Goal: Task Accomplishment & Management: Manage account settings

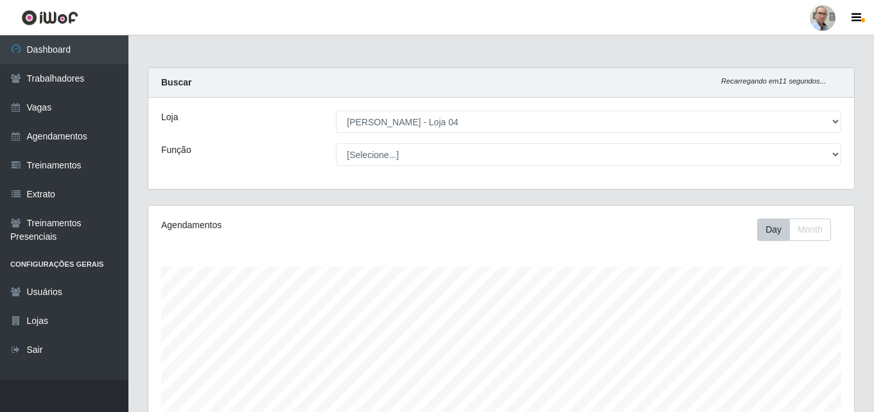
select select "251"
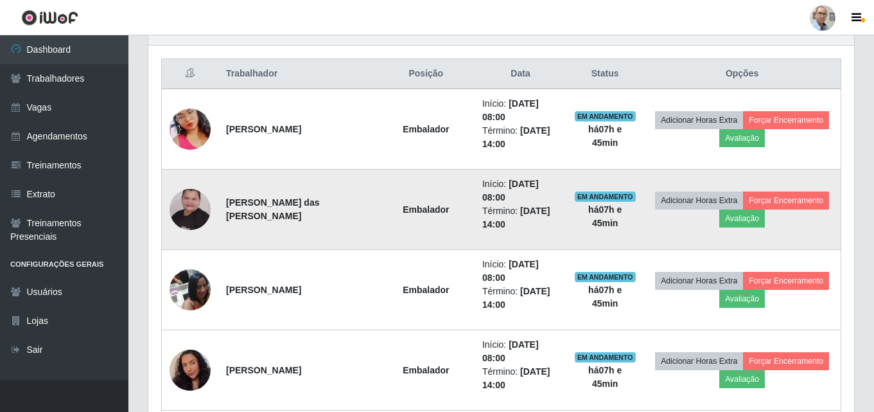
scroll to position [405, 0]
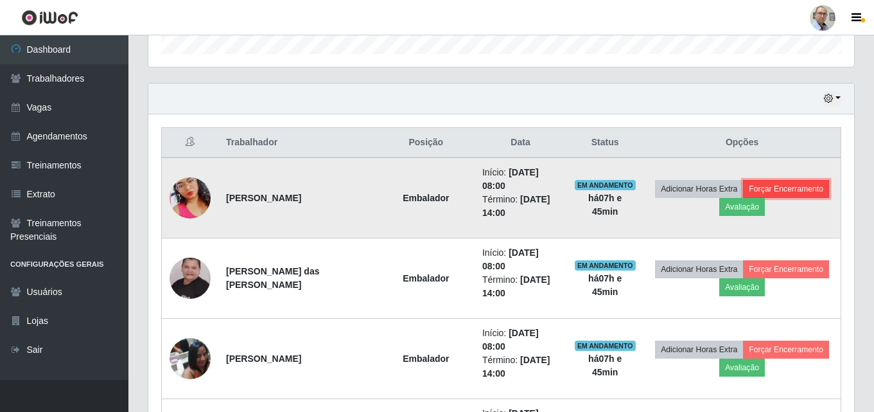
click at [818, 188] on button "Forçar Encerramento" at bounding box center [786, 189] width 86 height 18
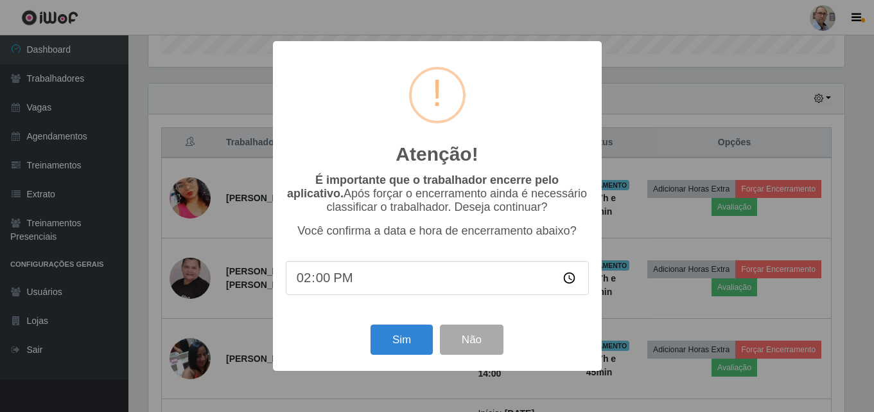
scroll to position [267, 699]
click at [426, 347] on button "Sim" at bounding box center [403, 339] width 62 height 30
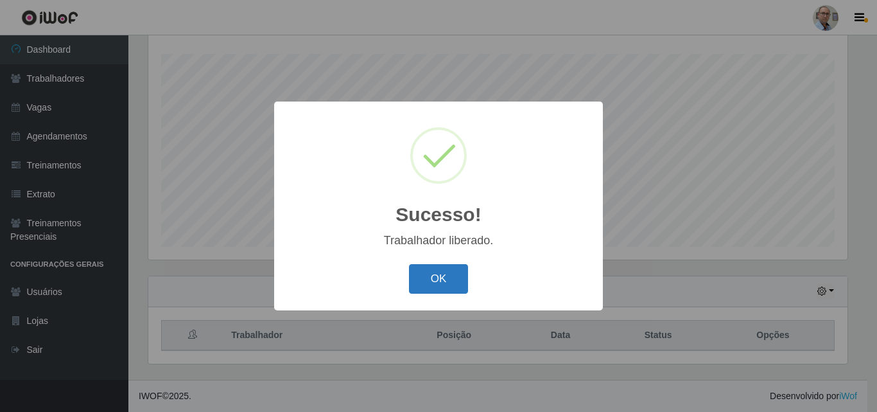
click at [460, 276] on button "OK" at bounding box center [439, 279] width 60 height 30
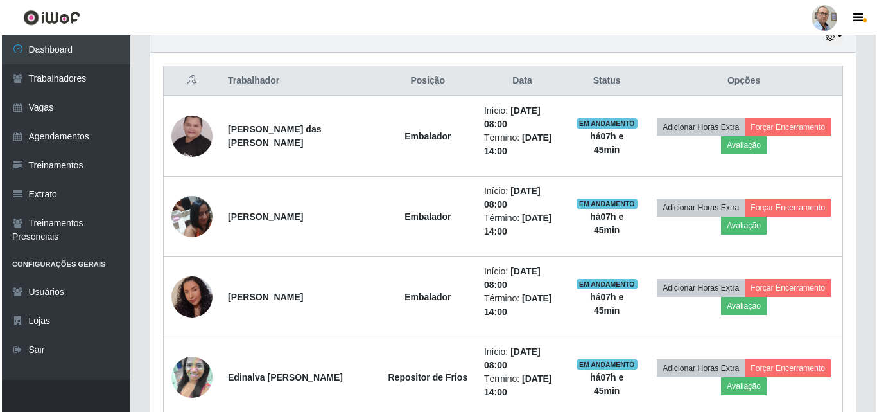
scroll to position [469, 0]
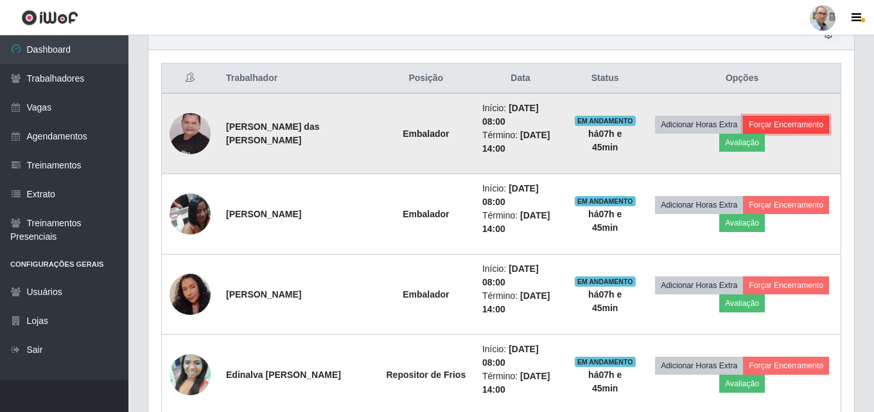
click at [812, 129] on button "Forçar Encerramento" at bounding box center [786, 125] width 86 height 18
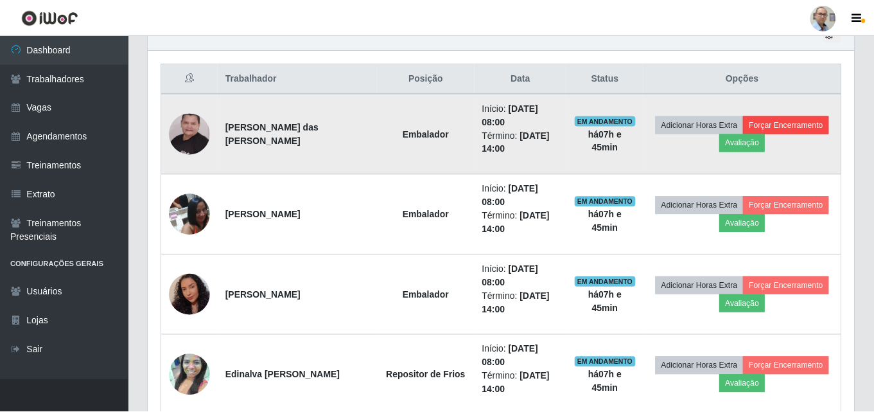
scroll to position [267, 699]
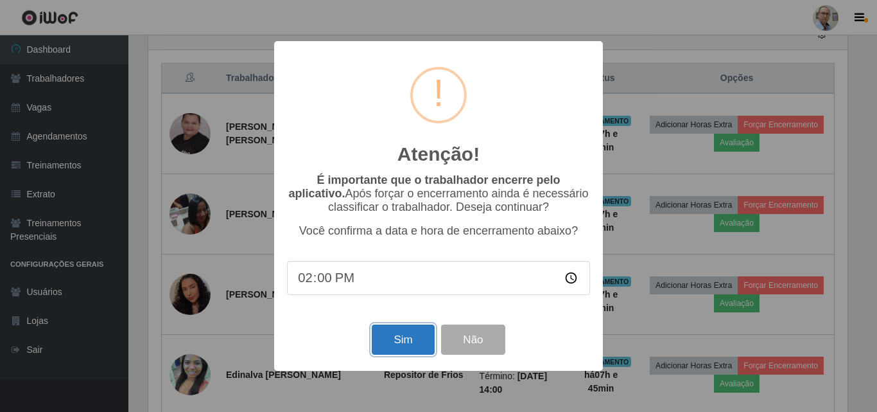
click at [389, 341] on button "Sim" at bounding box center [403, 339] width 62 height 30
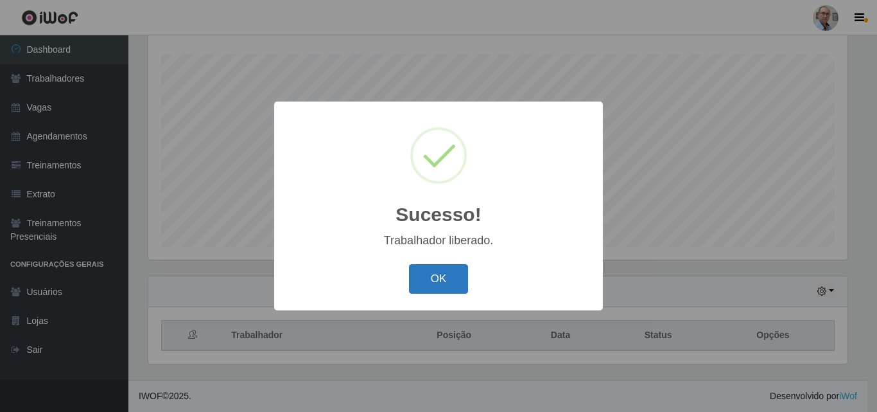
click at [446, 281] on button "OK" at bounding box center [439, 279] width 60 height 30
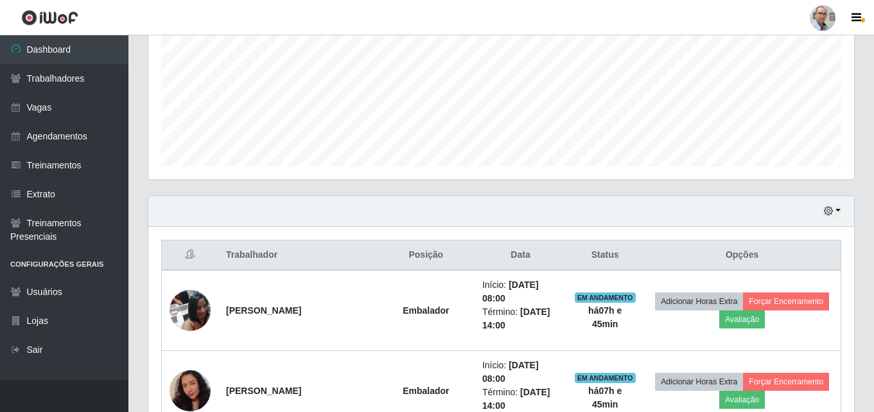
scroll to position [405, 0]
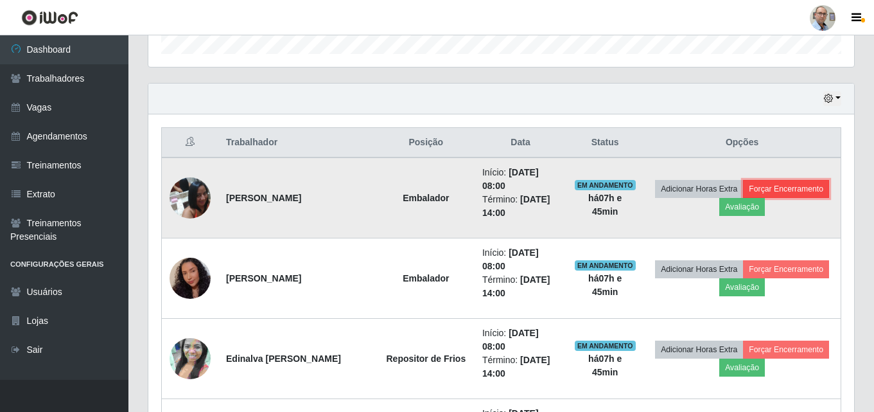
click at [807, 193] on button "Forçar Encerramento" at bounding box center [786, 189] width 86 height 18
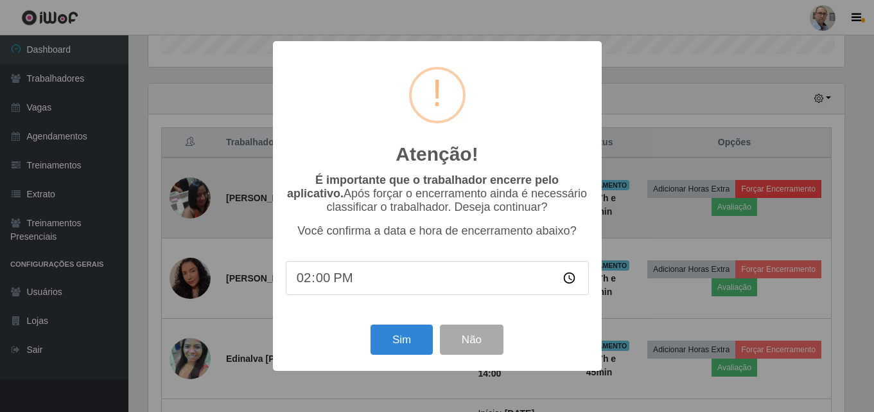
scroll to position [267, 699]
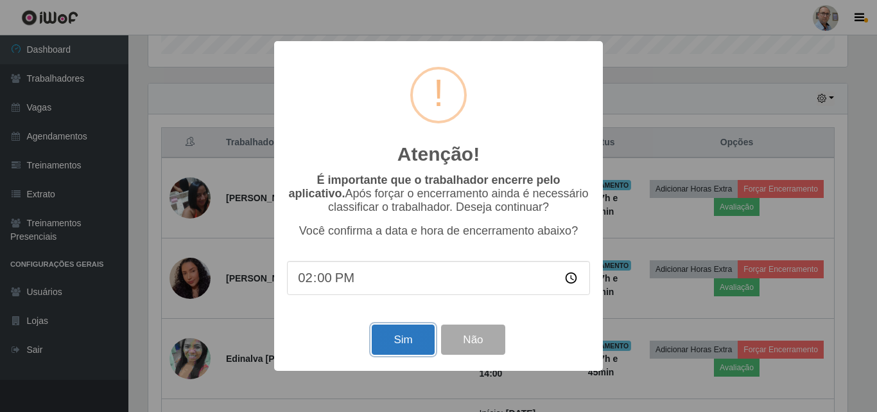
click at [385, 349] on button "Sim" at bounding box center [403, 339] width 62 height 30
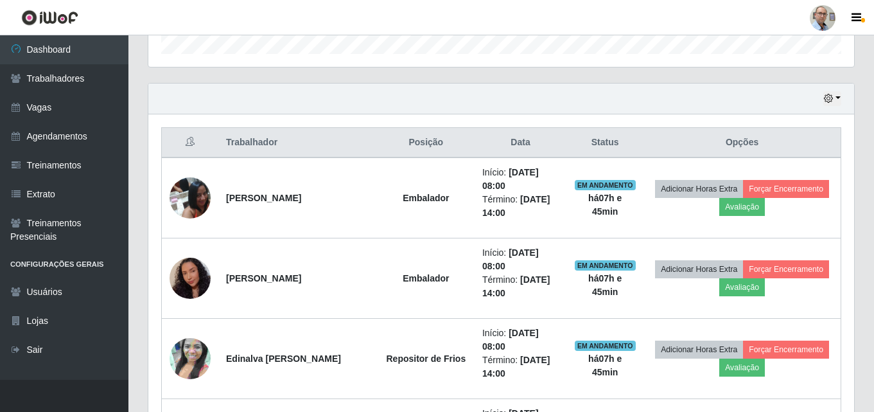
scroll to position [0, 0]
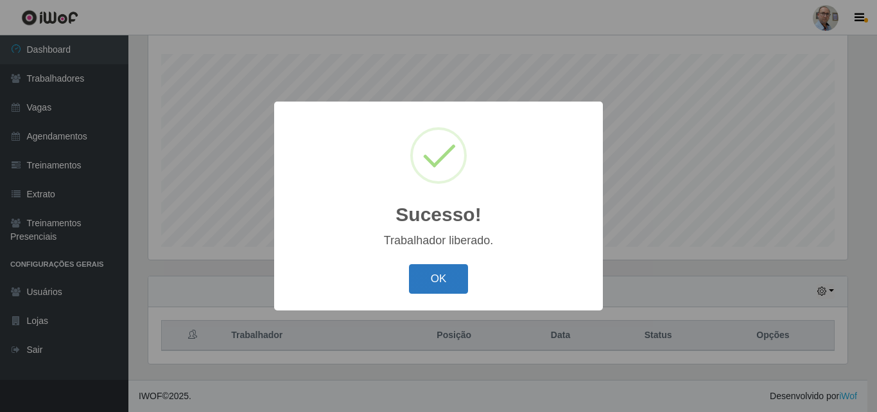
click at [433, 272] on button "OK" at bounding box center [439, 279] width 60 height 30
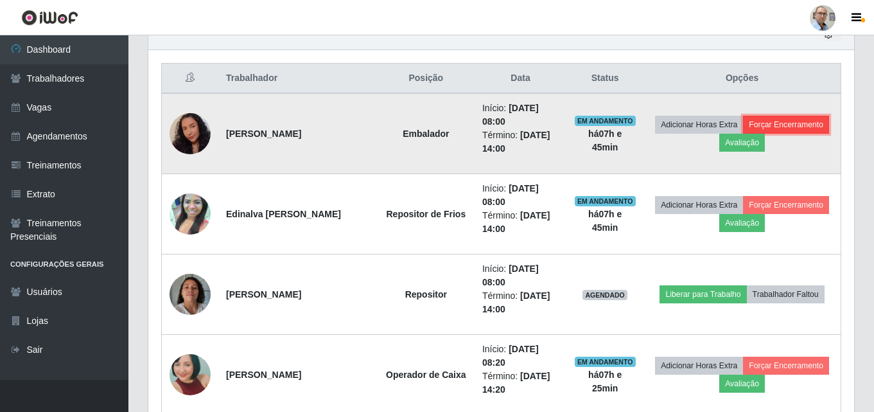
click at [810, 127] on button "Forçar Encerramento" at bounding box center [786, 125] width 86 height 18
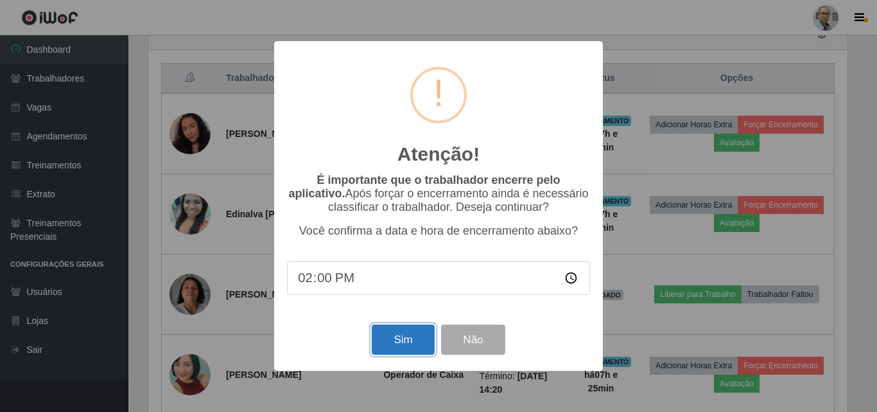
click at [389, 346] on button "Sim" at bounding box center [403, 339] width 62 height 30
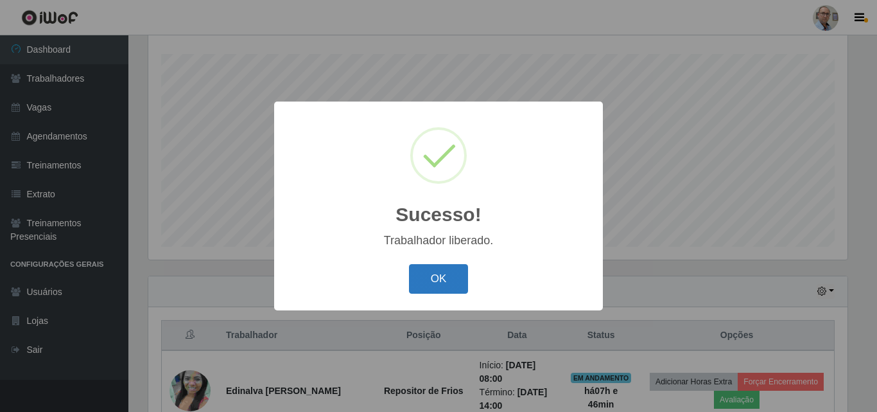
click at [435, 279] on button "OK" at bounding box center [439, 279] width 60 height 30
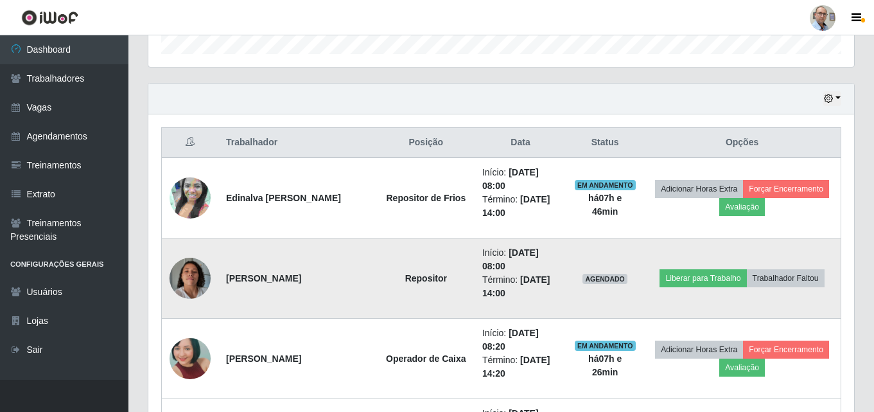
click at [188, 277] on img at bounding box center [190, 277] width 41 height 73
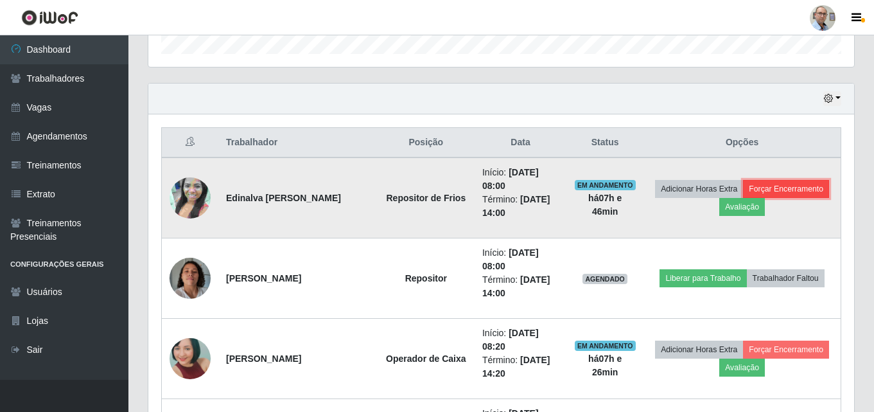
click at [798, 193] on button "Forçar Encerramento" at bounding box center [786, 189] width 86 height 18
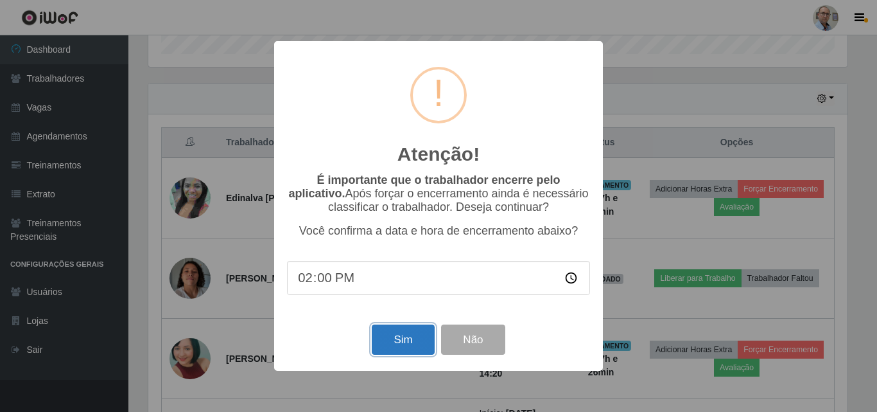
click at [407, 344] on button "Sim" at bounding box center [403, 339] width 62 height 30
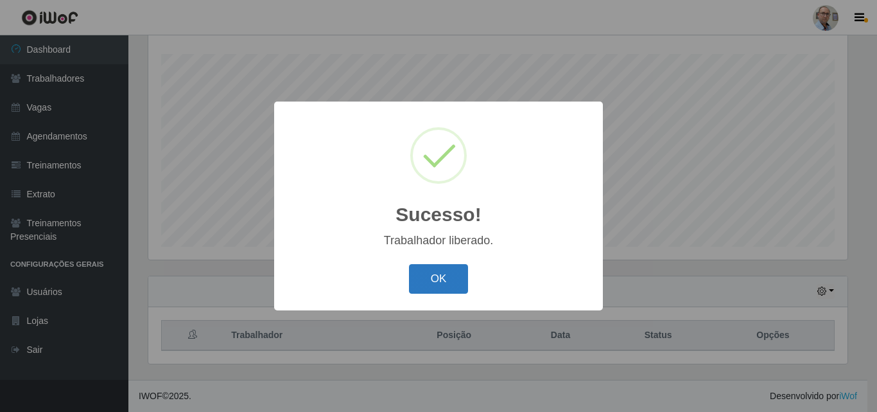
click at [437, 284] on button "OK" at bounding box center [439, 279] width 60 height 30
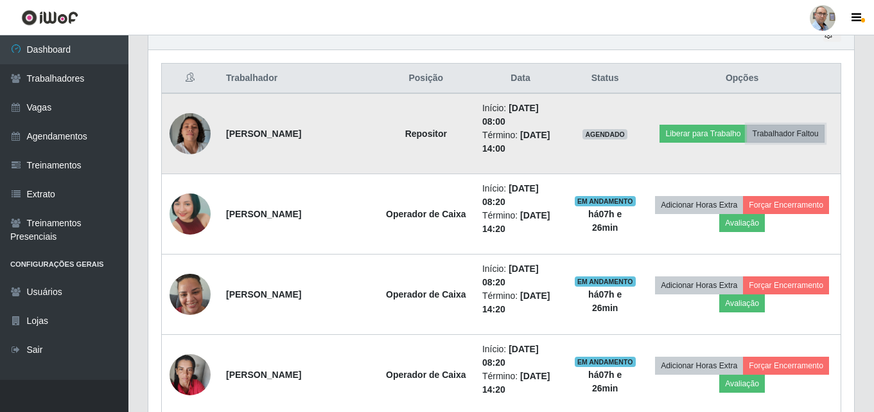
click at [789, 129] on button "Trabalhador Faltou" at bounding box center [786, 134] width 78 height 18
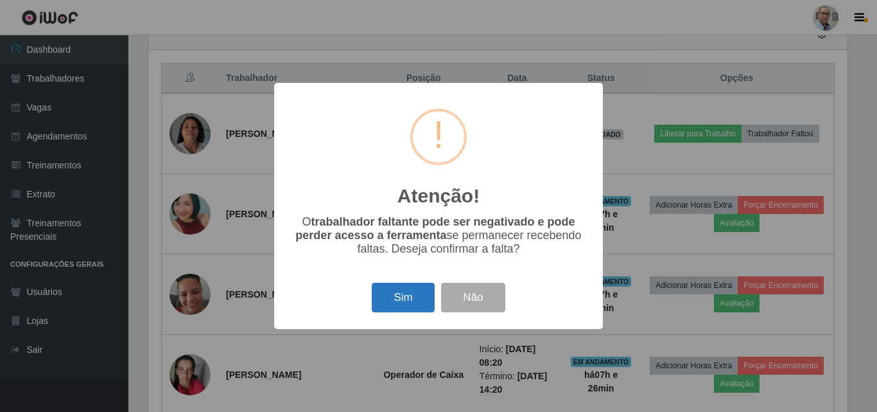
click at [407, 301] on button "Sim" at bounding box center [403, 298] width 62 height 30
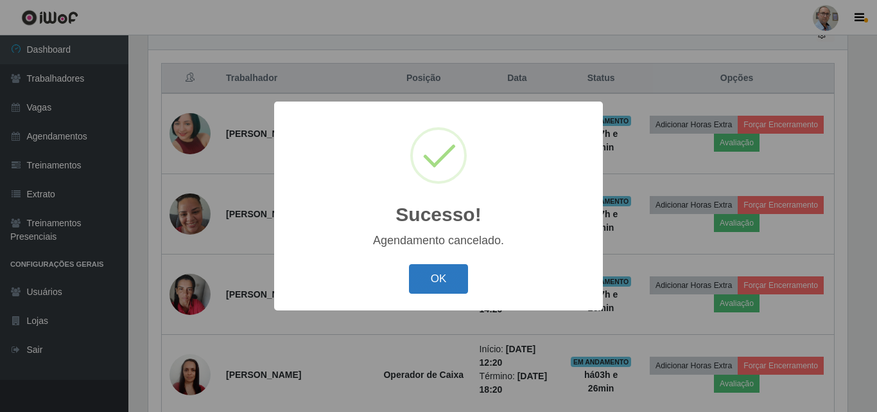
click at [443, 277] on button "OK" at bounding box center [439, 279] width 60 height 30
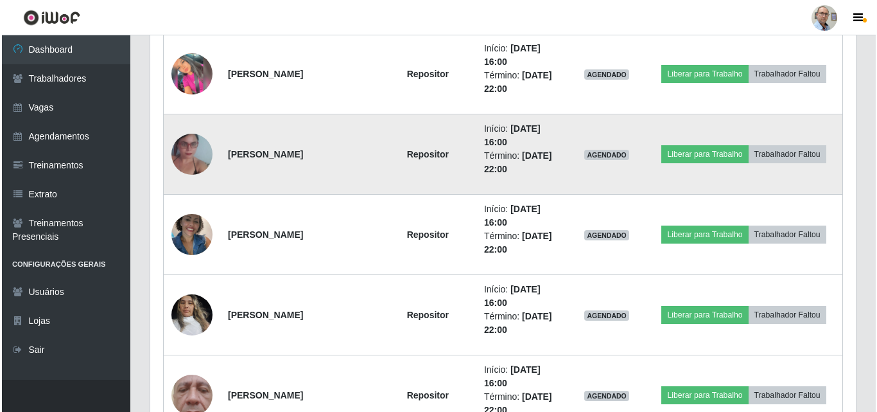
scroll to position [1497, 0]
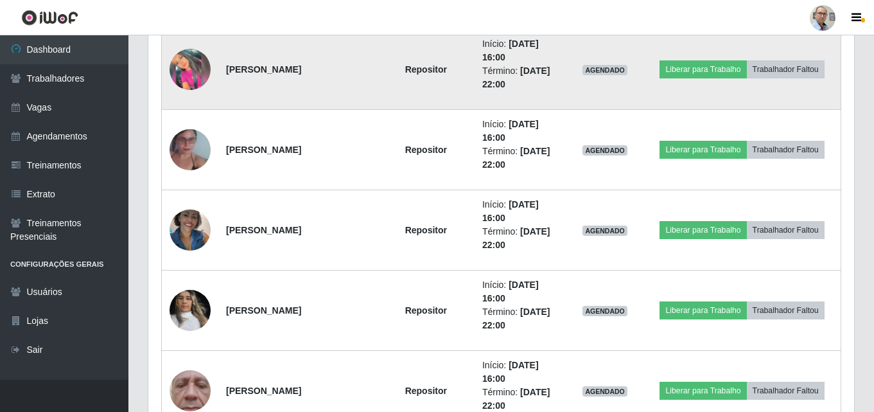
click at [200, 73] on img at bounding box center [190, 69] width 41 height 41
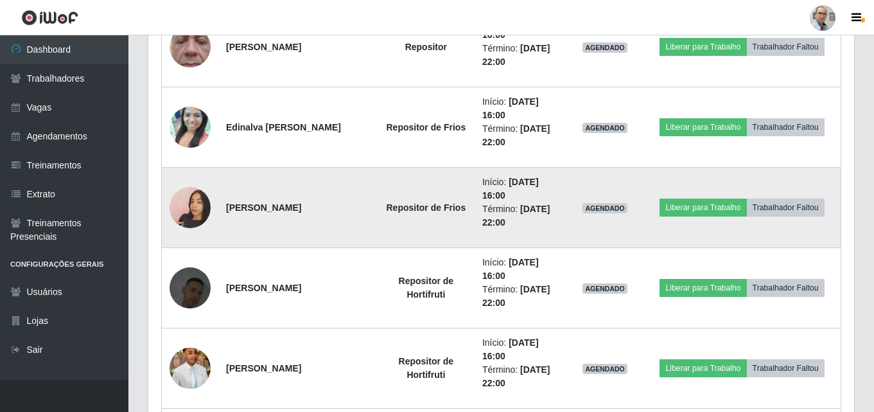
scroll to position [1818, 0]
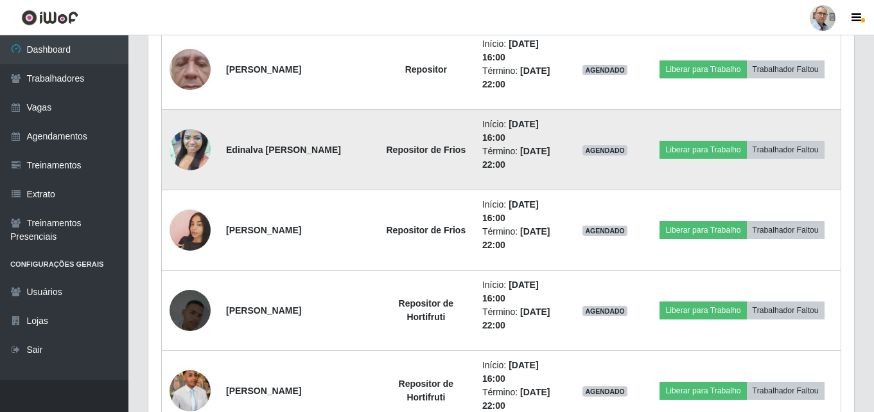
click at [187, 143] on img at bounding box center [190, 149] width 41 height 73
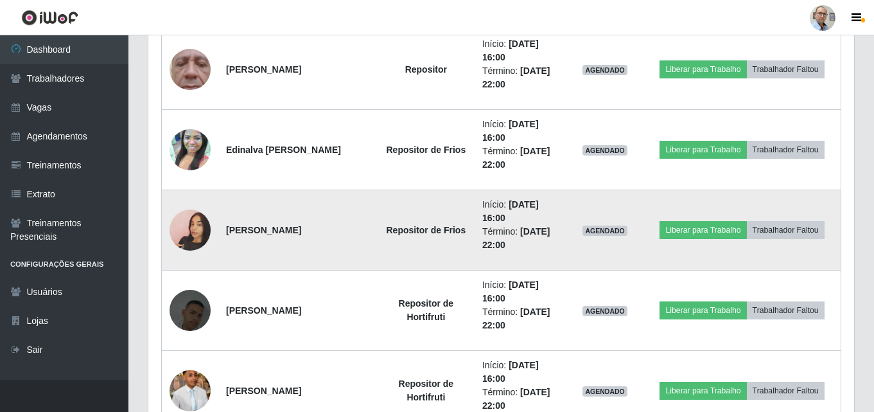
scroll to position [267, 706]
click at [184, 228] on img at bounding box center [190, 229] width 41 height 73
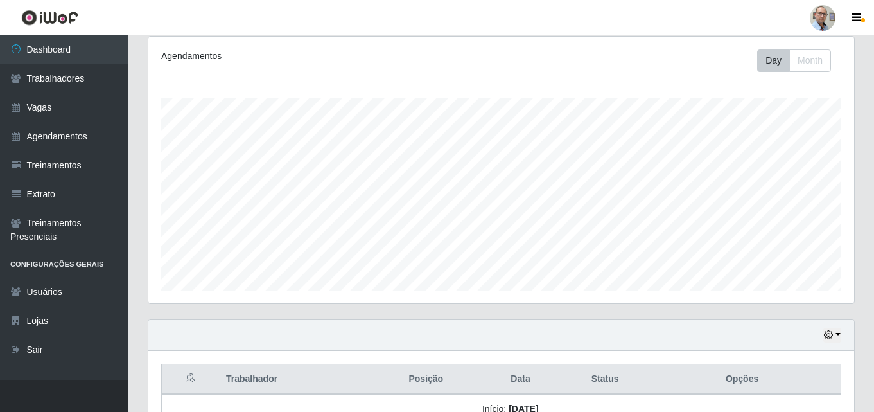
scroll to position [0, 0]
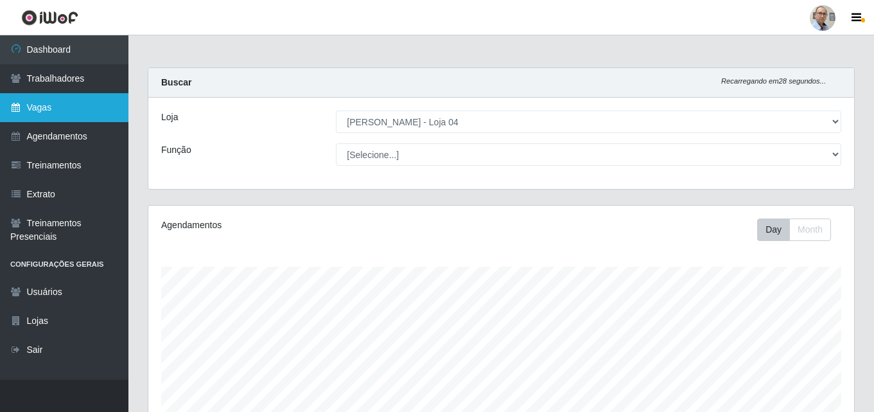
click at [62, 107] on link "Vagas" at bounding box center [64, 107] width 128 height 29
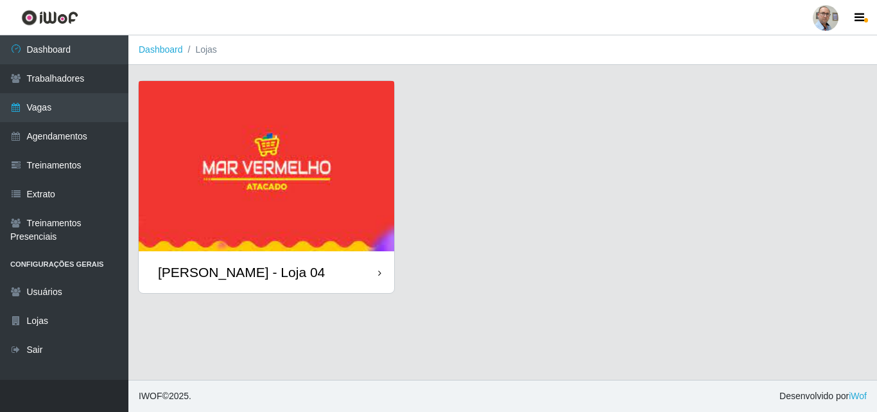
click at [229, 276] on div "[PERSON_NAME] - Loja 04" at bounding box center [241, 272] width 167 height 16
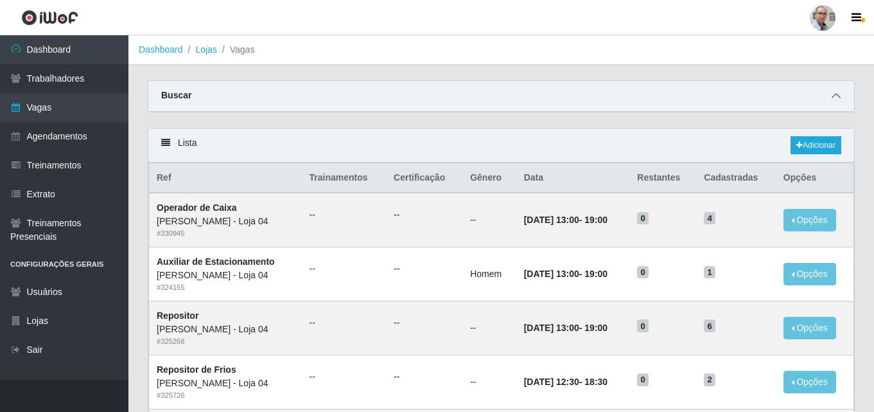
click at [835, 96] on icon at bounding box center [836, 95] width 9 height 9
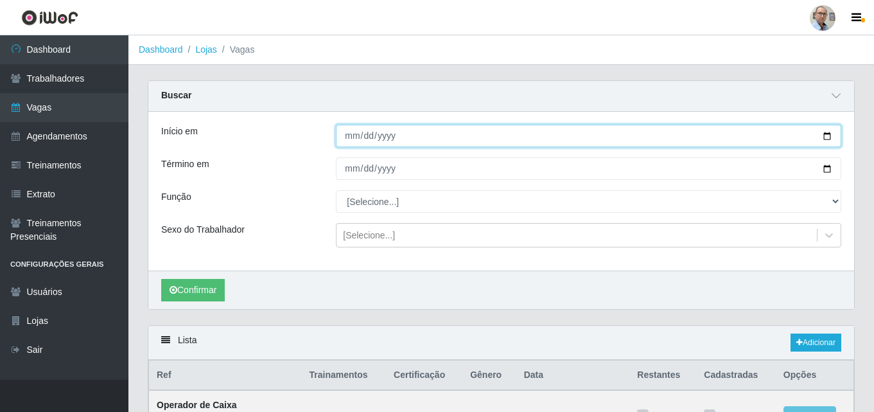
click at [835, 137] on input "Início em" at bounding box center [588, 136] width 505 height 22
click at [830, 137] on input "Início em" at bounding box center [588, 136] width 505 height 22
type input "[DATE]"
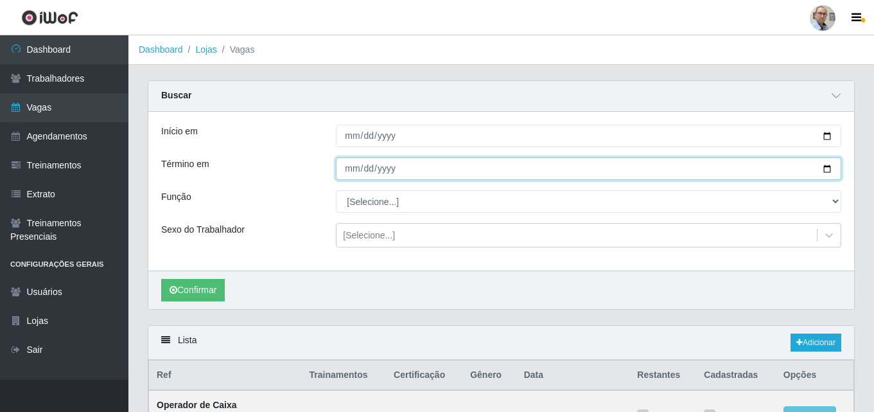
click at [826, 169] on input "Término em" at bounding box center [588, 168] width 505 height 22
type input "[DATE]"
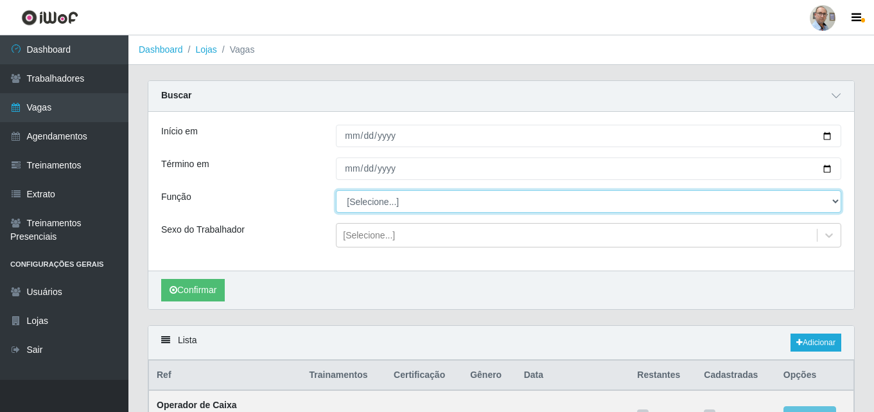
click at [387, 204] on select "[Selecione...] ASG ASG + ASG ++ Auxiliar de Depósito Auxiliar de Depósito + Aux…" at bounding box center [588, 201] width 505 height 22
select select "110"
click at [336, 191] on select "[Selecione...] ASG ASG + ASG ++ Auxiliar de Depósito Auxiliar de Depósito + Aux…" at bounding box center [588, 201] width 505 height 22
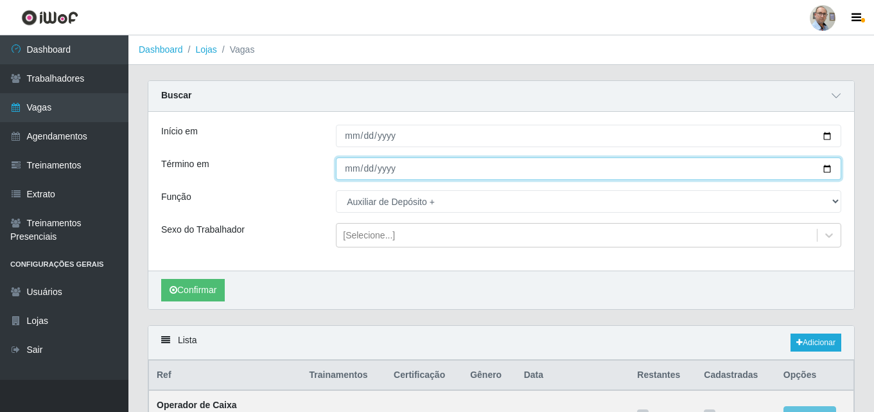
click at [826, 171] on input "[DATE]" at bounding box center [588, 168] width 505 height 22
type input "[DATE]"
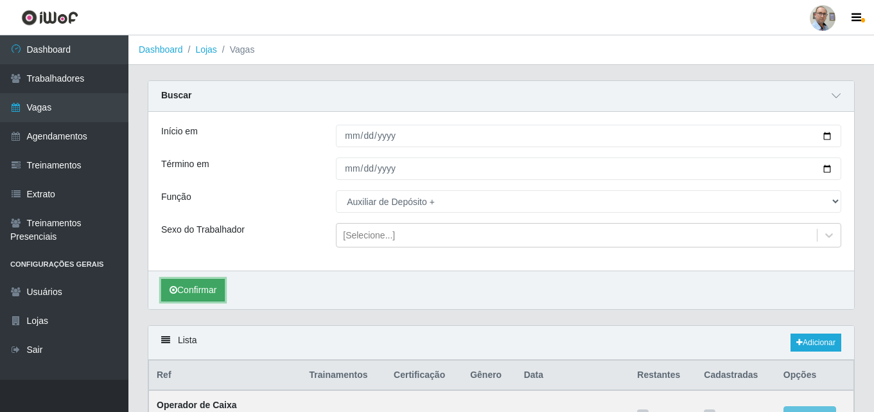
click at [186, 294] on button "Confirmar" at bounding box center [193, 290] width 64 height 22
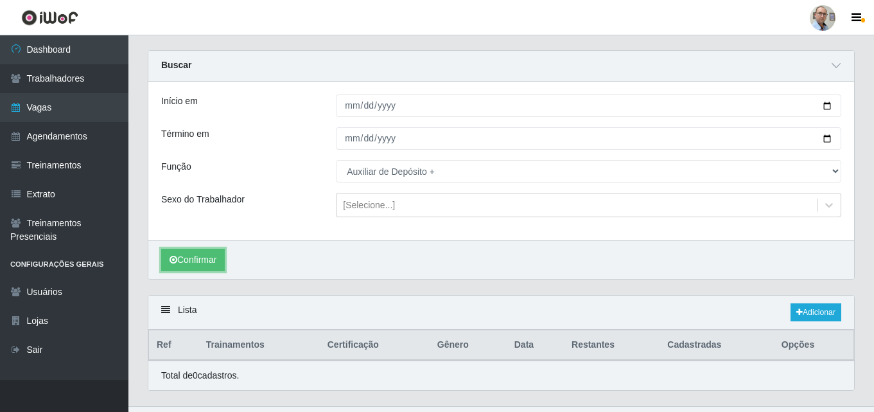
scroll to position [57, 0]
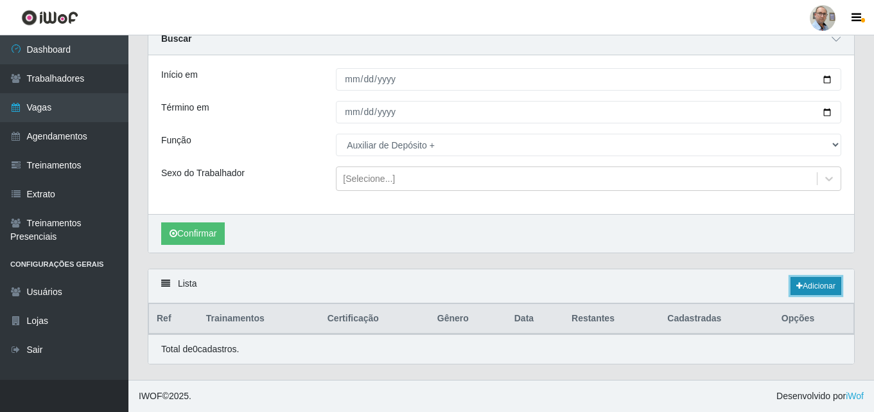
click at [813, 284] on link "Adicionar" at bounding box center [816, 286] width 51 height 18
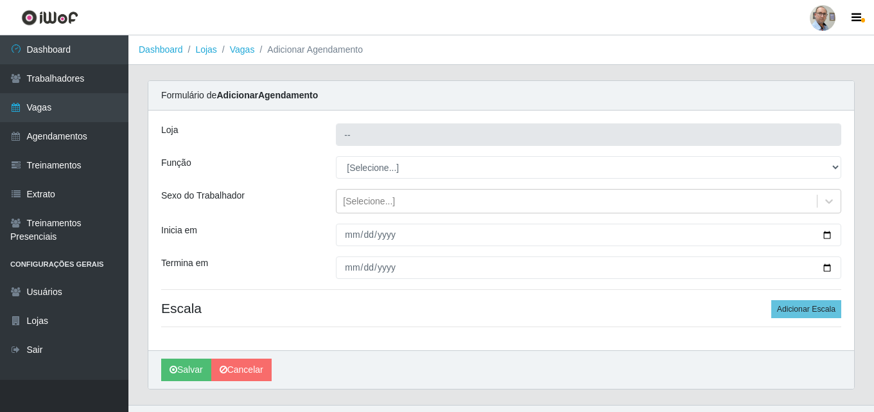
type input "[PERSON_NAME] - Loja 04"
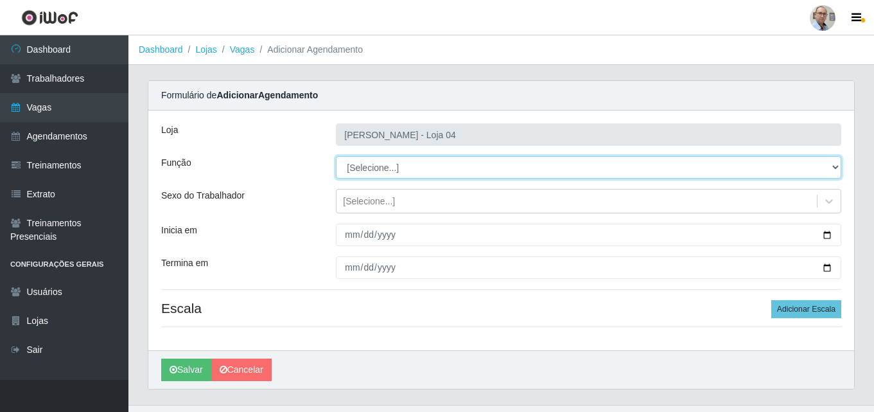
click at [400, 166] on select "[Selecione...] ASG ASG + ASG ++ Auxiliar de Depósito Auxiliar de Depósito + Aux…" at bounding box center [588, 167] width 505 height 22
select select "110"
click at [336, 156] on select "[Selecione...] ASG ASG + ASG ++ Auxiliar de Depósito Auxiliar de Depósito + Aux…" at bounding box center [588, 167] width 505 height 22
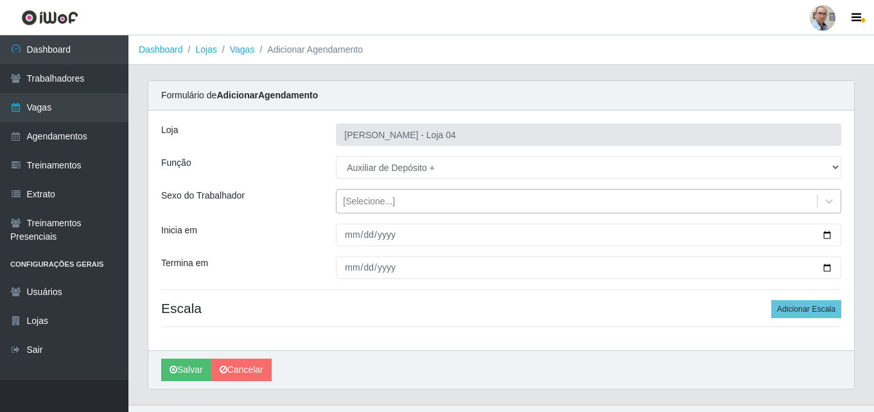
click at [376, 201] on div "[Selecione...]" at bounding box center [369, 201] width 52 height 13
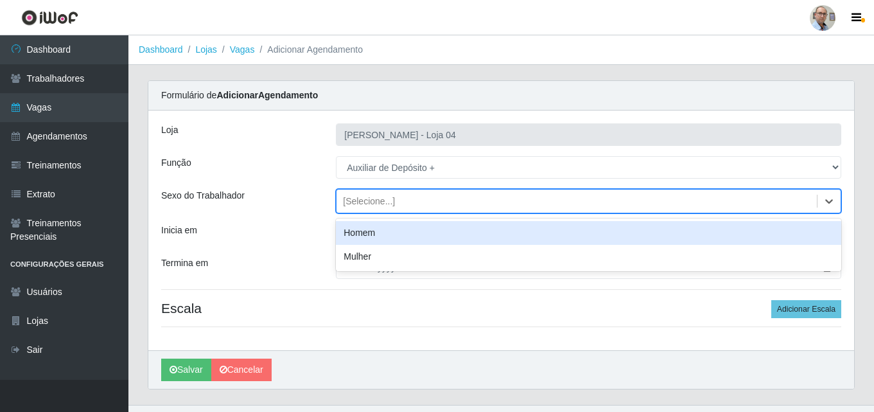
click at [372, 229] on div "Homem" at bounding box center [588, 233] width 505 height 24
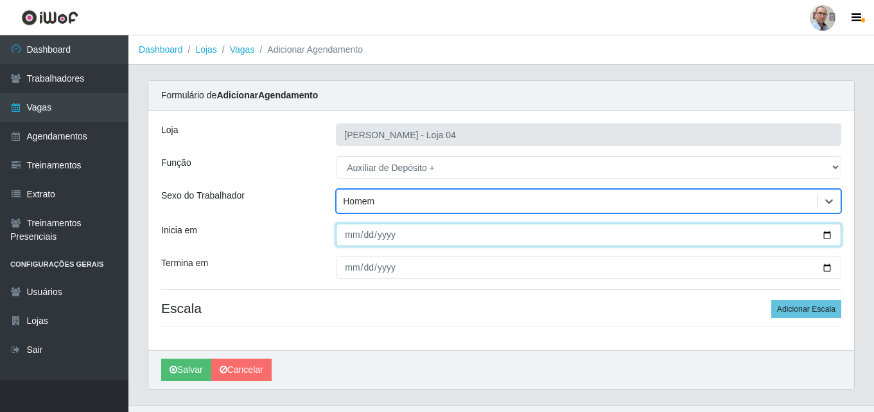
click at [826, 232] on input "Inicia em" at bounding box center [588, 234] width 505 height 22
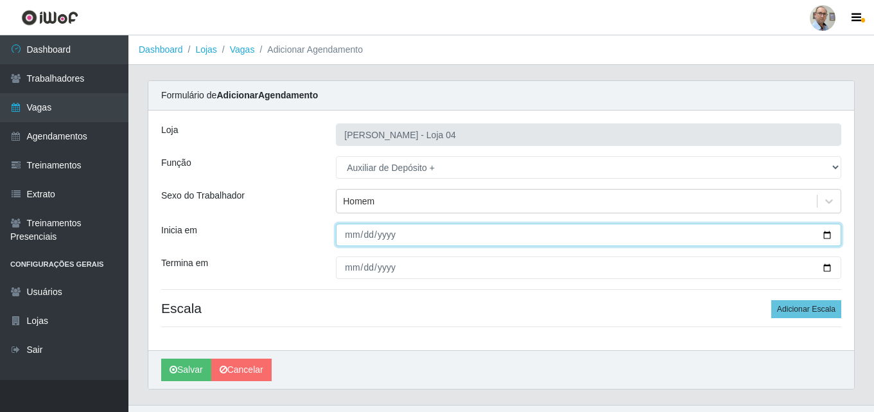
type input "[DATE]"
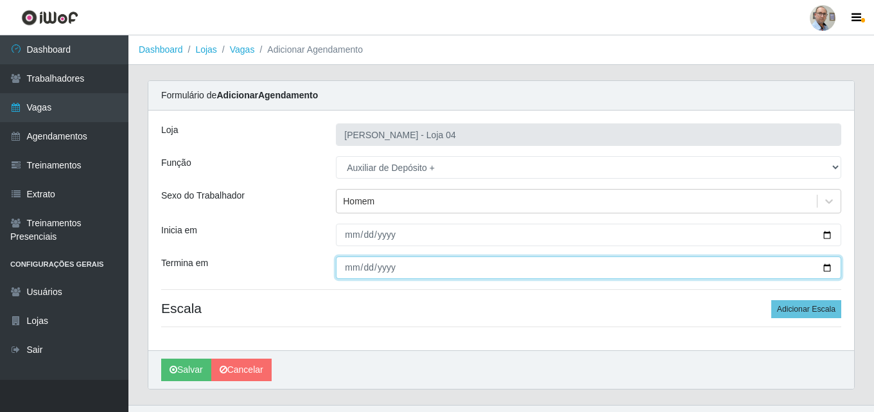
click at [825, 268] on input "Termina em" at bounding box center [588, 267] width 505 height 22
click at [828, 265] on input "[DATE]" at bounding box center [588, 267] width 505 height 22
type input "[DATE]"
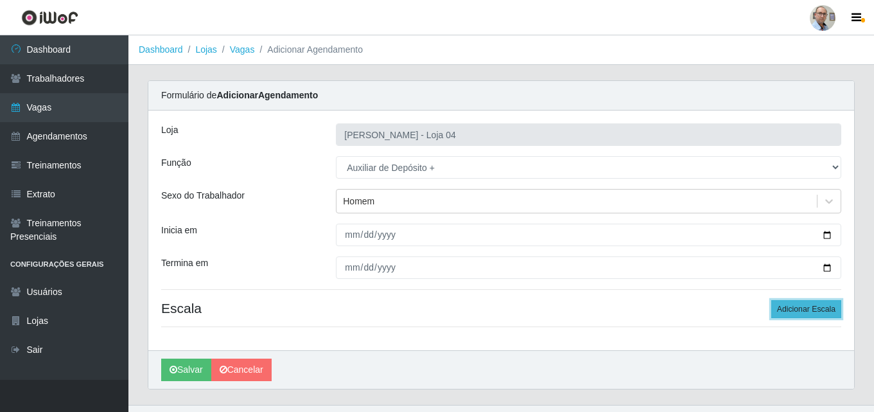
click at [791, 306] on button "Adicionar Escala" at bounding box center [806, 309] width 70 height 18
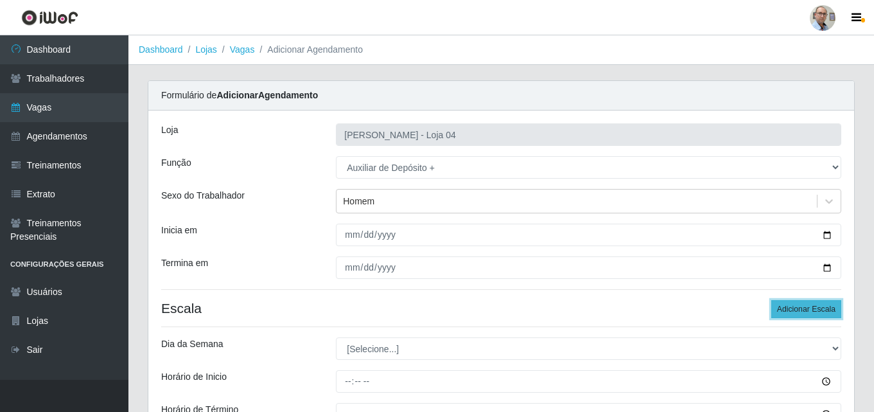
click at [791, 306] on button "Adicionar Escala" at bounding box center [806, 309] width 70 height 18
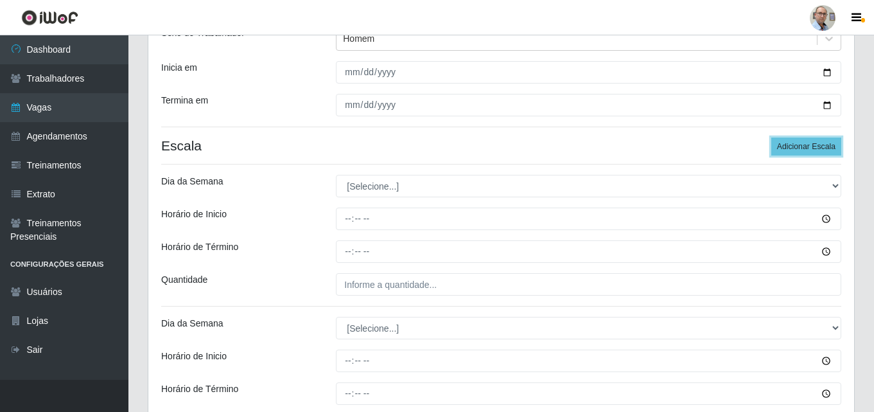
scroll to position [193, 0]
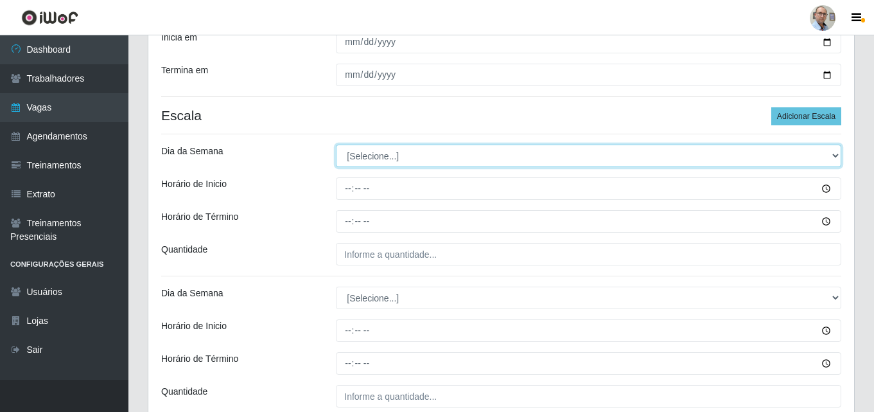
drag, startPoint x: 372, startPoint y: 155, endPoint x: 362, endPoint y: 155, distance: 10.3
click at [370, 155] on select "[Selecione...] Segunda Terça Quarta Quinta Sexta Sábado Domingo" at bounding box center [588, 155] width 505 height 22
select select "5"
click at [336, 144] on select "[Selecione...] Segunda Terça Quarta Quinta Sexta Sábado Domingo" at bounding box center [588, 155] width 505 height 22
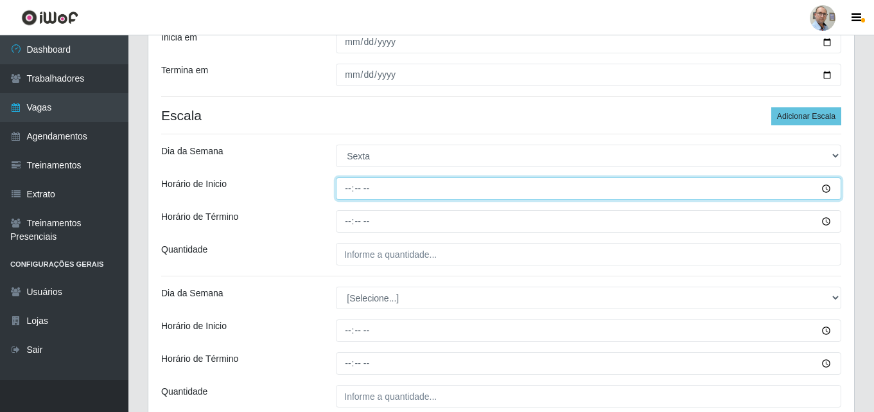
click at [341, 187] on input "Horário de Inicio" at bounding box center [588, 188] width 505 height 22
type input "23:00"
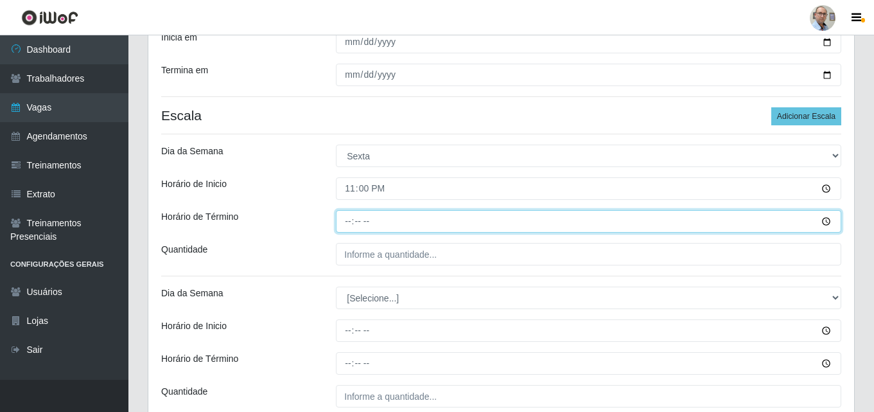
type input "05:00"
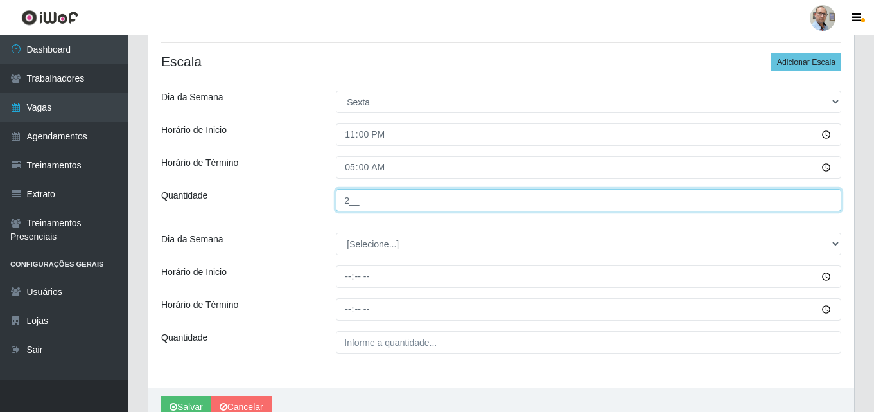
scroll to position [309, 0]
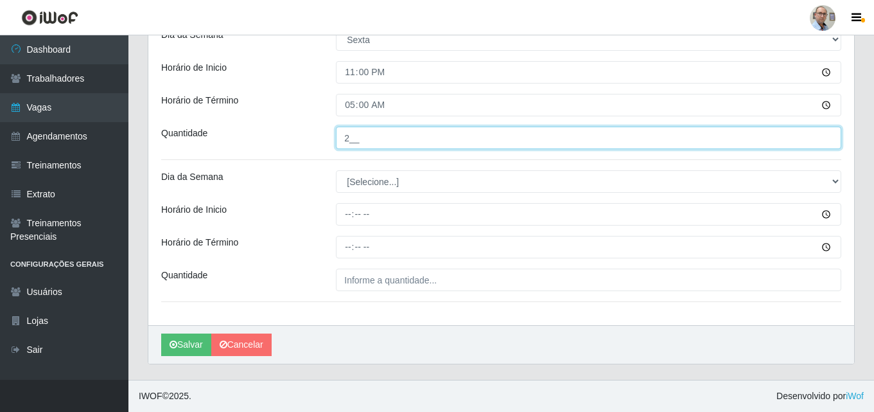
type input "2__"
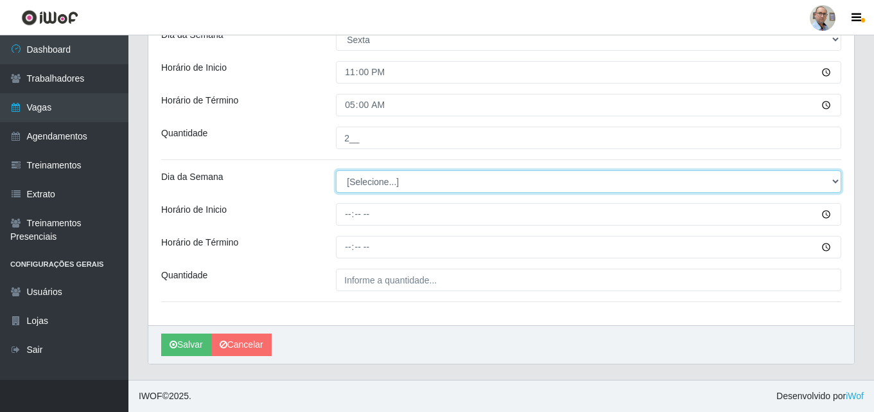
click at [389, 184] on select "[Selecione...] Segunda Terça Quarta Quinta Sexta Sábado Domingo" at bounding box center [588, 181] width 505 height 22
select select "6"
click at [336, 170] on select "[Selecione...] Segunda Terça Quarta Quinta Sexta Sábado Domingo" at bounding box center [588, 181] width 505 height 22
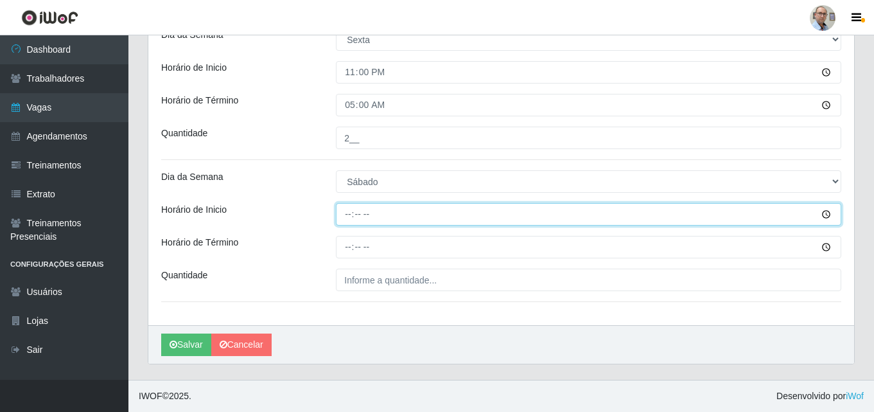
click at [346, 214] on input "Horário de Inicio" at bounding box center [588, 214] width 505 height 22
type input "23:00"
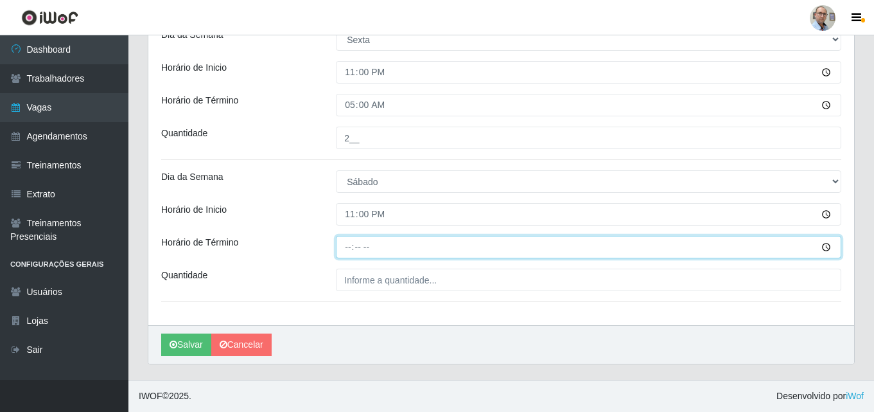
type input "05:00"
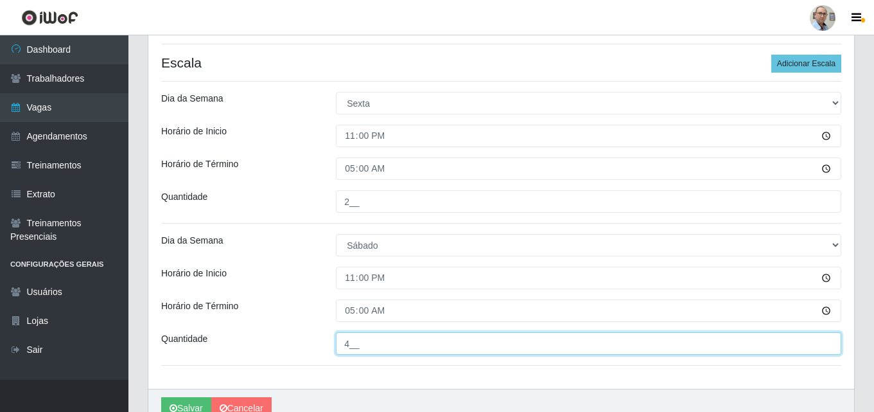
scroll to position [245, 0]
type input "4__"
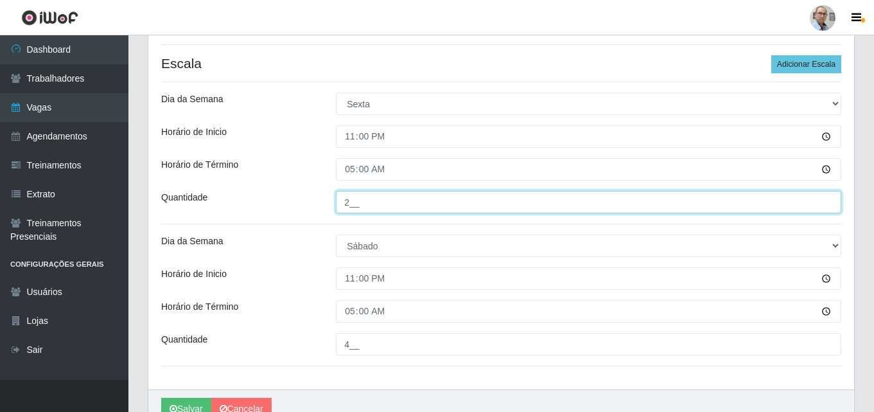
click at [348, 208] on input "2__" at bounding box center [588, 202] width 505 height 22
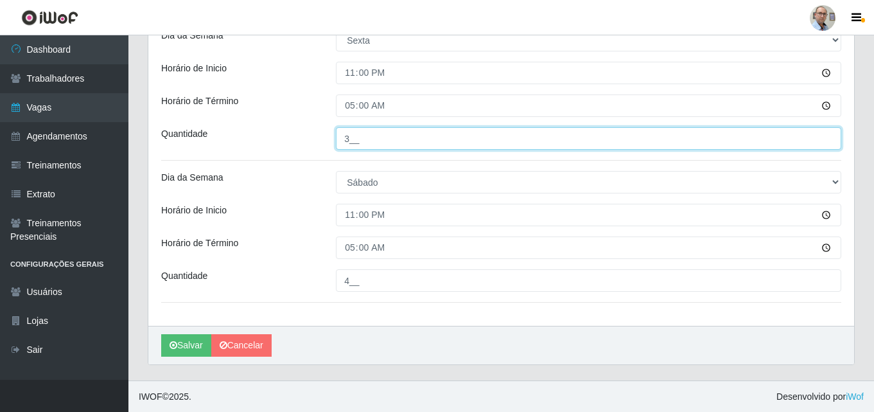
scroll to position [309, 0]
type input "2__"
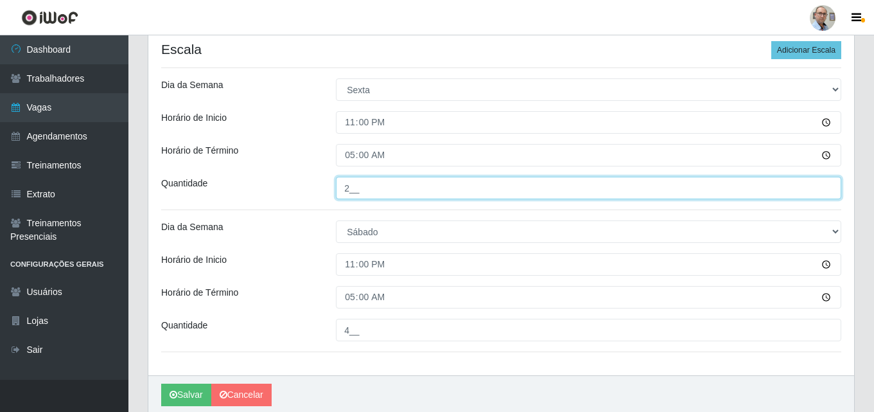
scroll to position [180, 0]
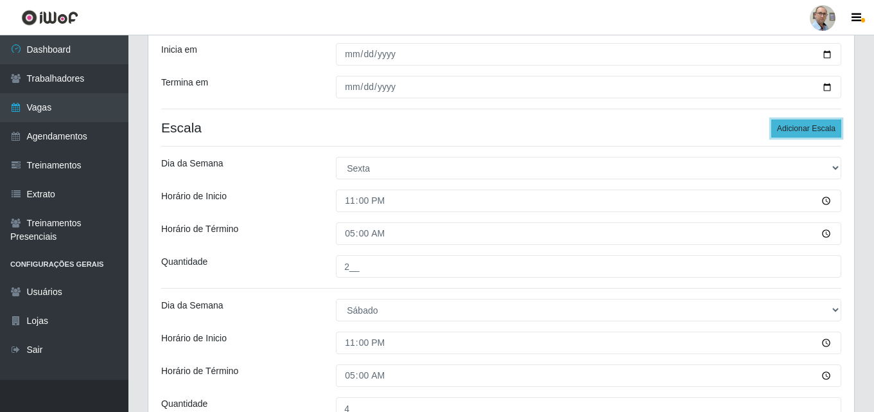
click at [816, 126] on button "Adicionar Escala" at bounding box center [806, 128] width 70 height 18
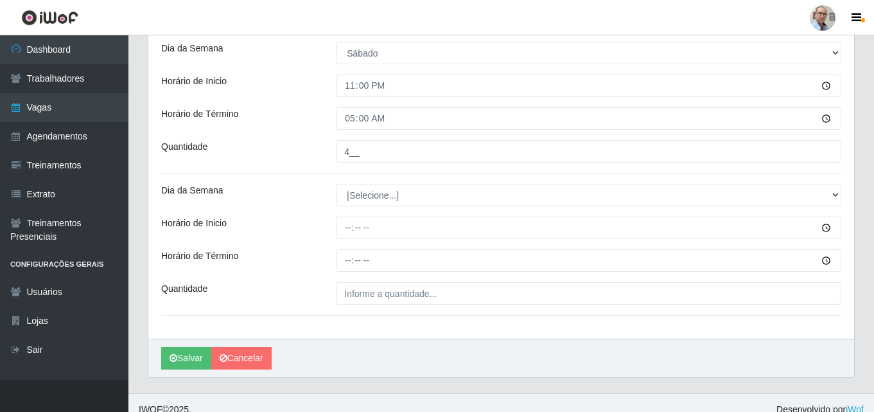
scroll to position [451, 0]
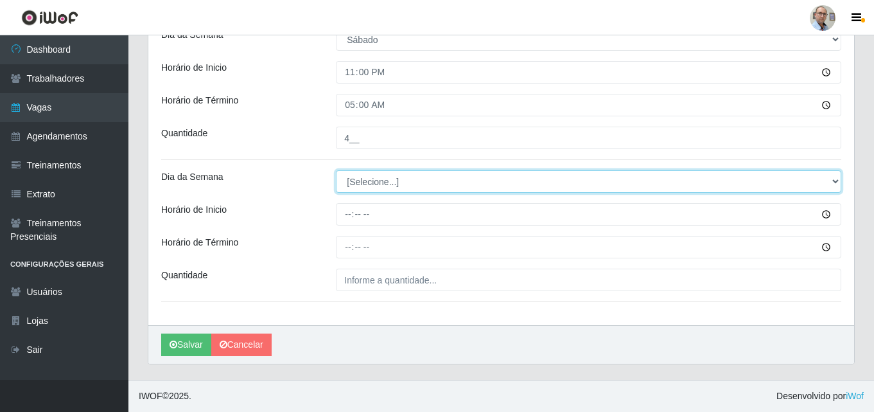
click at [392, 183] on select "[Selecione...] Segunda Terça Quarta Quinta Sexta Sábado Domingo" at bounding box center [588, 181] width 505 height 22
select select "0"
click at [336, 170] on select "[Selecione...] Segunda Terça Quarta Quinta Sexta Sábado Domingo" at bounding box center [588, 181] width 505 height 22
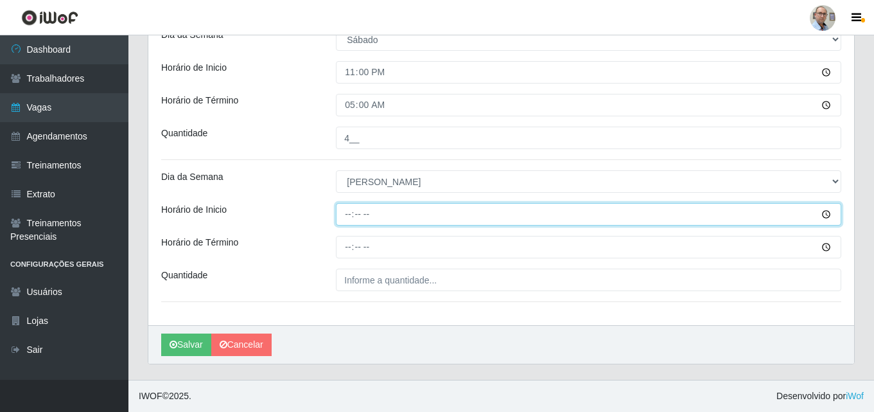
click at [348, 216] on input "Horário de Inicio" at bounding box center [588, 214] width 505 height 22
type input "14:00"
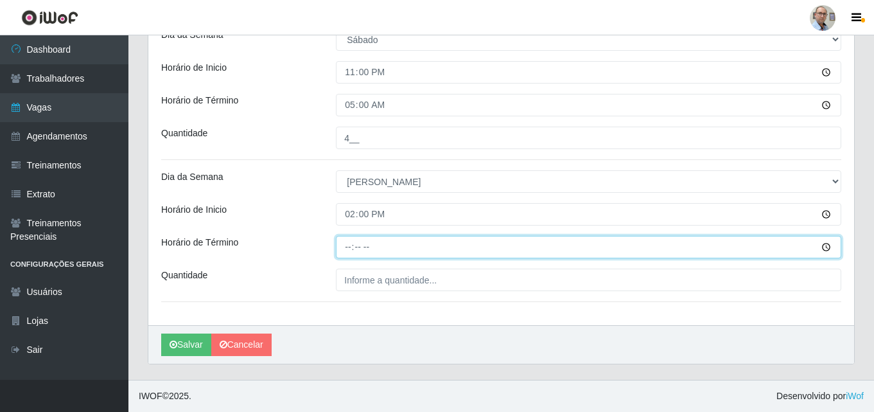
type input "20:00"
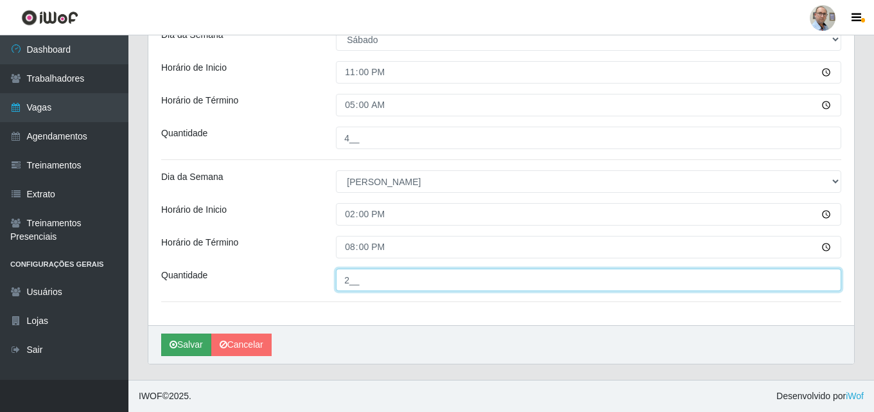
type input "2__"
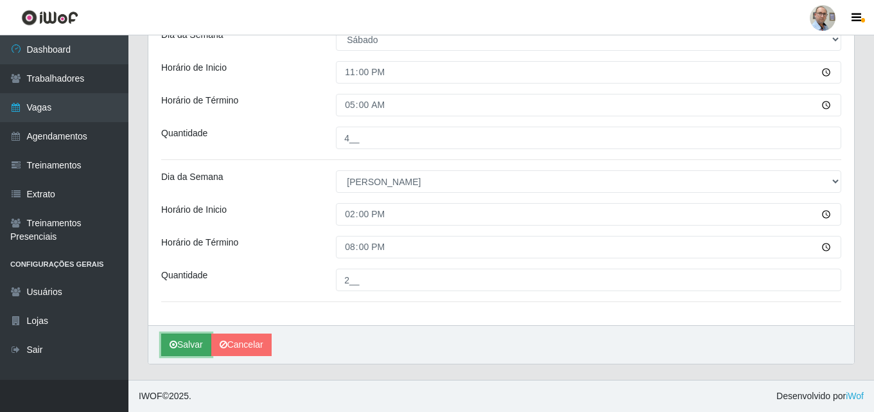
click at [182, 345] on button "Salvar" at bounding box center [186, 344] width 50 height 22
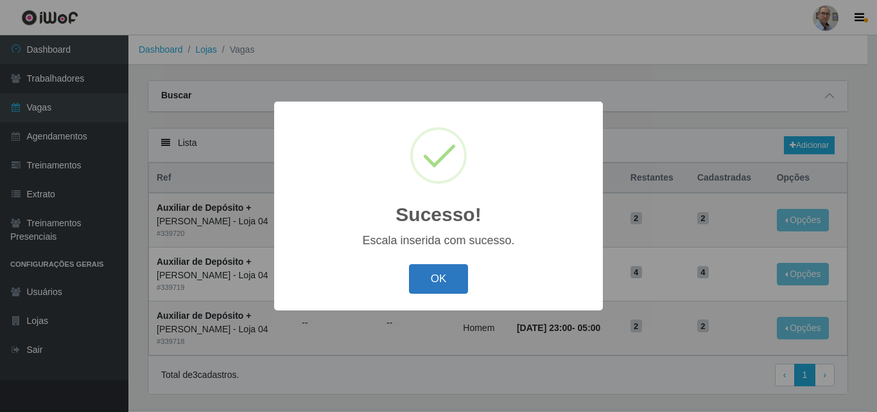
click at [430, 281] on button "OK" at bounding box center [439, 279] width 60 height 30
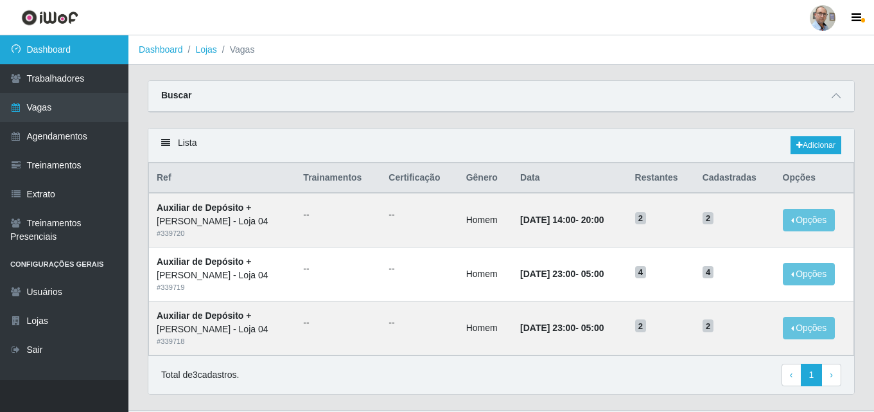
click at [50, 37] on link "Dashboard" at bounding box center [64, 49] width 128 height 29
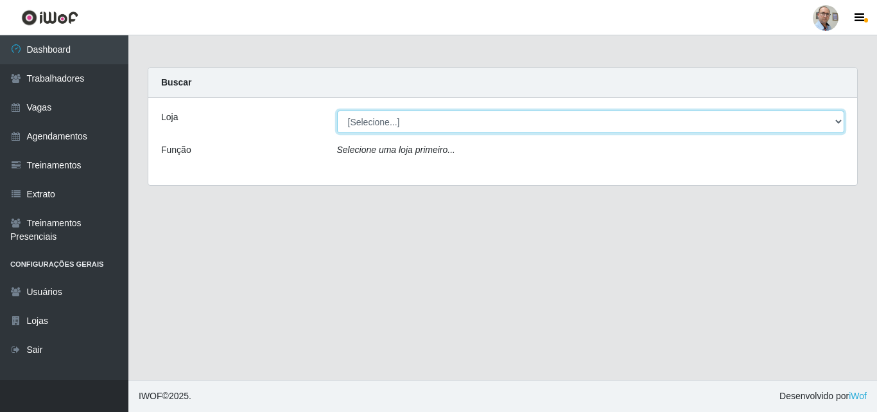
click at [417, 118] on select "[Selecione...] Mar Vermelho - Loja 04" at bounding box center [591, 121] width 508 height 22
select select "251"
click at [337, 110] on select "[Selecione...] Mar Vermelho - Loja 04" at bounding box center [591, 121] width 508 height 22
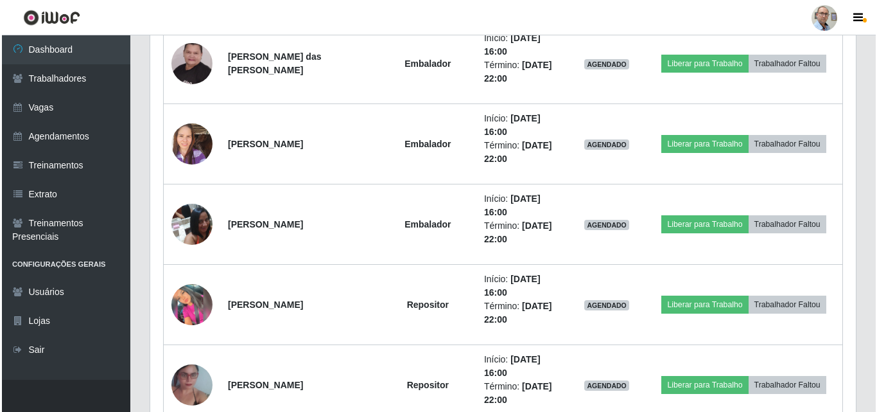
scroll to position [1284, 0]
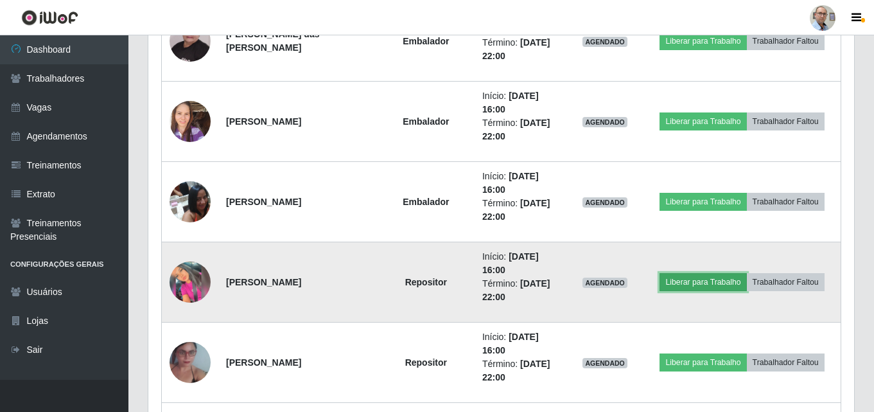
click at [713, 281] on button "Liberar para Trabalho" at bounding box center [703, 282] width 87 height 18
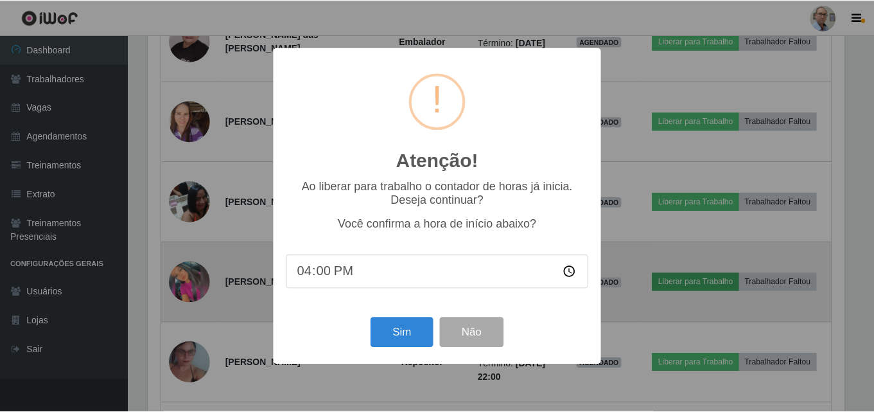
scroll to position [267, 699]
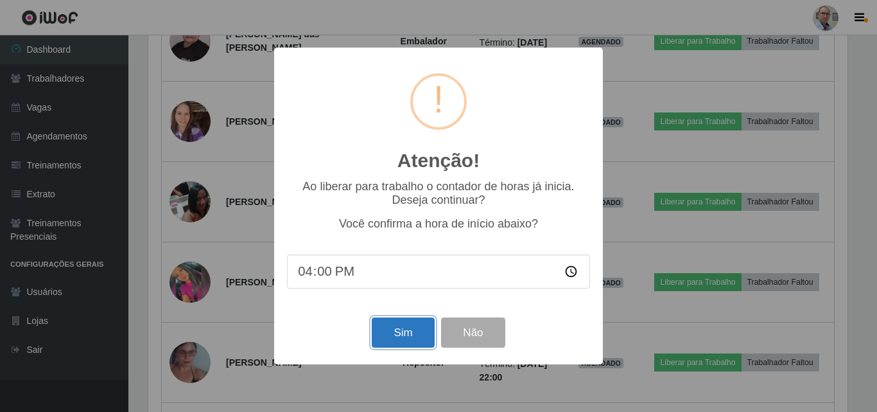
click at [392, 334] on button "Sim" at bounding box center [403, 332] width 62 height 30
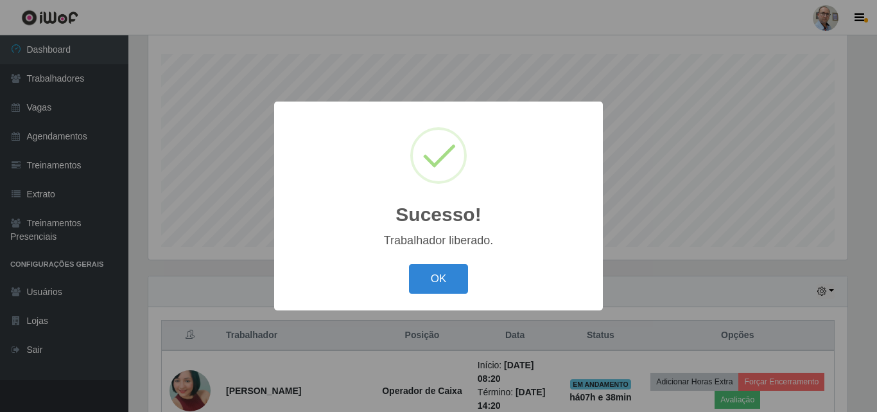
click at [434, 263] on div "OK Cancel" at bounding box center [438, 278] width 303 height 37
click at [420, 286] on button "OK" at bounding box center [439, 279] width 60 height 30
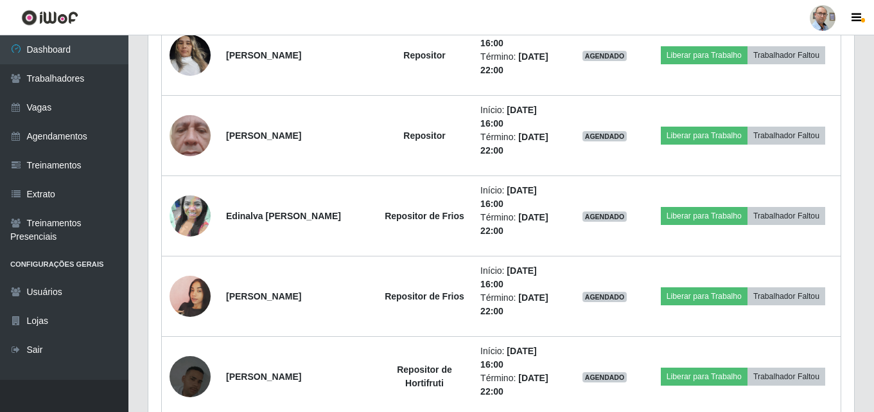
scroll to position [1754, 0]
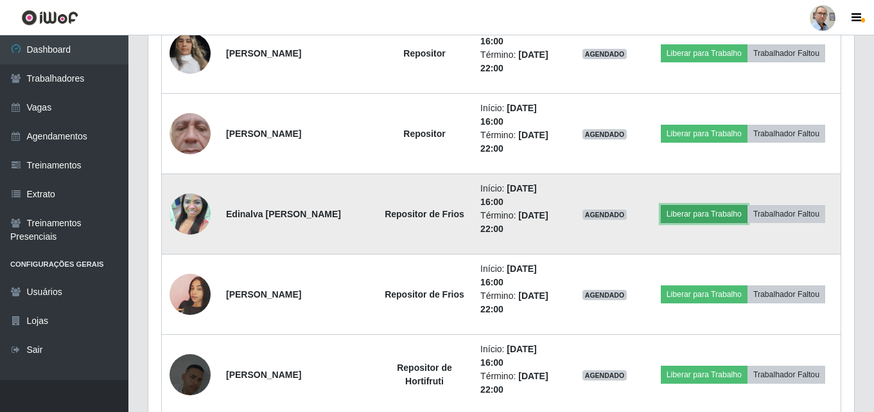
click at [701, 211] on button "Liberar para Trabalho" at bounding box center [704, 214] width 87 height 18
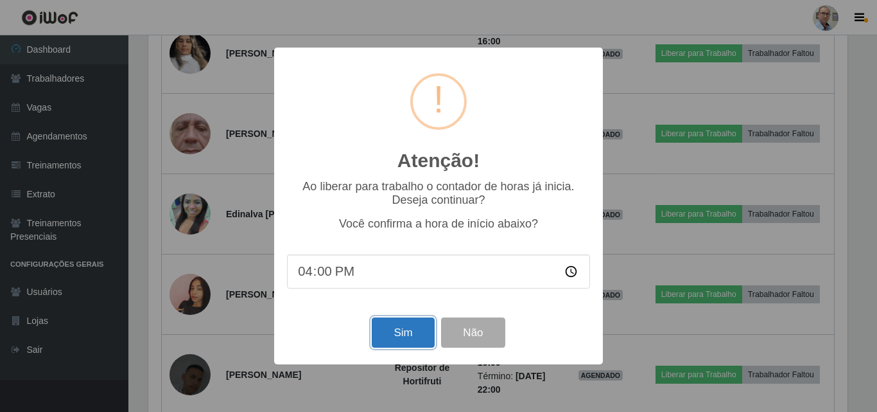
click at [389, 329] on button "Sim" at bounding box center [403, 332] width 62 height 30
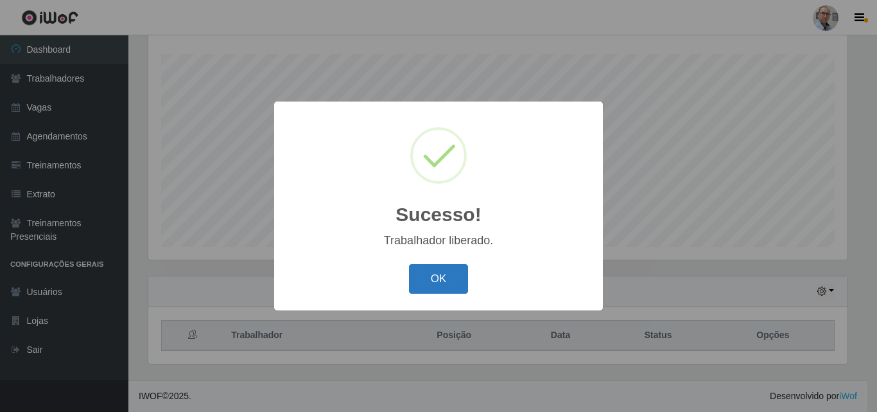
click at [444, 279] on button "OK" at bounding box center [439, 279] width 60 height 30
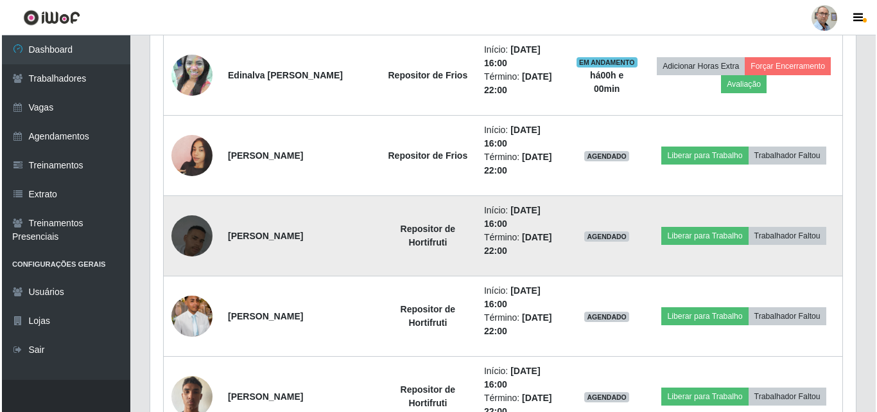
scroll to position [1882, 0]
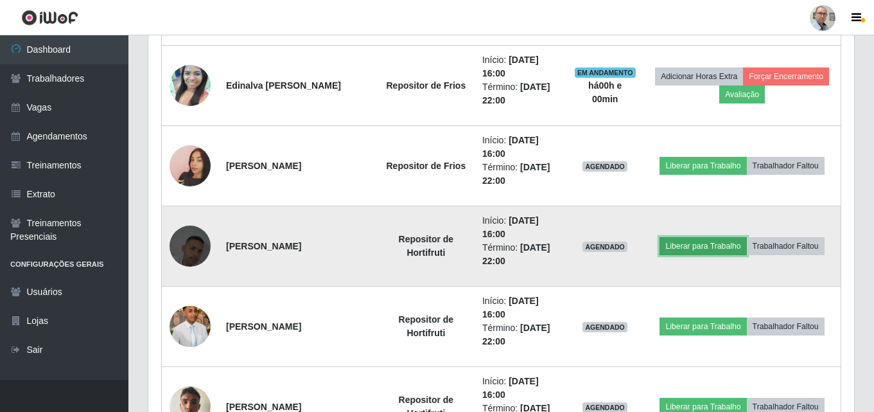
click at [699, 246] on button "Liberar para Trabalho" at bounding box center [703, 246] width 87 height 18
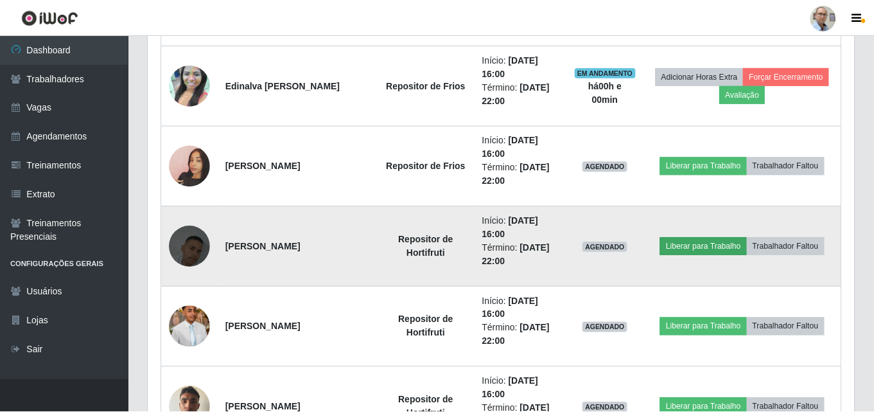
scroll to position [267, 699]
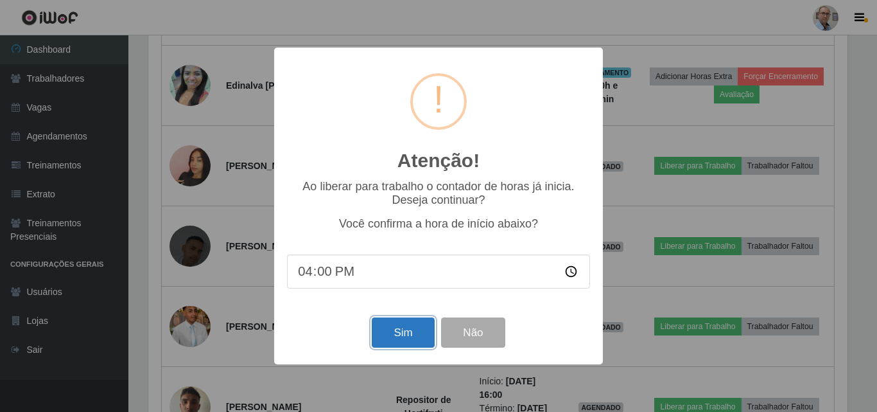
click at [394, 337] on button "Sim" at bounding box center [403, 332] width 62 height 30
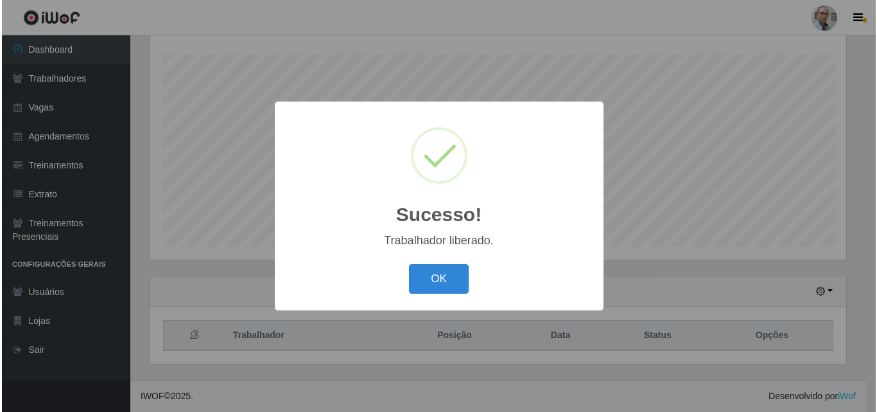
scroll to position [641940, 641507]
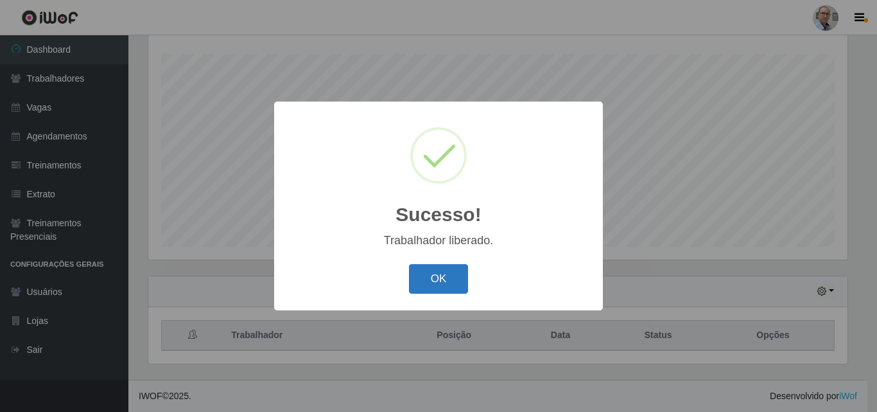
click at [446, 270] on button "OK" at bounding box center [439, 279] width 60 height 30
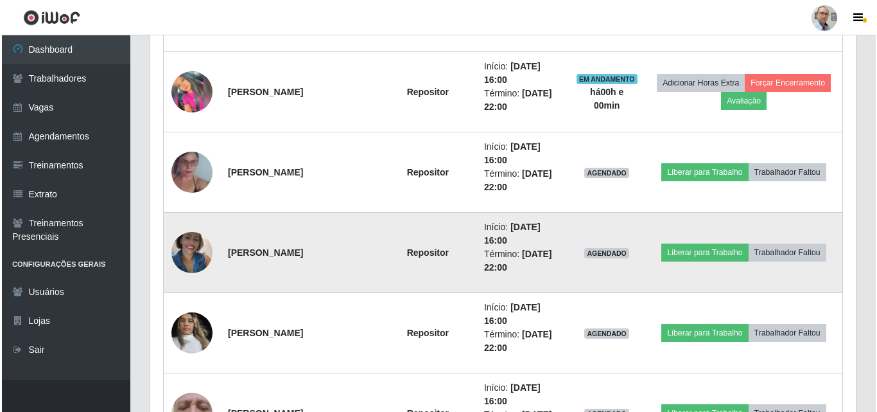
scroll to position [1497, 0]
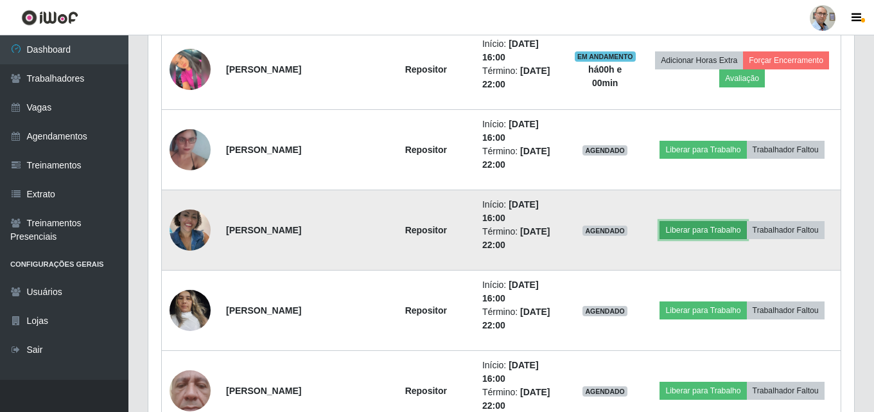
click at [711, 225] on button "Liberar para Trabalho" at bounding box center [703, 230] width 87 height 18
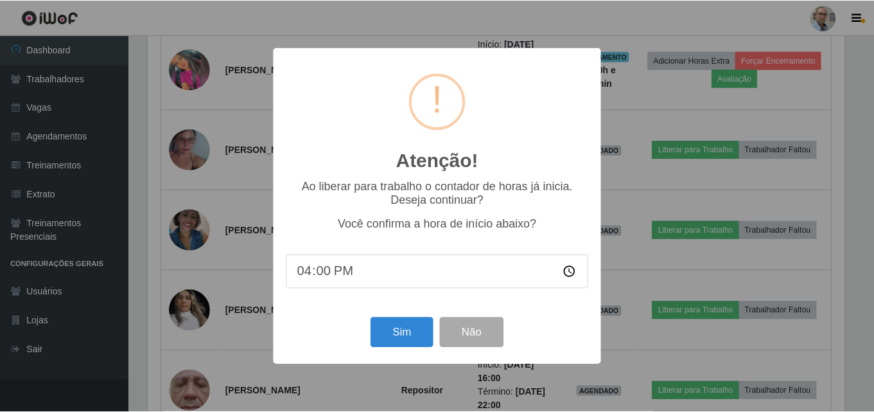
scroll to position [267, 699]
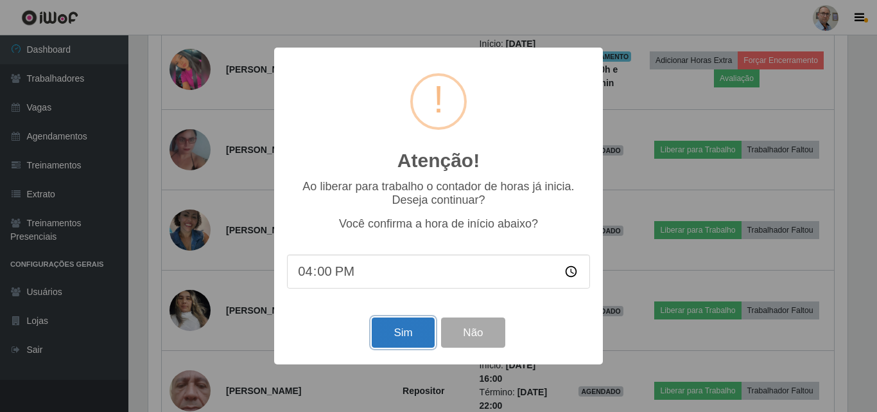
click at [398, 328] on button "Sim" at bounding box center [403, 332] width 62 height 30
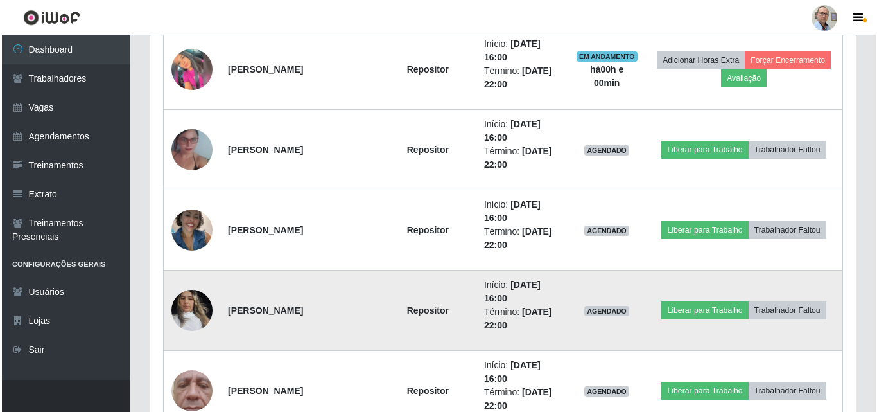
scroll to position [213, 0]
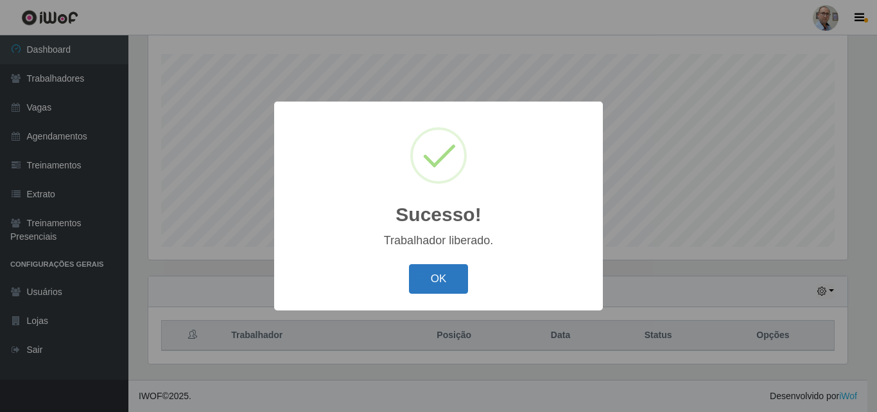
click at [445, 277] on button "OK" at bounding box center [439, 279] width 60 height 30
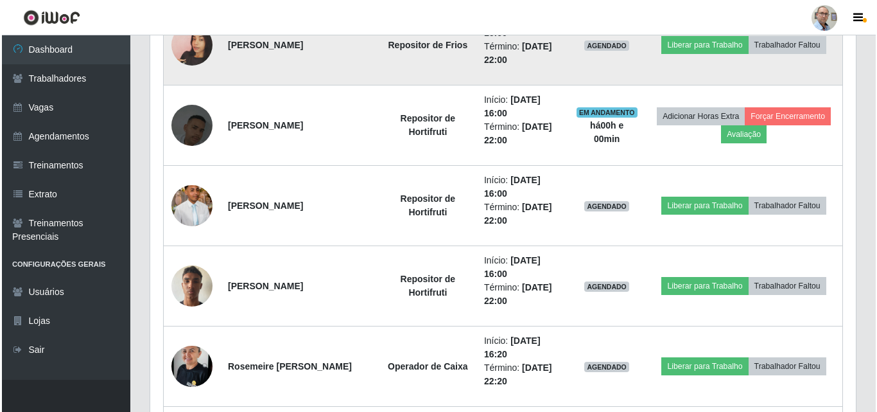
scroll to position [2011, 0]
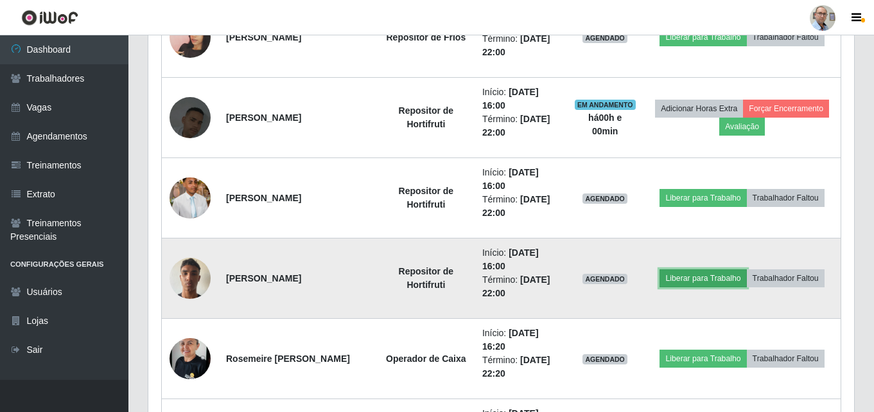
click at [705, 278] on button "Liberar para Trabalho" at bounding box center [703, 278] width 87 height 18
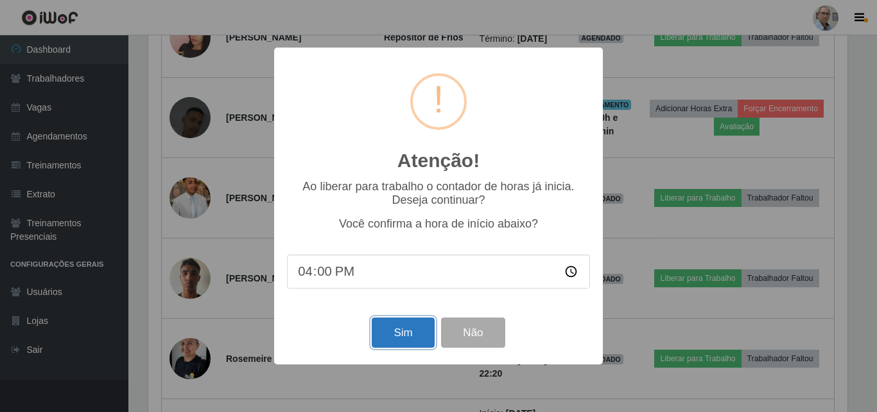
click at [389, 333] on button "Sim" at bounding box center [403, 332] width 62 height 30
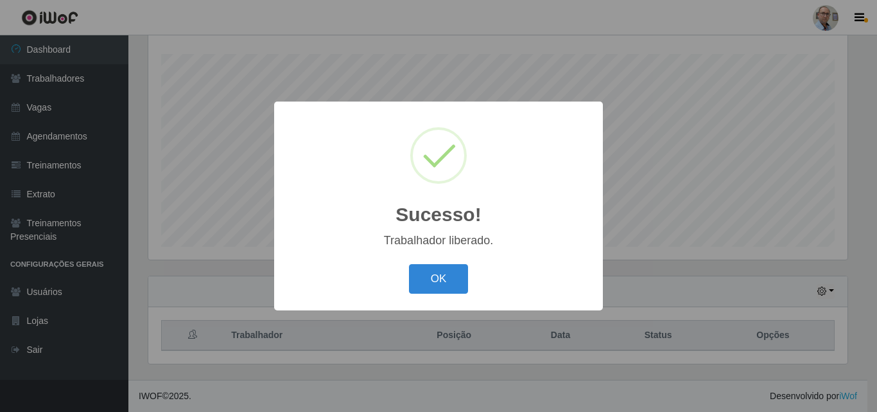
click at [391, 267] on div "OK Cancel" at bounding box center [438, 278] width 303 height 37
click at [414, 276] on button "OK" at bounding box center [439, 279] width 60 height 30
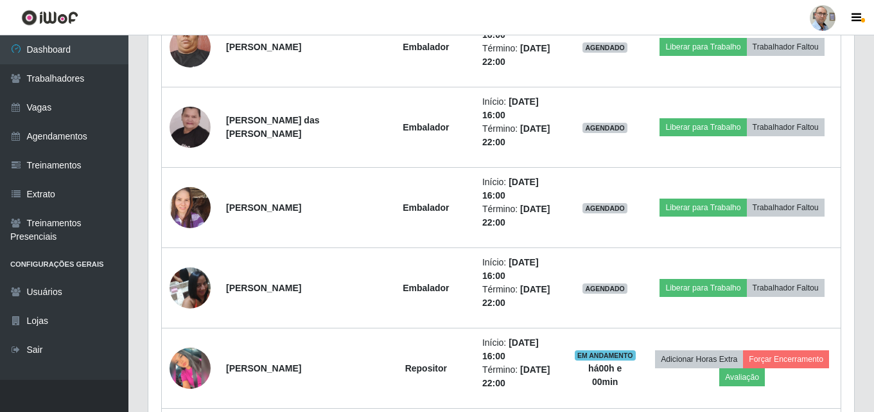
scroll to position [1176, 0]
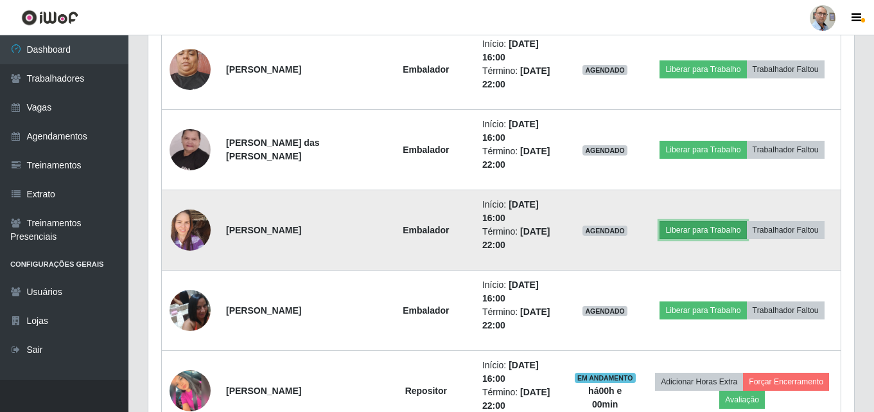
click at [690, 235] on button "Liberar para Trabalho" at bounding box center [703, 230] width 87 height 18
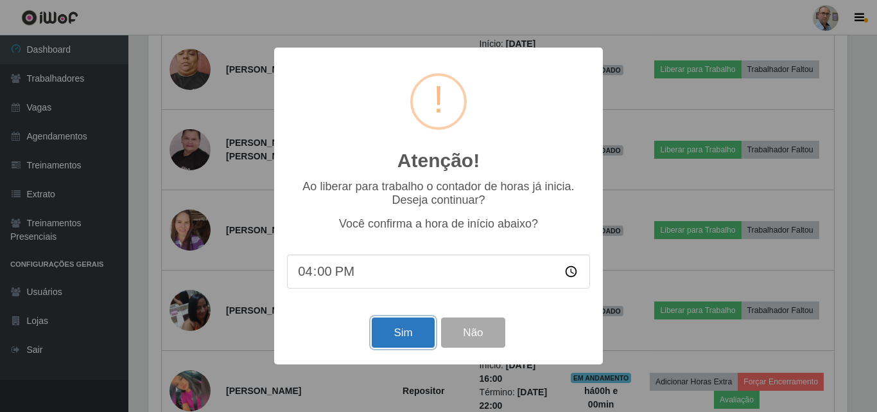
click at [385, 335] on button "Sim" at bounding box center [403, 332] width 62 height 30
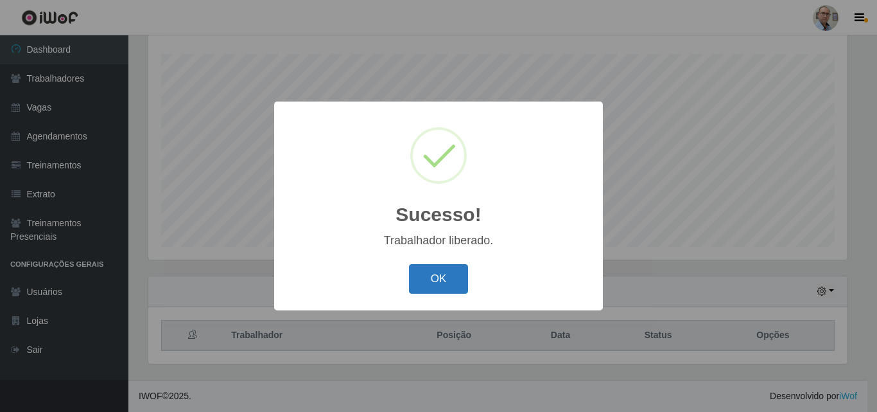
click at [444, 280] on button "OK" at bounding box center [439, 279] width 60 height 30
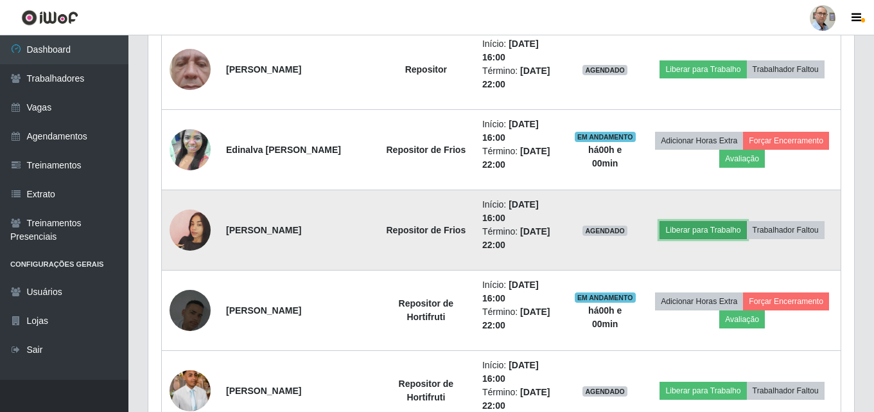
click at [694, 227] on button "Liberar para Trabalho" at bounding box center [703, 230] width 87 height 18
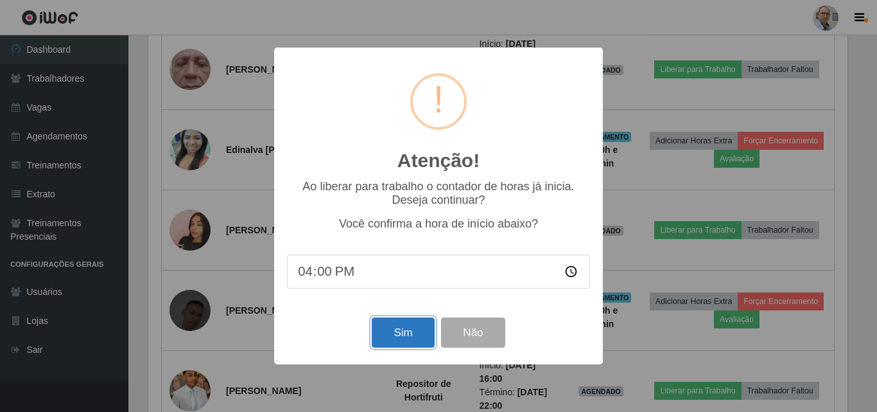
click at [396, 329] on button "Sim" at bounding box center [403, 332] width 62 height 30
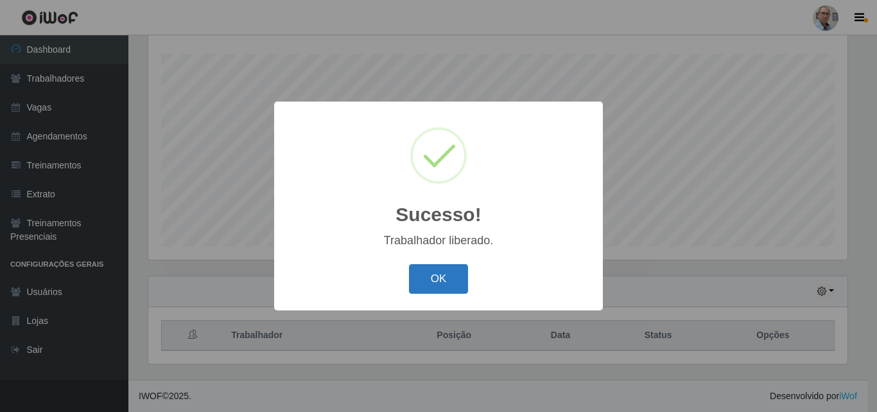
click at [437, 286] on button "OK" at bounding box center [439, 279] width 60 height 30
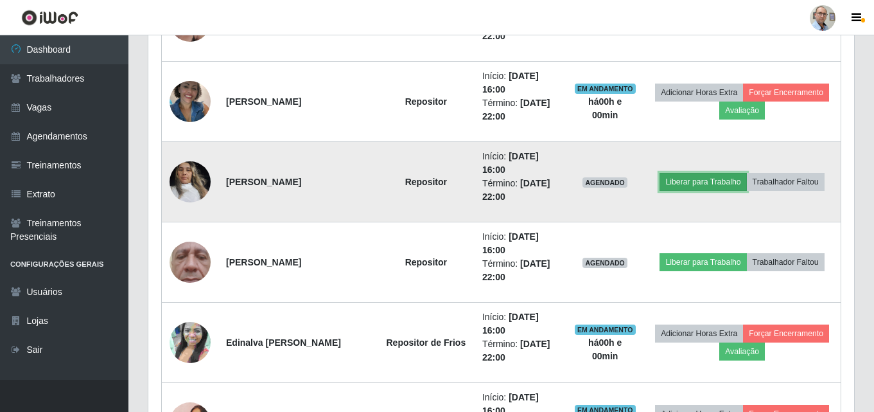
click at [704, 182] on button "Liberar para Trabalho" at bounding box center [703, 182] width 87 height 18
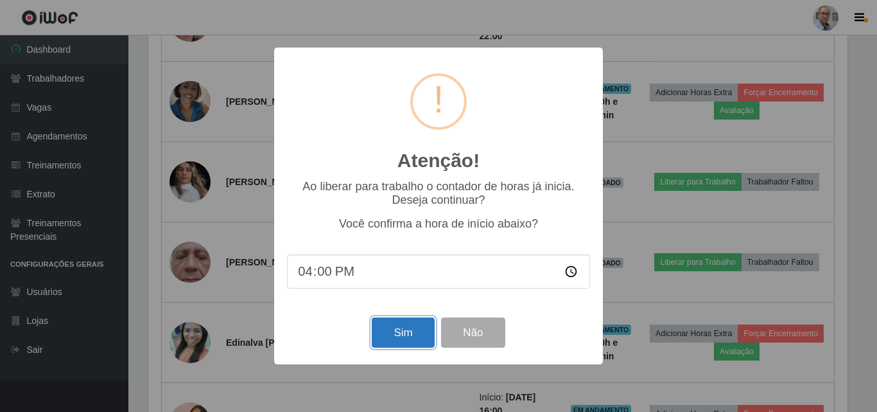
click at [399, 333] on button "Sim" at bounding box center [403, 332] width 62 height 30
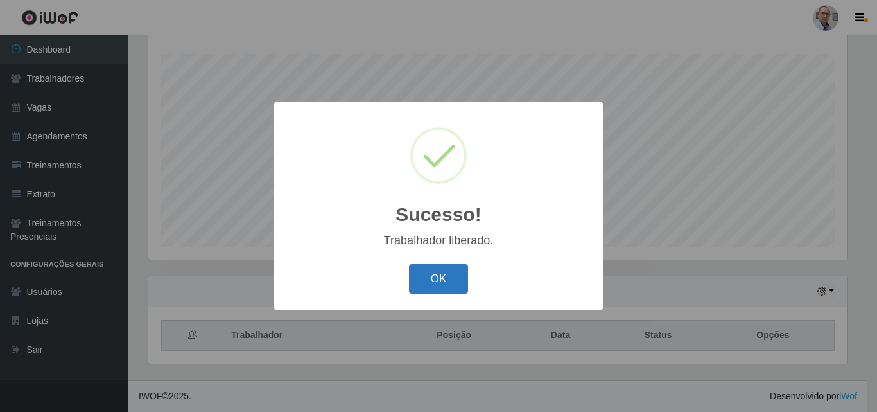
click at [431, 281] on button "OK" at bounding box center [439, 279] width 60 height 30
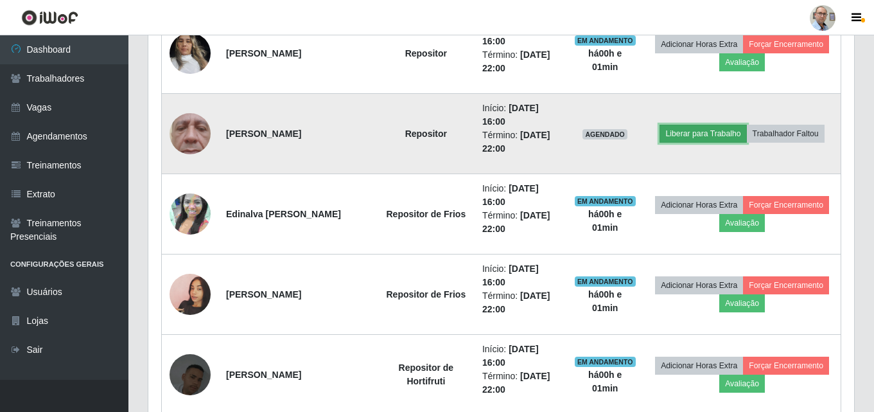
click at [698, 139] on button "Liberar para Trabalho" at bounding box center [703, 134] width 87 height 18
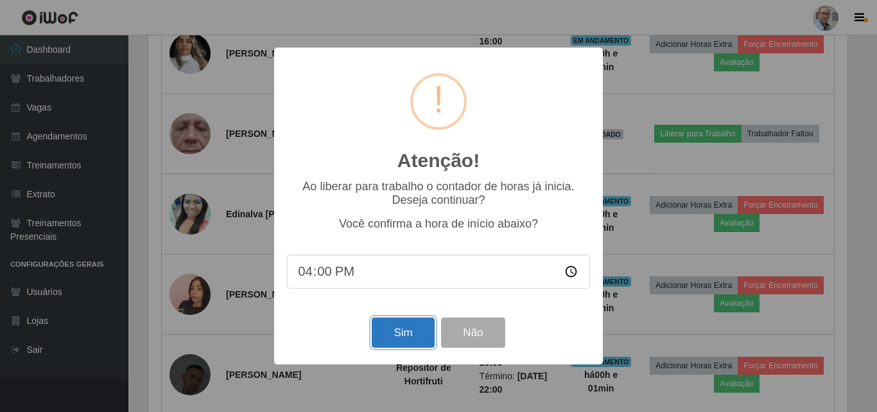
click at [406, 333] on button "Sim" at bounding box center [403, 332] width 62 height 30
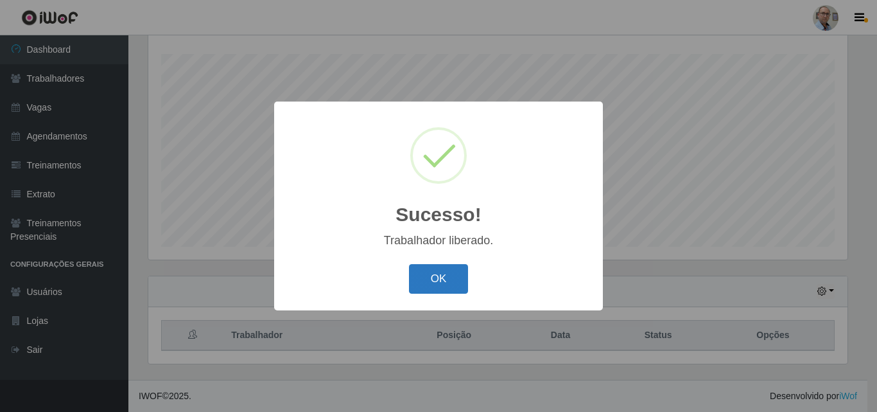
click at [444, 267] on button "OK" at bounding box center [439, 279] width 60 height 30
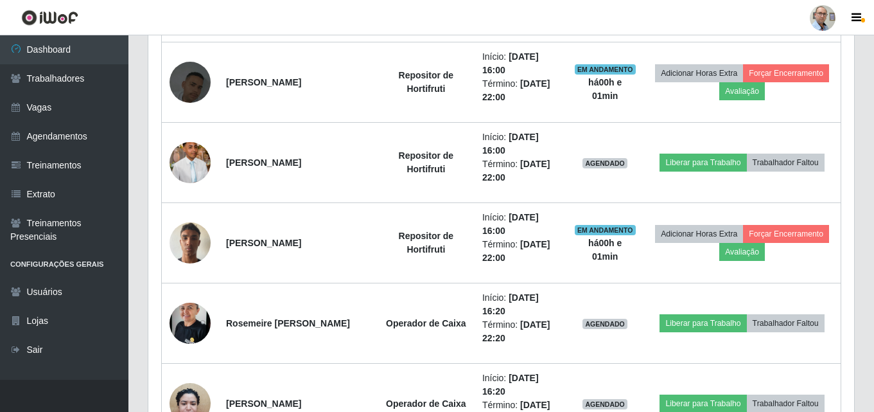
scroll to position [2075, 0]
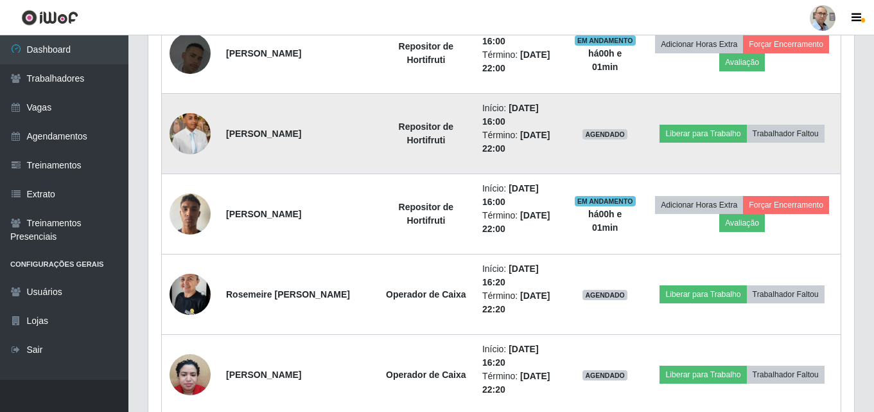
click at [184, 133] on img at bounding box center [190, 134] width 41 height 62
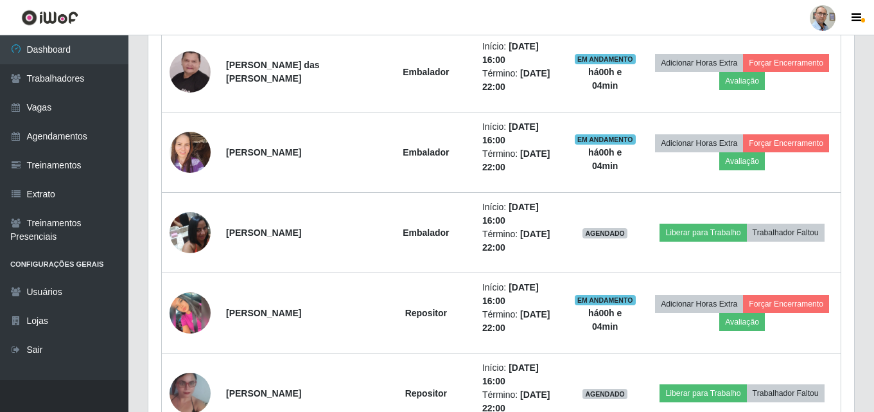
scroll to position [983, 0]
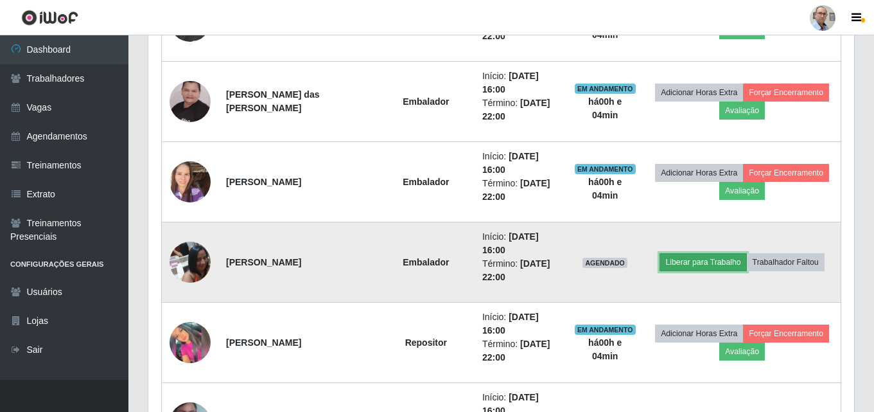
click at [715, 264] on button "Liberar para Trabalho" at bounding box center [703, 262] width 87 height 18
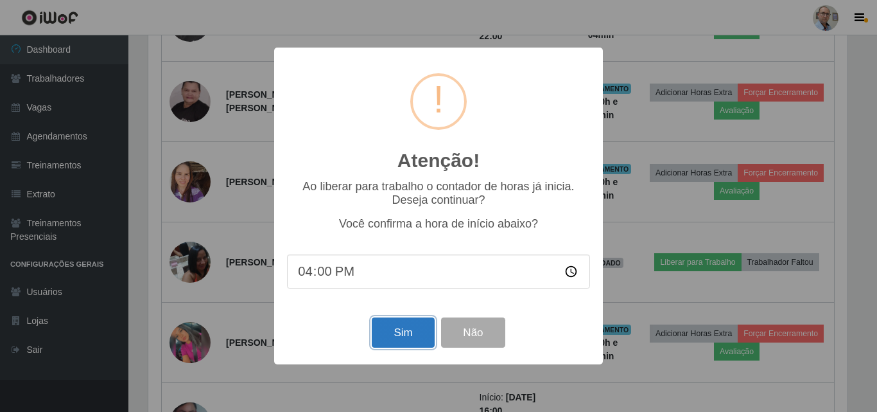
click at [403, 334] on button "Sim" at bounding box center [403, 332] width 62 height 30
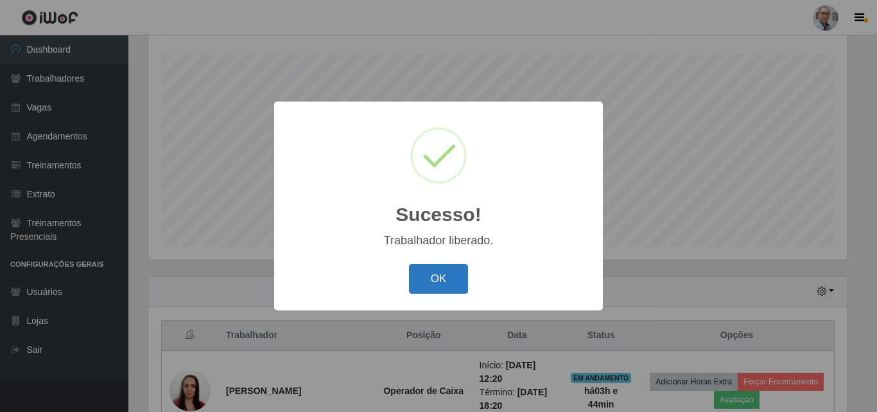
click at [421, 277] on button "OK" at bounding box center [439, 279] width 60 height 30
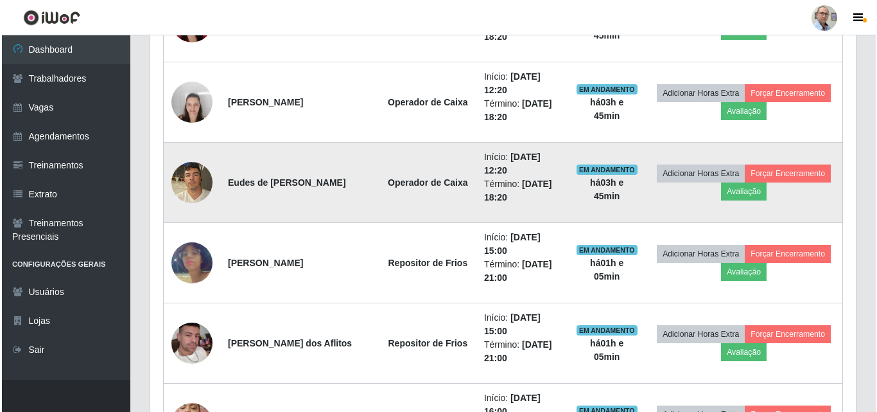
scroll to position [598, 0]
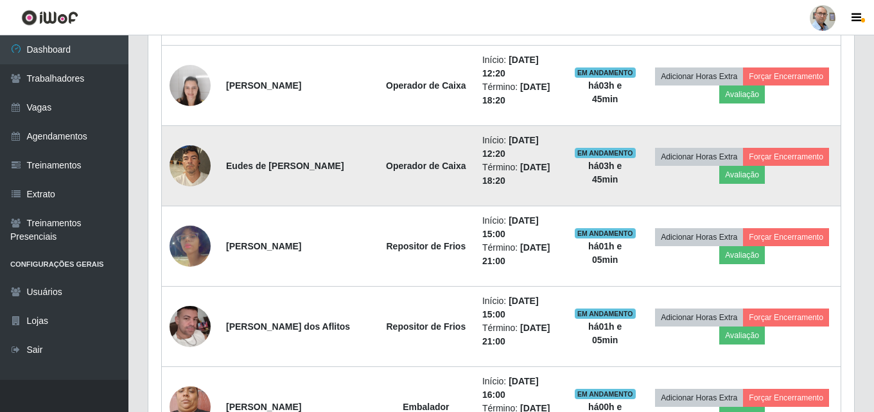
click at [179, 165] on img at bounding box center [190, 165] width 41 height 55
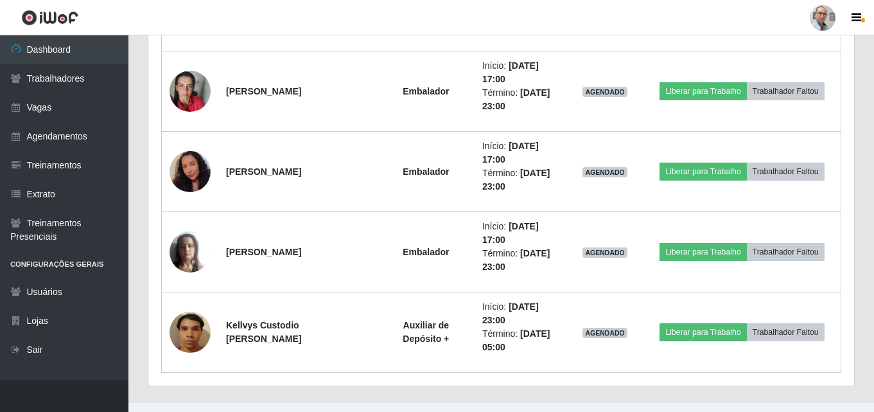
scroll to position [2380, 0]
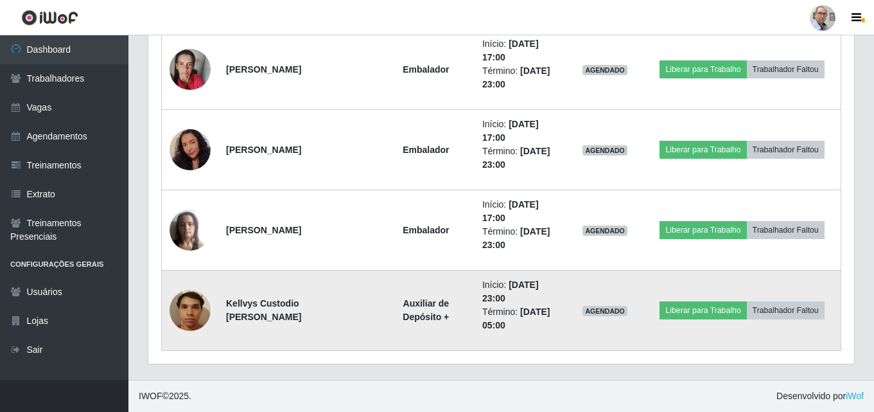
click at [184, 307] on img at bounding box center [190, 310] width 41 height 55
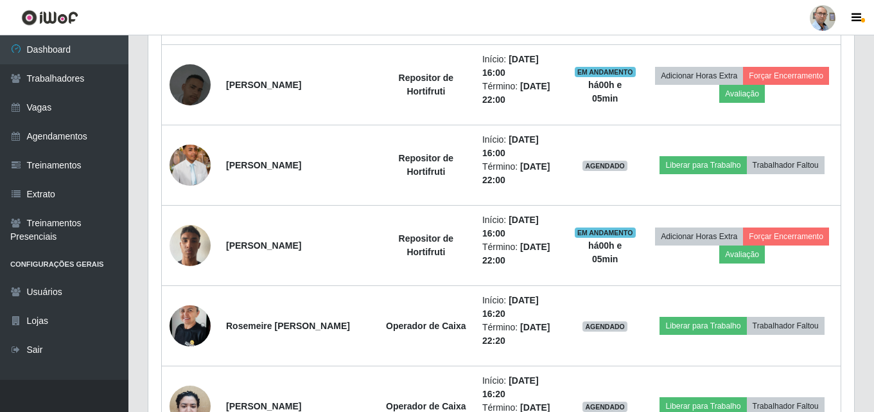
scroll to position [1609, 0]
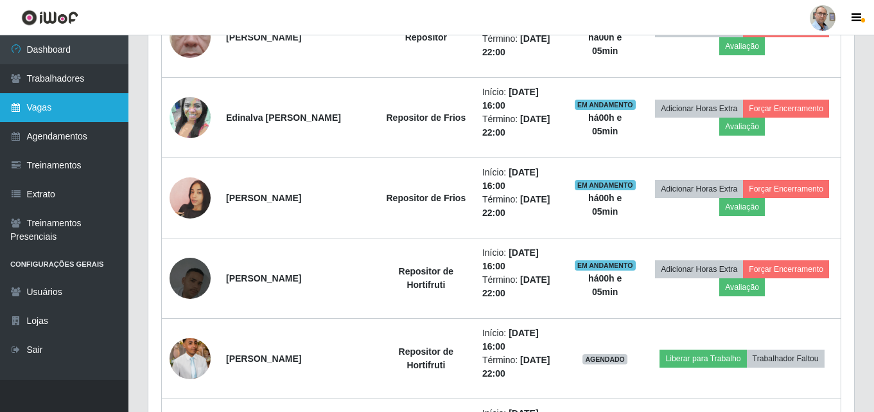
click at [40, 101] on link "Vagas" at bounding box center [64, 107] width 128 height 29
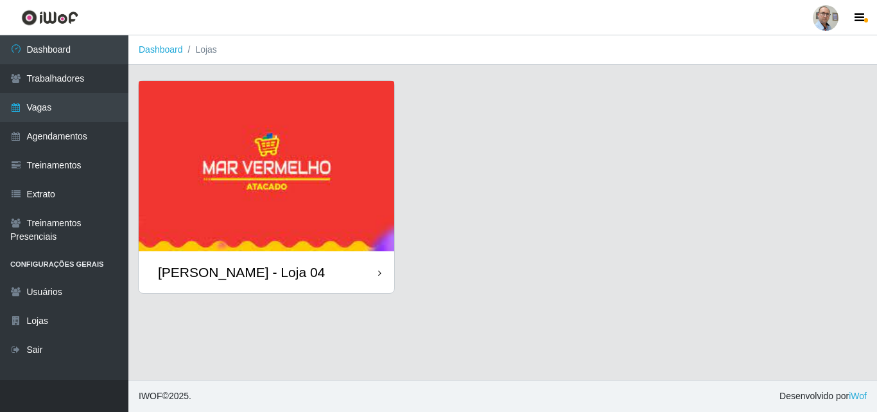
click at [213, 274] on div "[PERSON_NAME] - Loja 04" at bounding box center [241, 272] width 167 height 16
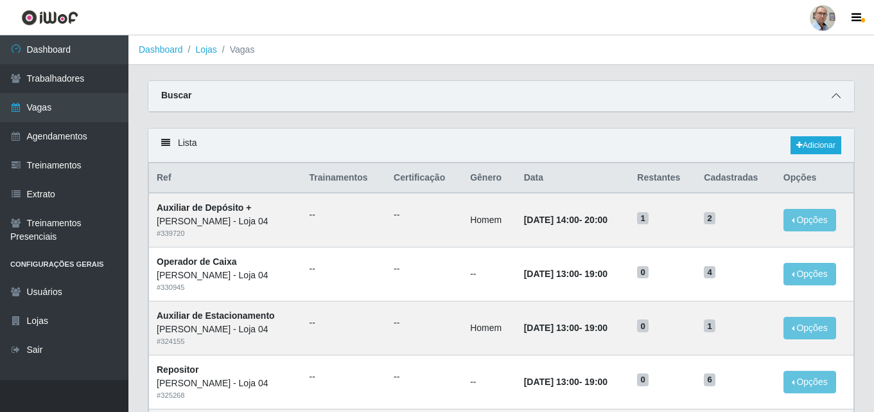
click at [836, 100] on icon at bounding box center [836, 95] width 9 height 9
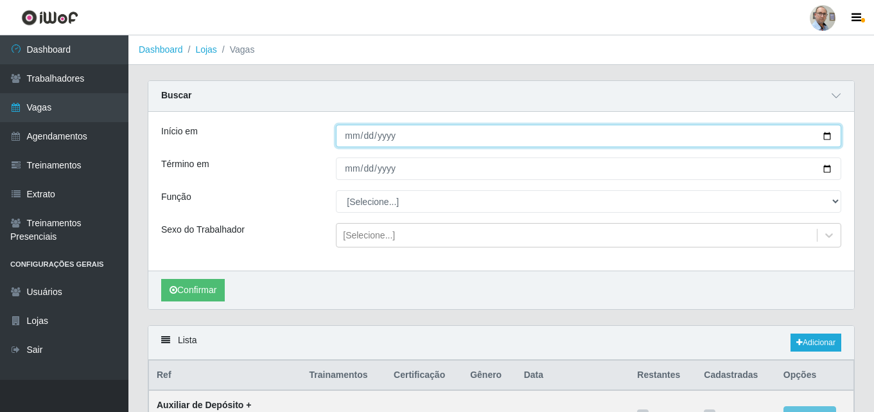
click at [825, 134] on input "Início em" at bounding box center [588, 136] width 505 height 22
type input "[DATE]"
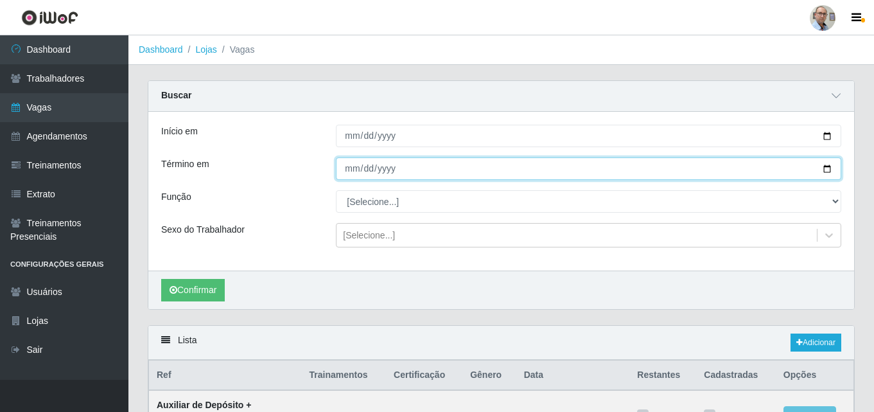
click at [824, 167] on input "Término em" at bounding box center [588, 168] width 505 height 22
type input "[DATE]"
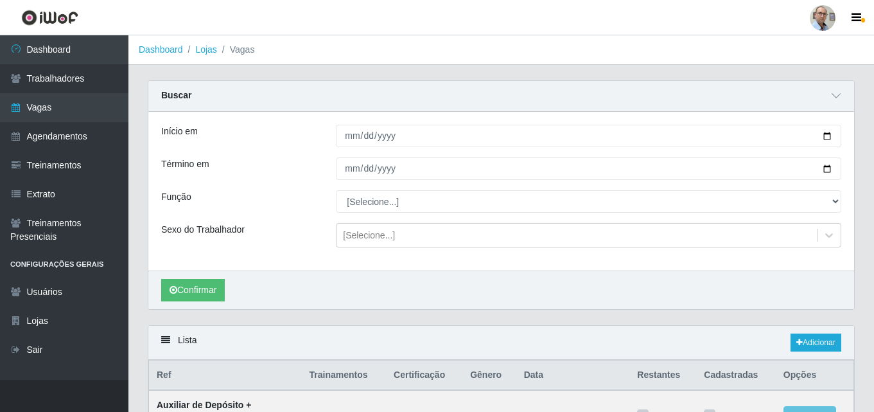
click at [453, 189] on div "Início em [DATE] Término em [DATE] Função [Selecione...] ASG ASG + ASG ++ Auxil…" at bounding box center [501, 191] width 706 height 159
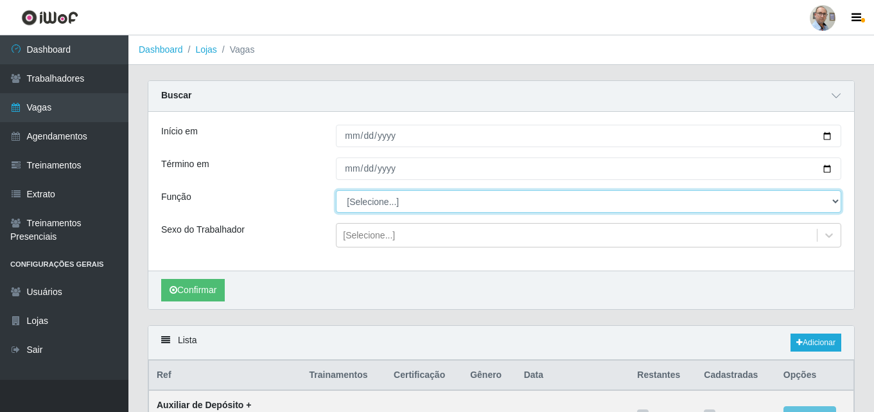
click at [446, 198] on select "[Selecione...] ASG ASG + ASG ++ Auxiliar de Depósito Auxiliar de Depósito + Aux…" at bounding box center [588, 201] width 505 height 22
select select "82"
click at [336, 191] on select "[Selecione...] ASG ASG + ASG ++ Auxiliar de Depósito Auxiliar de Depósito + Aux…" at bounding box center [588, 201] width 505 height 22
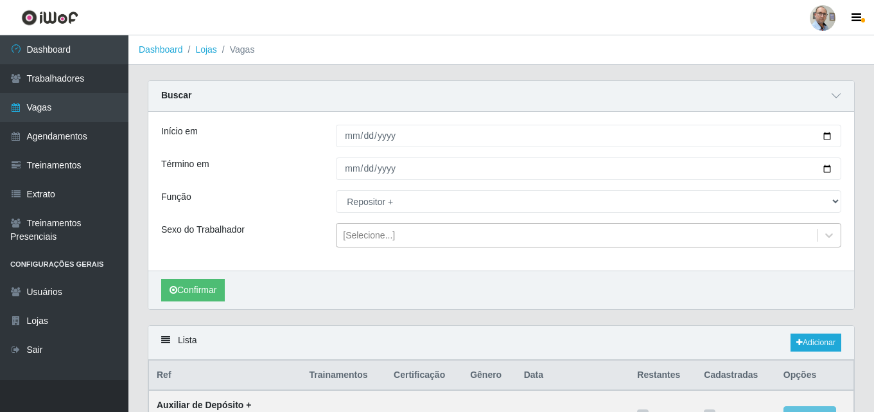
click at [376, 239] on div "[Selecione...]" at bounding box center [369, 235] width 52 height 13
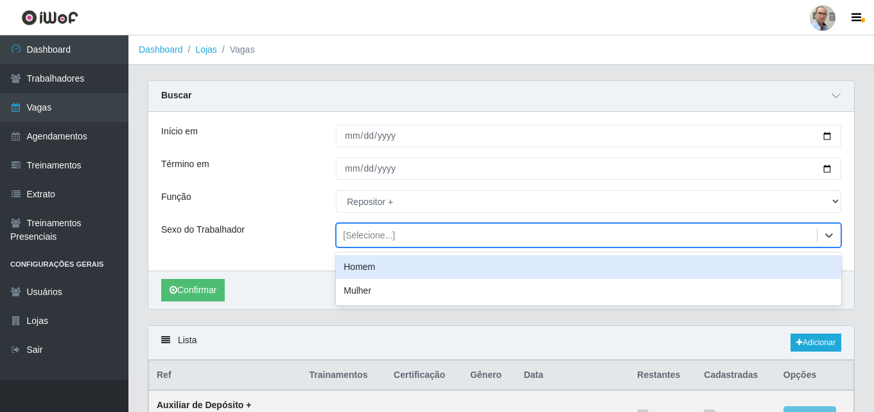
click at [359, 270] on div "Homem" at bounding box center [588, 267] width 505 height 24
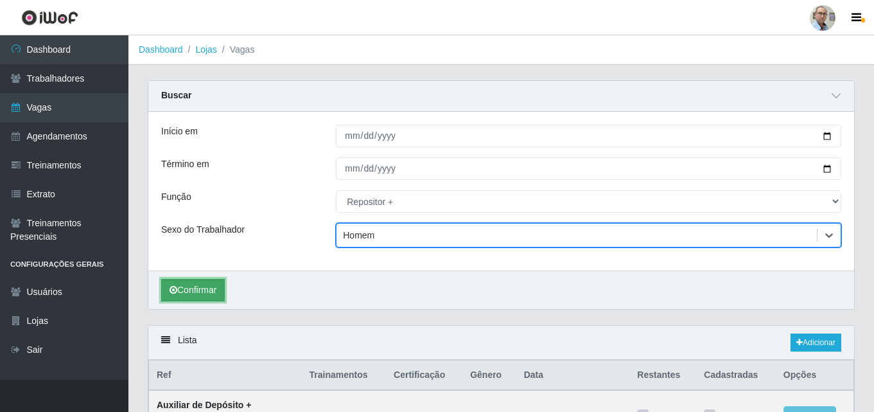
click at [204, 284] on button "Confirmar" at bounding box center [193, 290] width 64 height 22
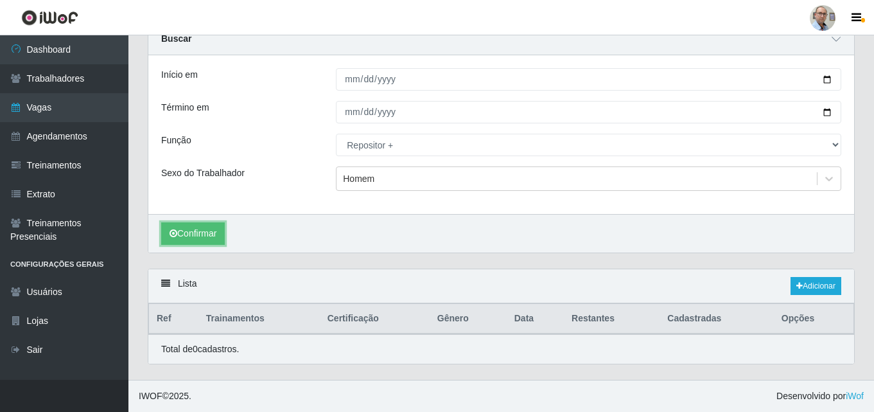
scroll to position [57, 0]
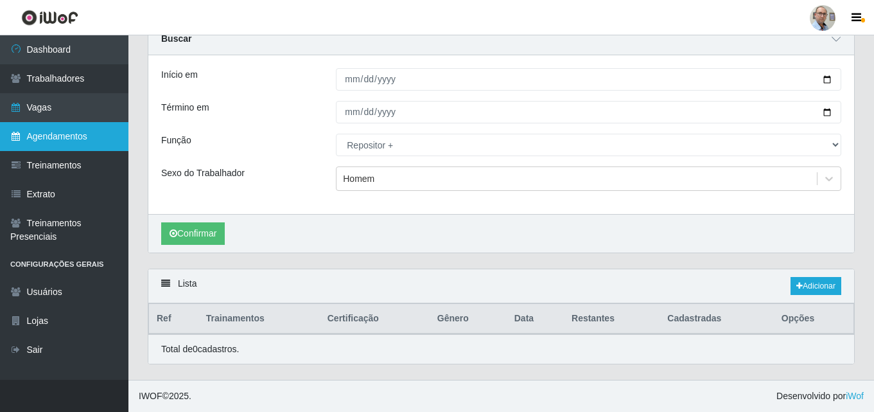
click at [55, 133] on link "Agendamentos" at bounding box center [64, 136] width 128 height 29
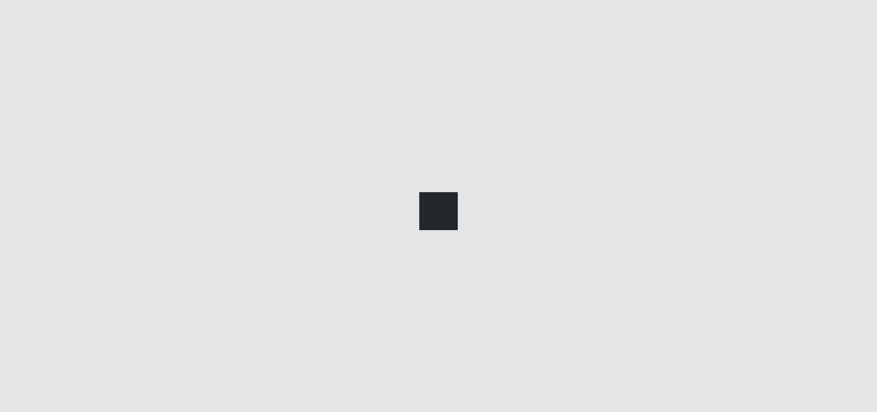
click at [41, 108] on div at bounding box center [438, 206] width 877 height 412
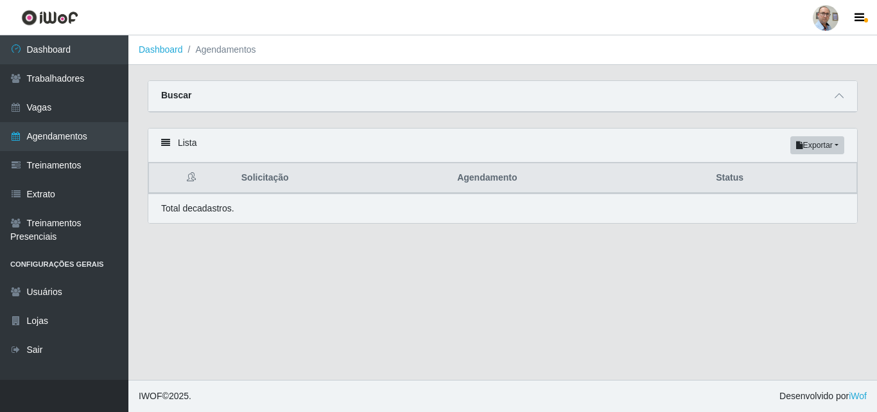
click at [47, 107] on link "Vagas" at bounding box center [64, 107] width 128 height 29
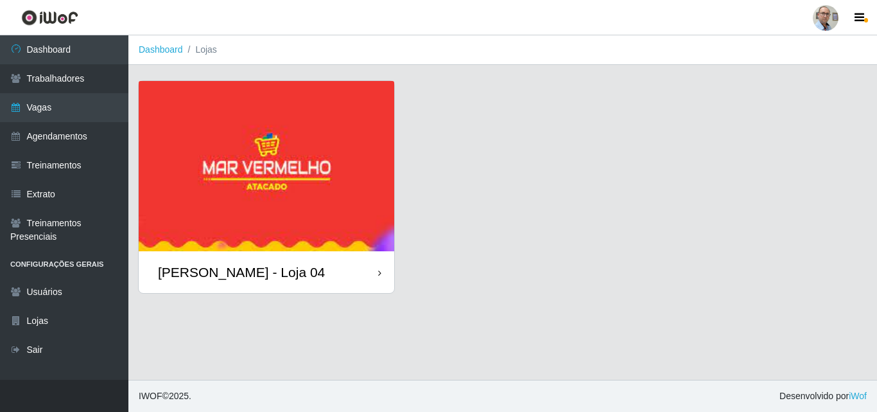
click at [209, 265] on div "[PERSON_NAME] - Loja 04" at bounding box center [241, 272] width 167 height 16
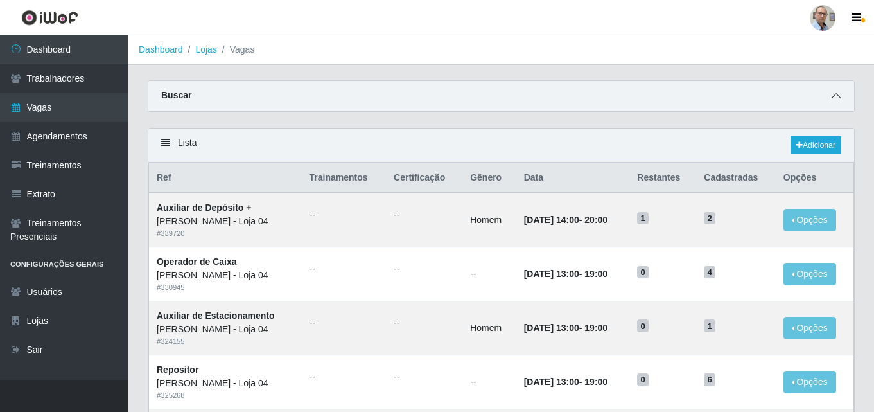
click at [841, 96] on span at bounding box center [835, 96] width 15 height 15
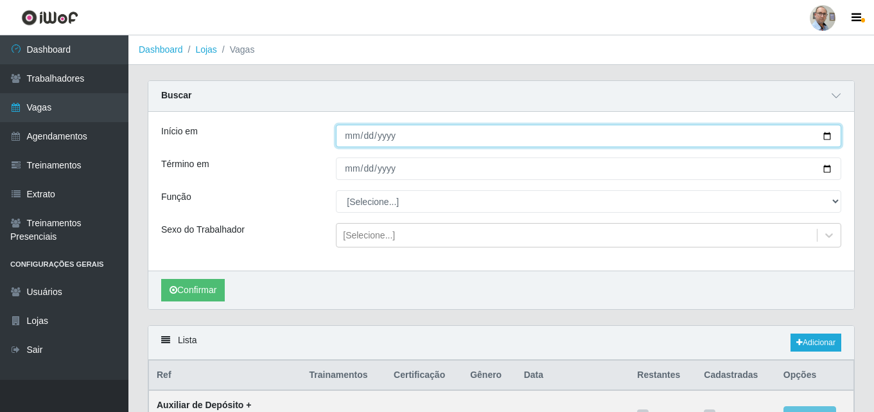
click at [825, 138] on input "Início em" at bounding box center [588, 136] width 505 height 22
type input "[DATE]"
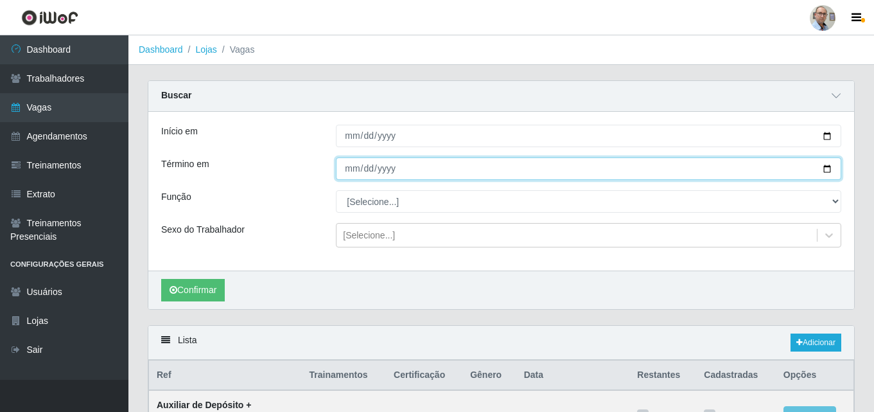
click at [826, 169] on input "Término em" at bounding box center [588, 168] width 505 height 22
type input "[DATE]"
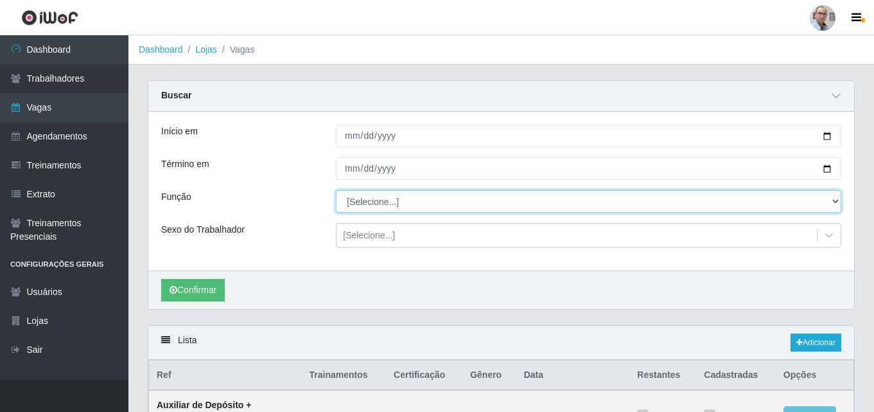
click at [408, 205] on select "[Selecione...] ASG ASG + ASG ++ Auxiliar de Depósito Auxiliar de Depósito + Aux…" at bounding box center [588, 201] width 505 height 22
select select "82"
click at [336, 191] on select "[Selecione...] ASG ASG + ASG ++ Auxiliar de Depósito Auxiliar de Depósito + Aux…" at bounding box center [588, 201] width 505 height 22
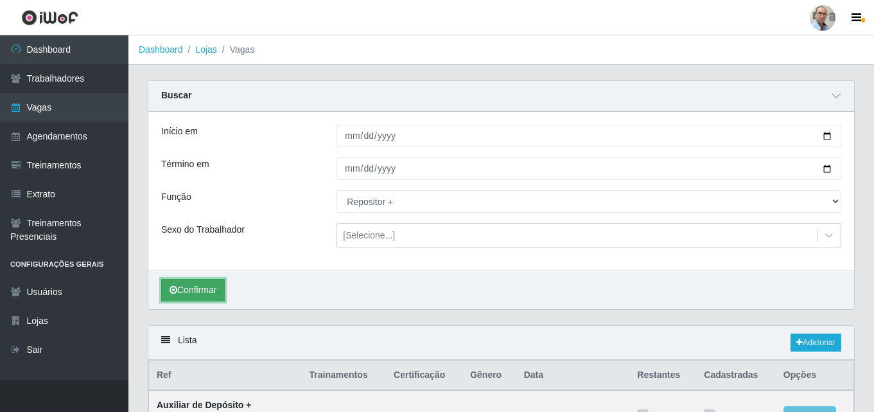
click at [200, 286] on button "Confirmar" at bounding box center [193, 290] width 64 height 22
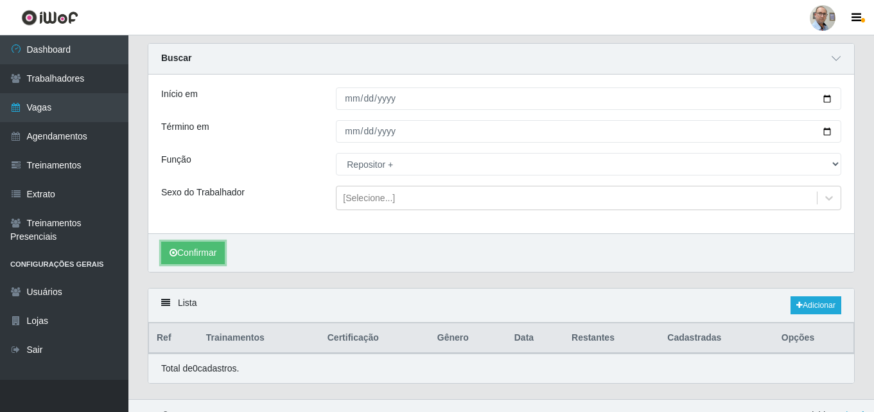
scroll to position [57, 0]
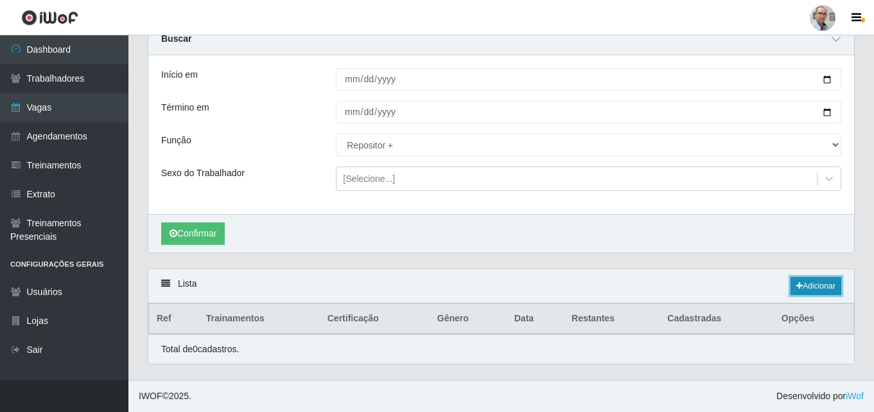
click at [824, 279] on link "Adicionar" at bounding box center [816, 286] width 51 height 18
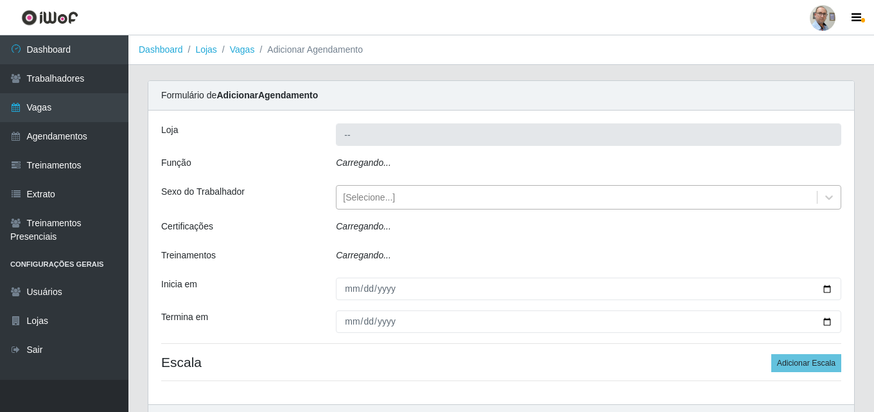
type input "[PERSON_NAME] - Loja 04"
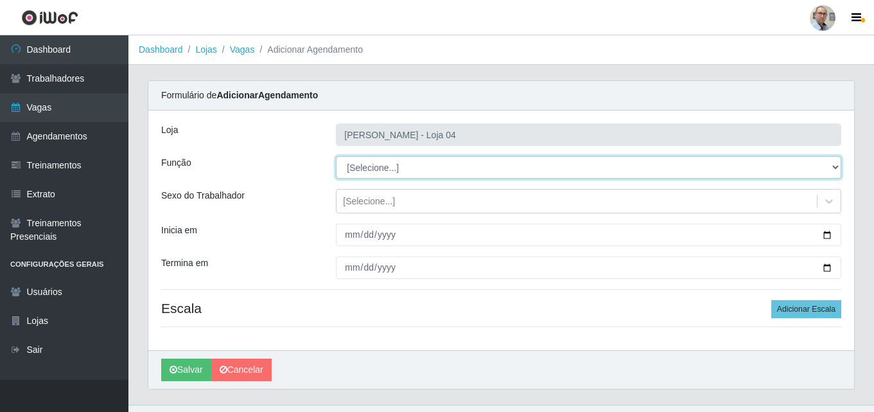
click at [386, 160] on select "[Selecione...] ASG ASG + ASG ++ Auxiliar de Depósito Auxiliar de Depósito + Aux…" at bounding box center [588, 167] width 505 height 22
select select "82"
click at [336, 156] on select "[Selecione...] ASG ASG + ASG ++ Auxiliar de Depósito Auxiliar de Depósito + Aux…" at bounding box center [588, 167] width 505 height 22
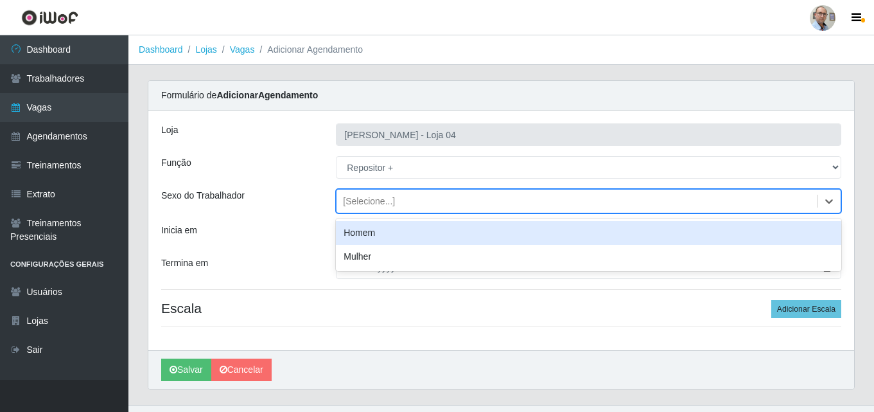
click at [363, 203] on div "[Selecione...]" at bounding box center [369, 201] width 52 height 13
click at [362, 235] on div "Homem" at bounding box center [588, 233] width 505 height 24
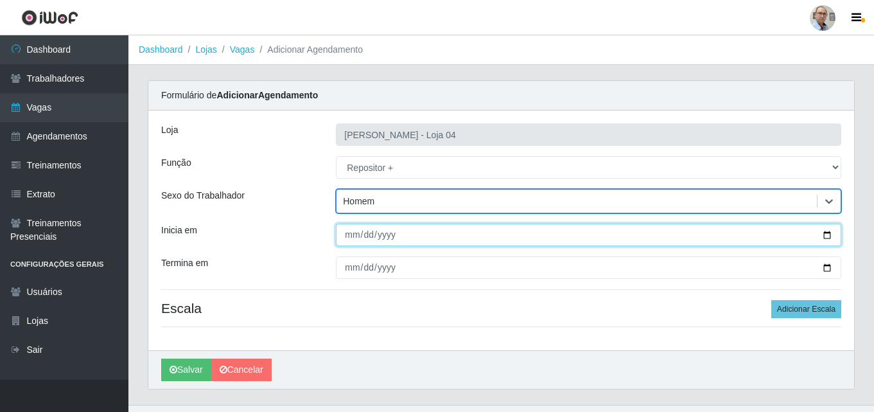
click at [828, 232] on input "Inicia em" at bounding box center [588, 234] width 505 height 22
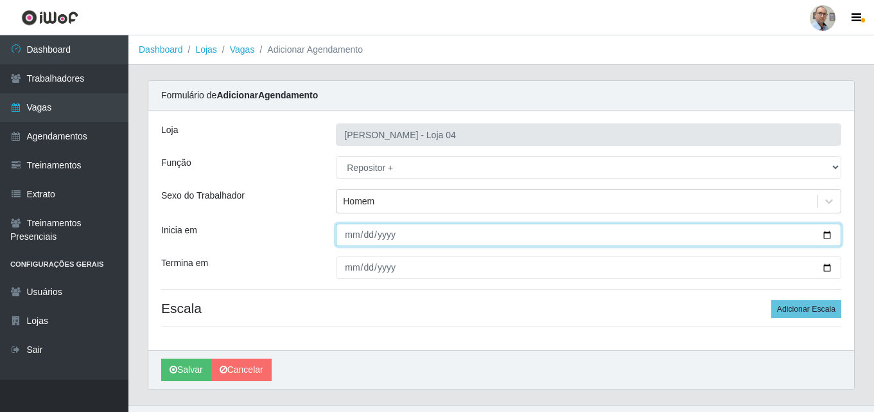
type input "[DATE]"
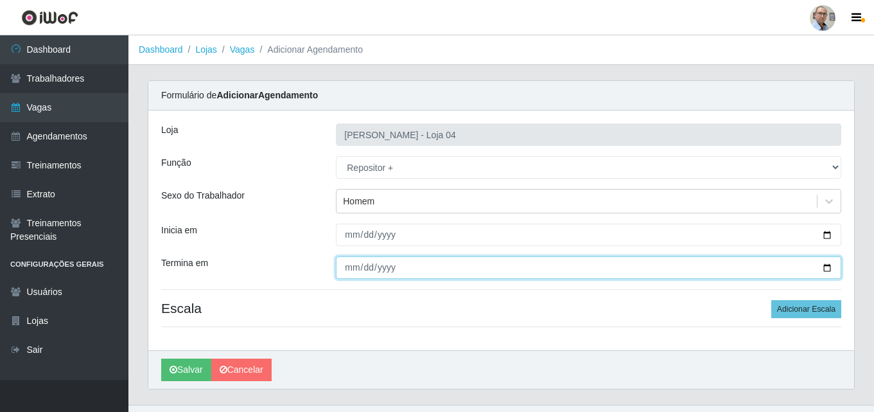
click at [825, 272] on input "Termina em" at bounding box center [588, 267] width 505 height 22
type input "[DATE]"
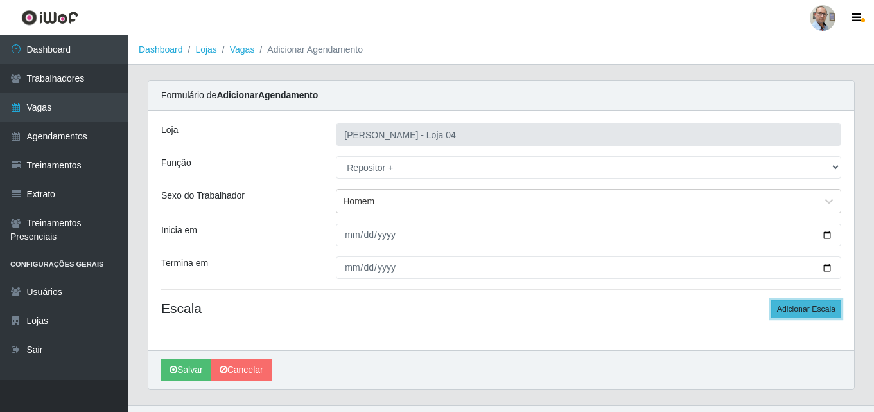
click at [802, 312] on button "Adicionar Escala" at bounding box center [806, 309] width 70 height 18
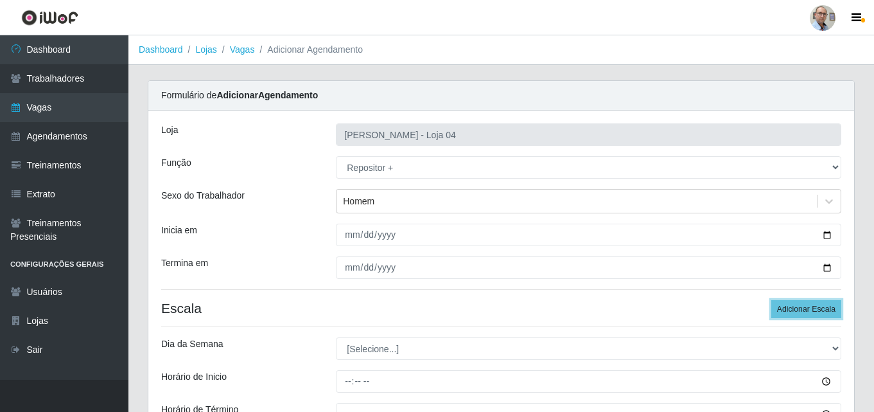
drag, startPoint x: 801, startPoint y: 306, endPoint x: 810, endPoint y: 338, distance: 33.5
click at [800, 306] on button "Adicionar Escala" at bounding box center [806, 309] width 70 height 18
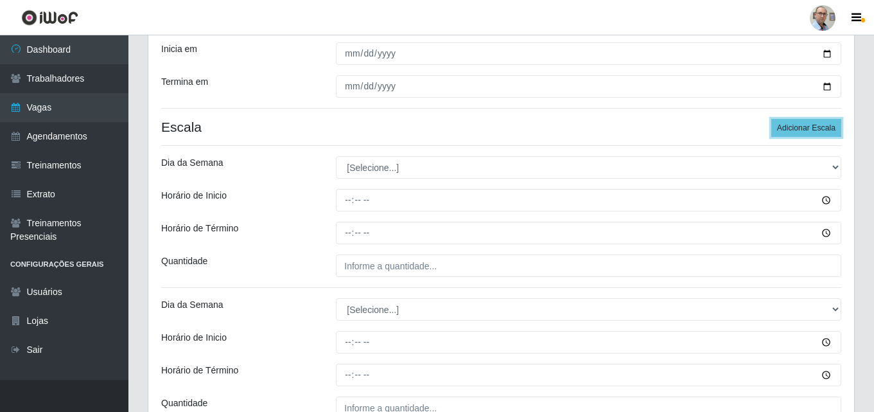
scroll to position [193, 0]
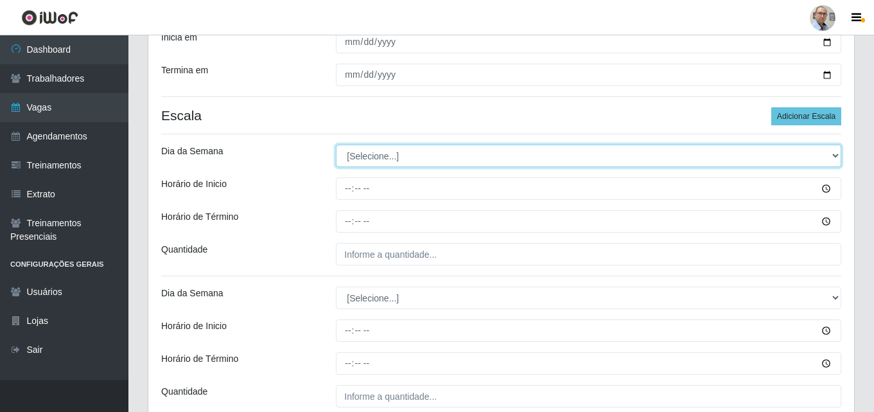
click at [384, 162] on select "[Selecione...] Segunda Terça Quarta Quinta Sexta Sábado Domingo" at bounding box center [588, 155] width 505 height 22
select select "5"
click at [336, 144] on select "[Selecione...] Segunda Terça Quarta Quinta Sexta Sábado Domingo" at bounding box center [588, 155] width 505 height 22
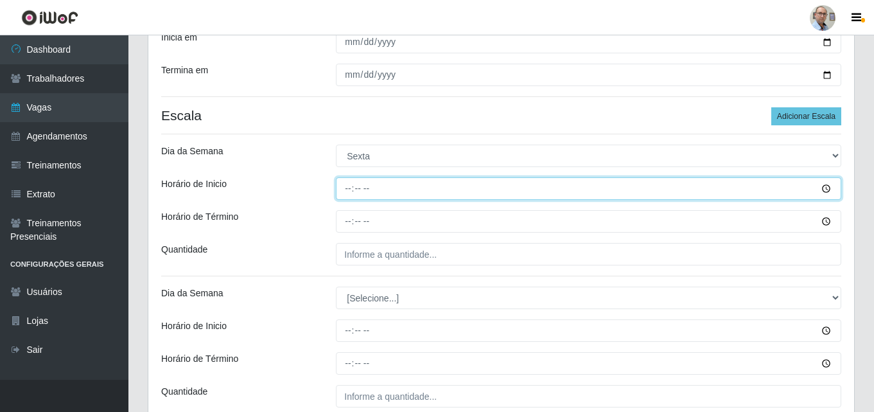
click at [345, 187] on input "Horário de Inicio" at bounding box center [588, 188] width 505 height 22
type input "23:00"
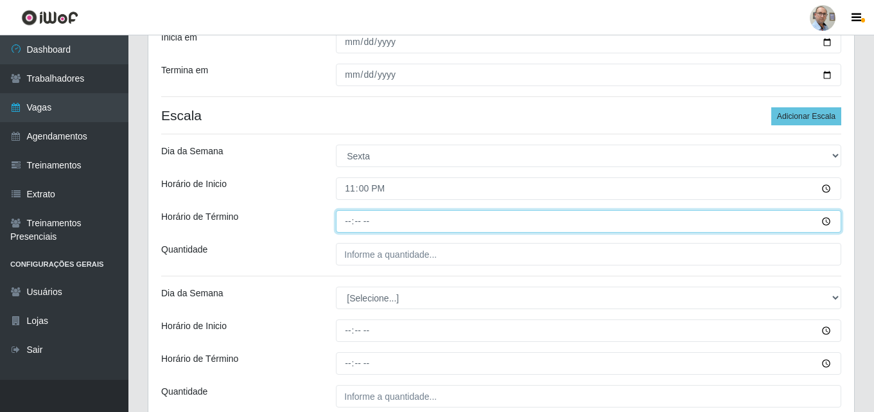
type input "05:00"
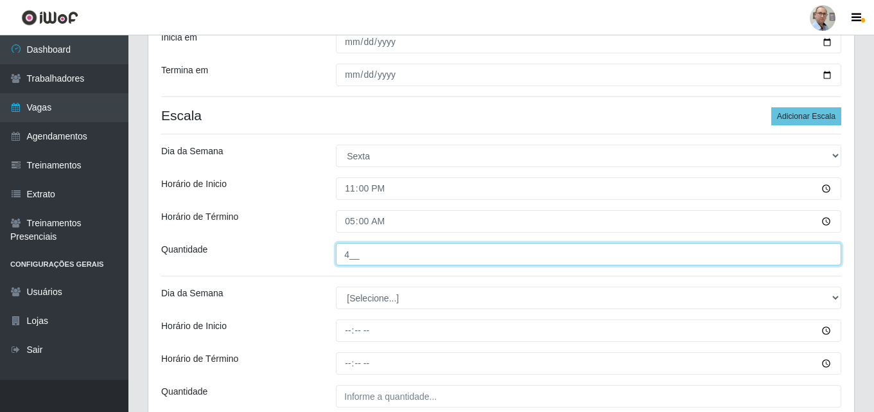
scroll to position [309, 0]
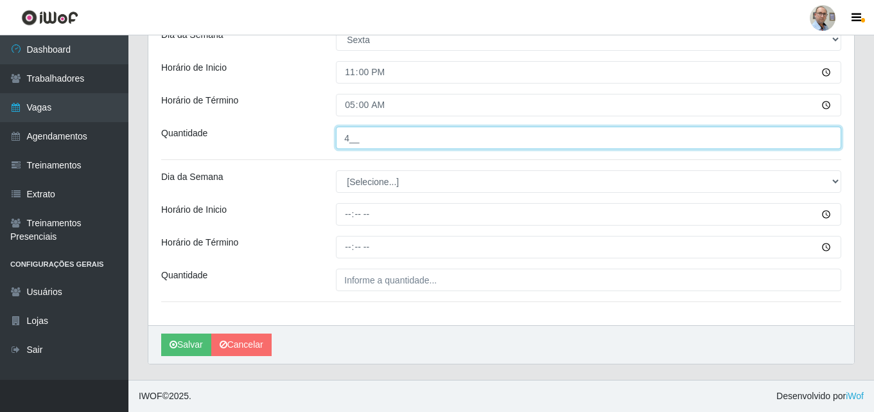
type input "4__"
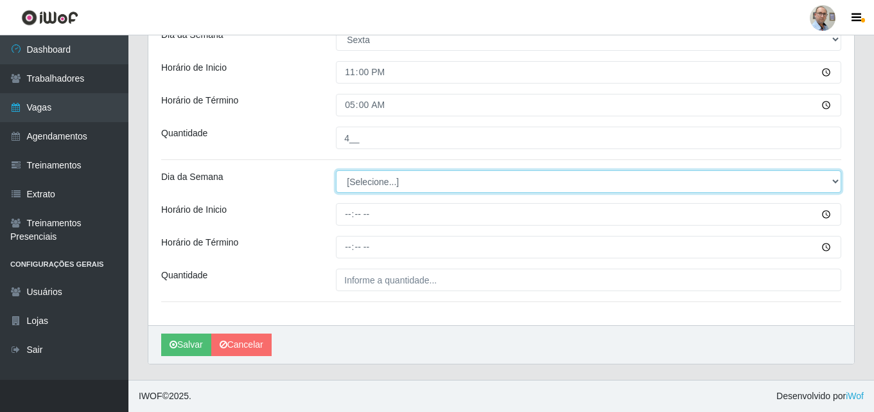
click at [363, 185] on select "[Selecione...] Segunda Terça Quarta Quinta Sexta Sábado Domingo" at bounding box center [588, 181] width 505 height 22
select select "6"
click at [336, 170] on select "[Selecione...] Segunda Terça Quarta Quinta Sexta Sábado Domingo" at bounding box center [588, 181] width 505 height 22
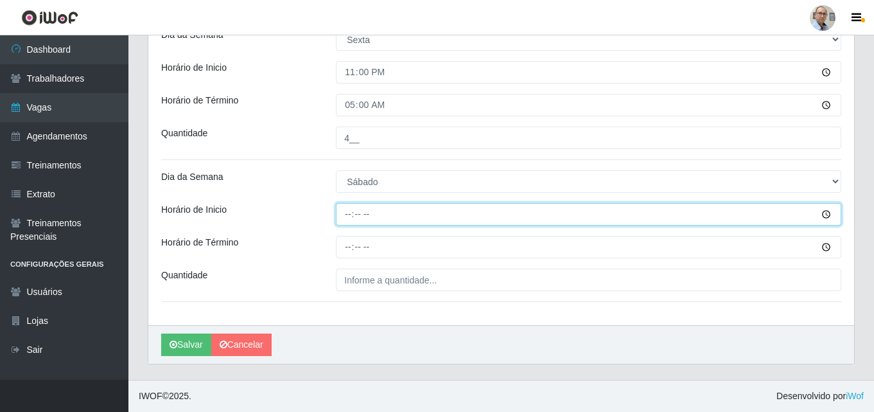
click at [344, 217] on input "Horário de Inicio" at bounding box center [588, 214] width 505 height 22
type input "23:00"
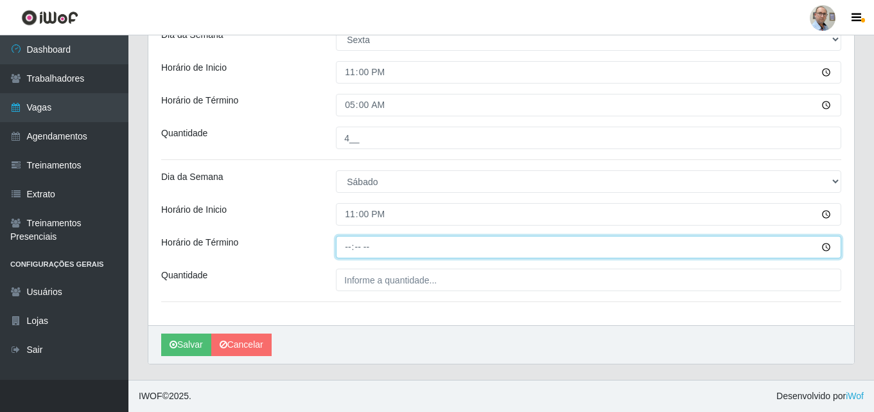
type input "05:00"
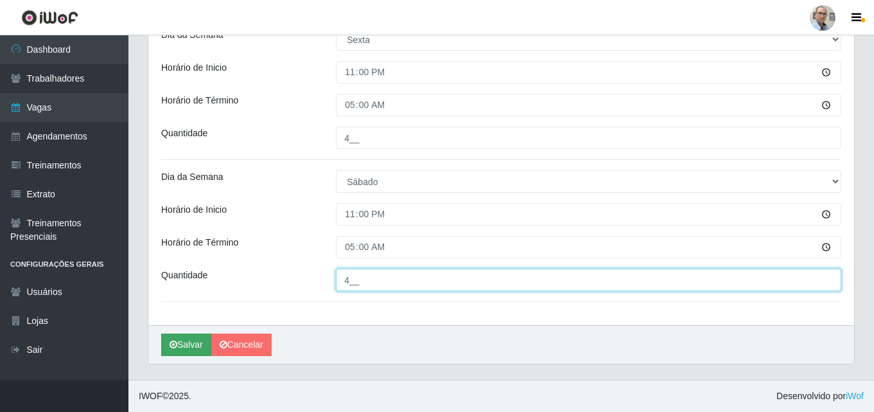
type input "4__"
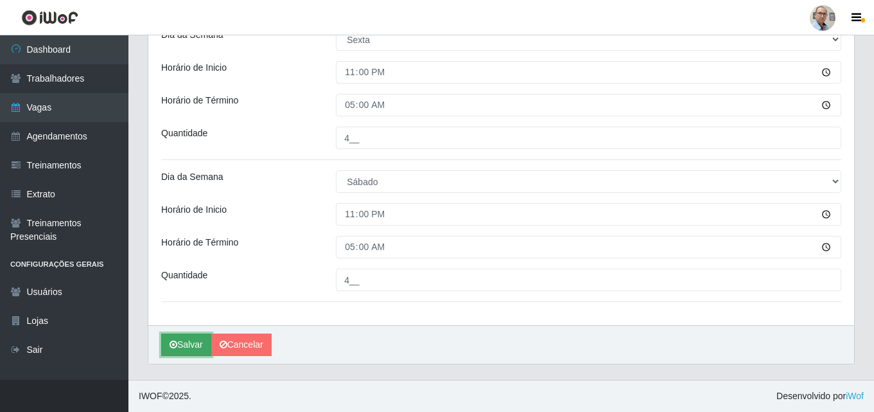
click at [182, 339] on button "Salvar" at bounding box center [186, 344] width 50 height 22
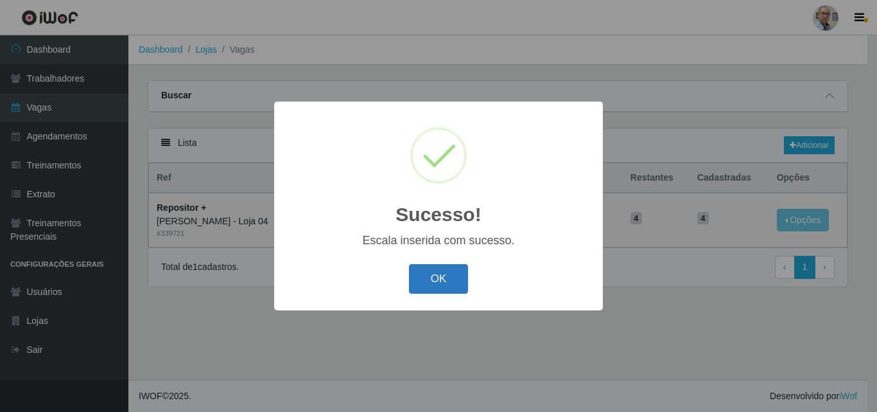
click at [443, 281] on button "OK" at bounding box center [439, 279] width 60 height 30
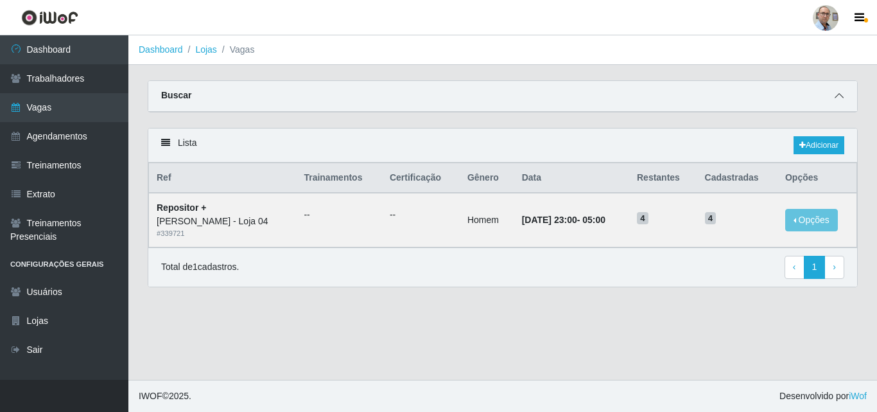
click at [841, 96] on icon at bounding box center [839, 95] width 9 height 9
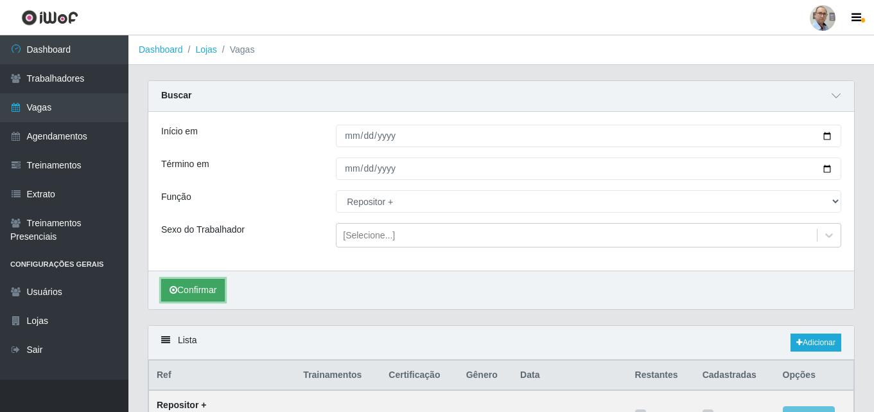
click at [203, 289] on button "Confirmar" at bounding box center [193, 290] width 64 height 22
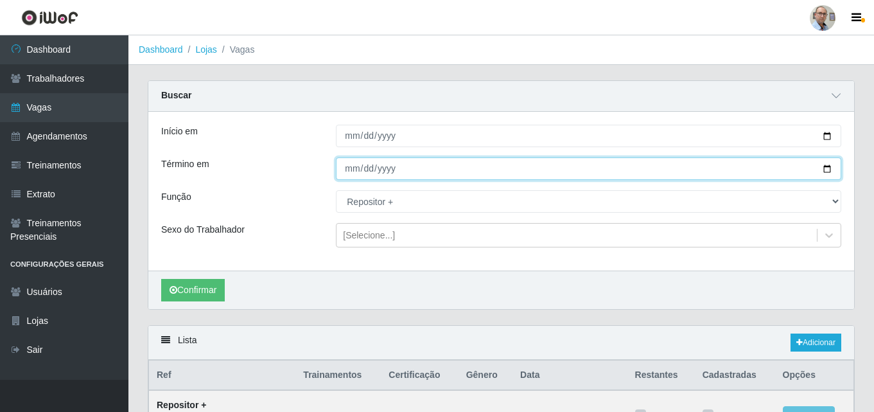
click at [830, 170] on input "[DATE]" at bounding box center [588, 168] width 505 height 22
type input "[DATE]"
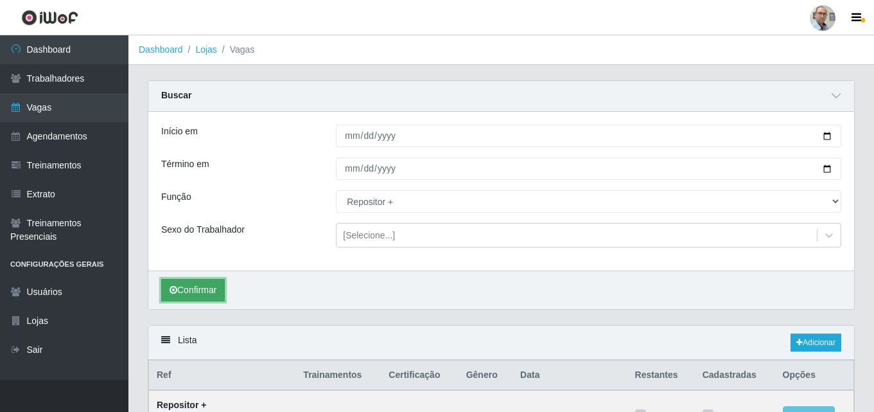
click at [201, 293] on button "Confirmar" at bounding box center [193, 290] width 64 height 22
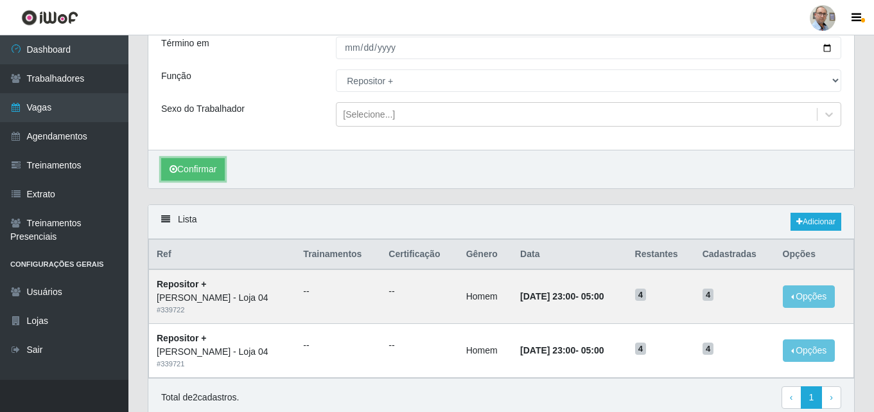
scroll to position [174, 0]
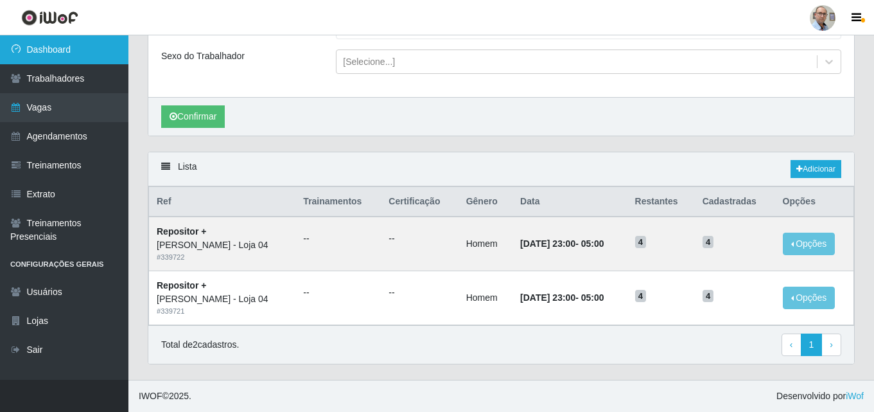
click at [41, 55] on link "Dashboard" at bounding box center [64, 49] width 128 height 29
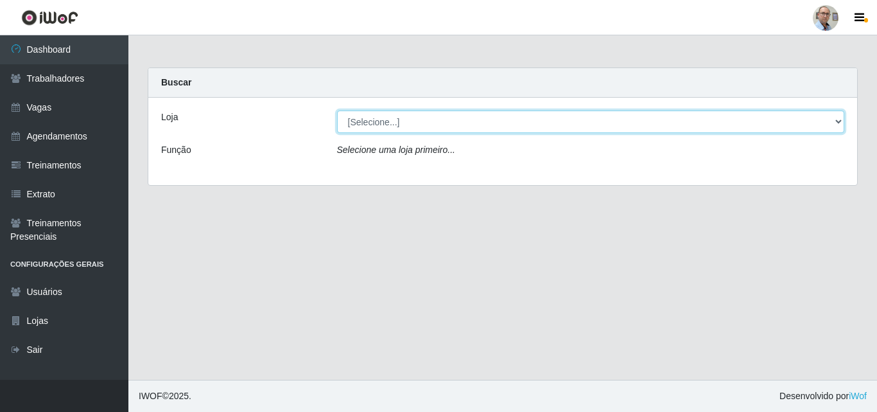
click at [417, 121] on select "[Selecione...] Mar Vermelho - Loja 04" at bounding box center [591, 121] width 508 height 22
select select "251"
click at [337, 110] on select "[Selecione...] Mar Vermelho - Loja 04" at bounding box center [591, 121] width 508 height 22
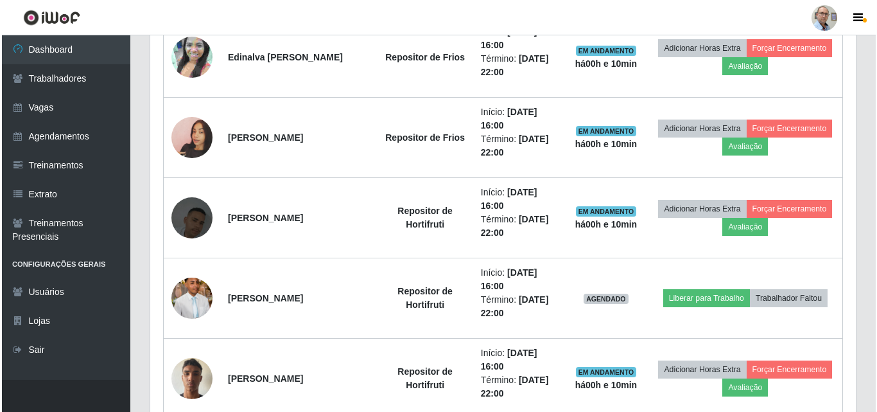
scroll to position [1798, 0]
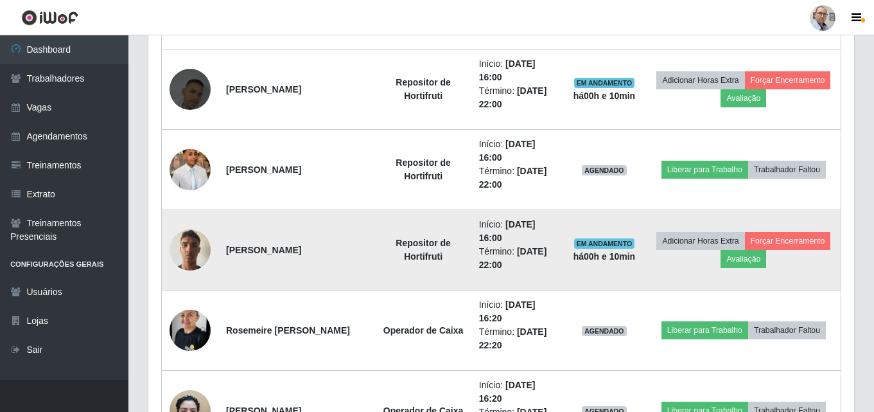
click at [187, 251] on img at bounding box center [190, 249] width 41 height 55
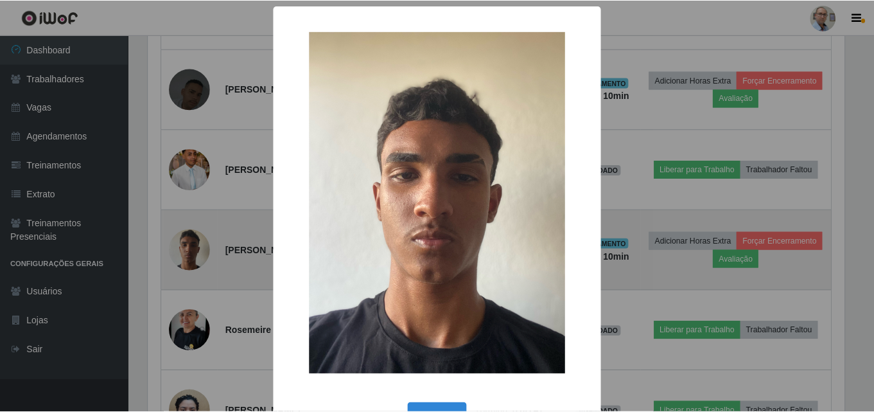
scroll to position [267, 699]
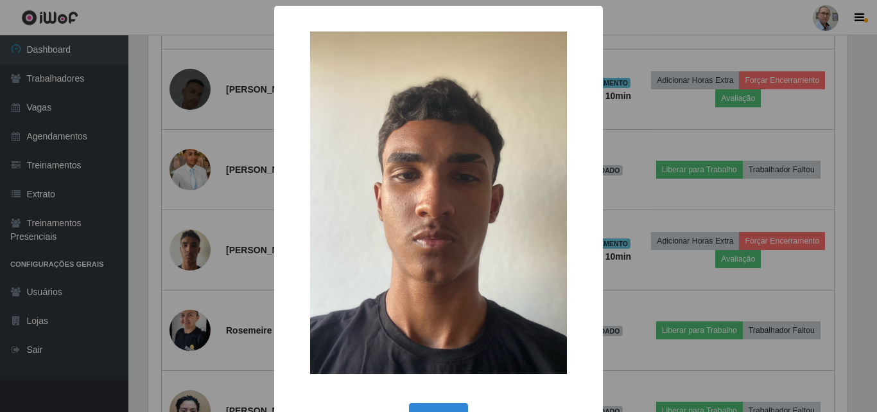
click at [188, 250] on div "× OK Cancel" at bounding box center [438, 206] width 877 height 412
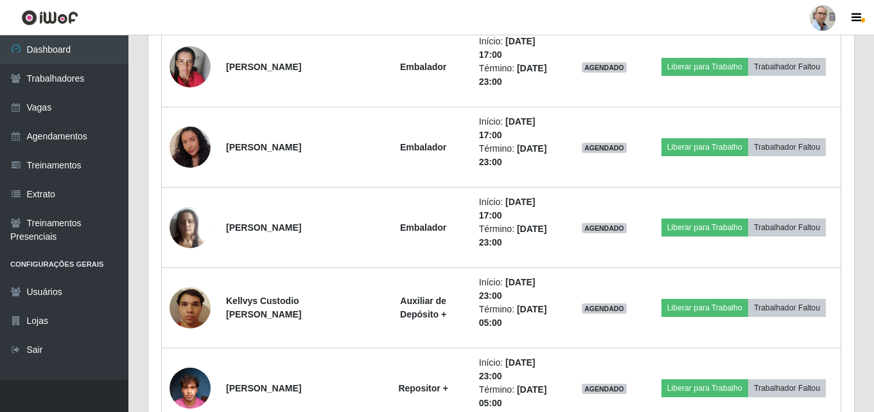
scroll to position [2460, 0]
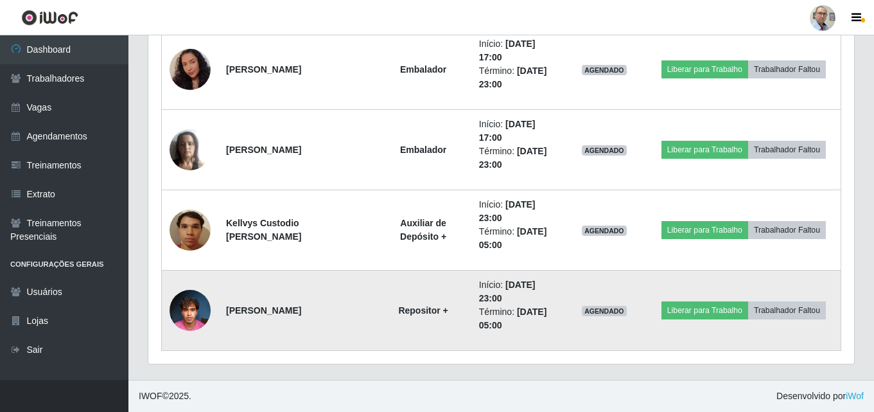
click at [179, 310] on img at bounding box center [190, 310] width 41 height 55
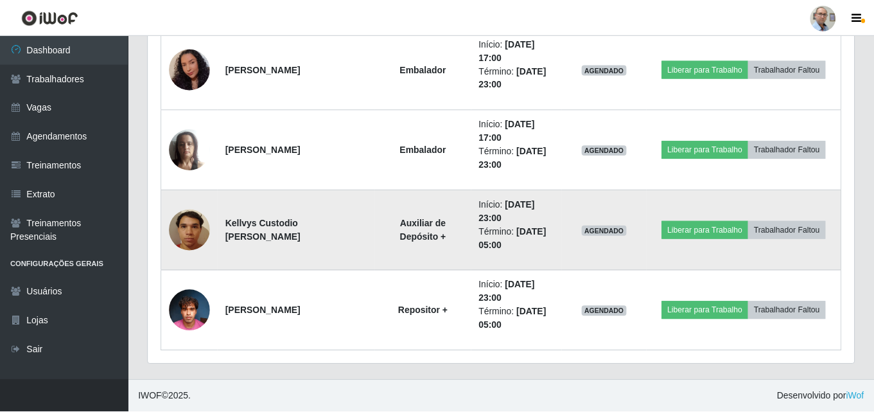
scroll to position [267, 706]
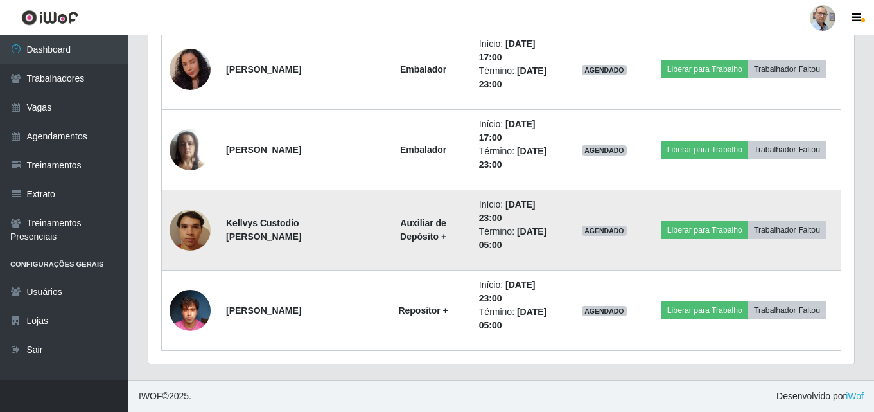
click at [193, 228] on img at bounding box center [190, 229] width 41 height 55
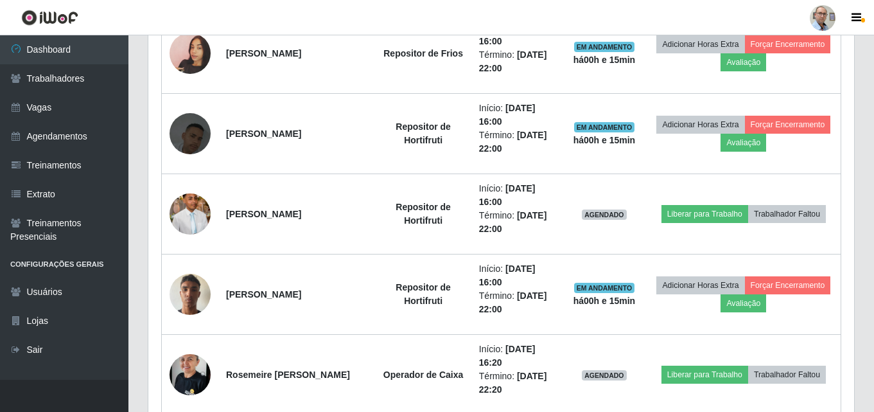
scroll to position [1497, 0]
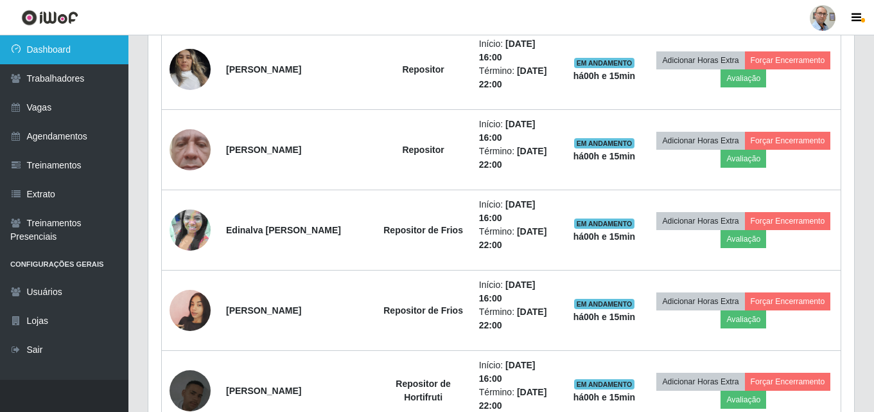
click at [48, 45] on link "Dashboard" at bounding box center [64, 49] width 128 height 29
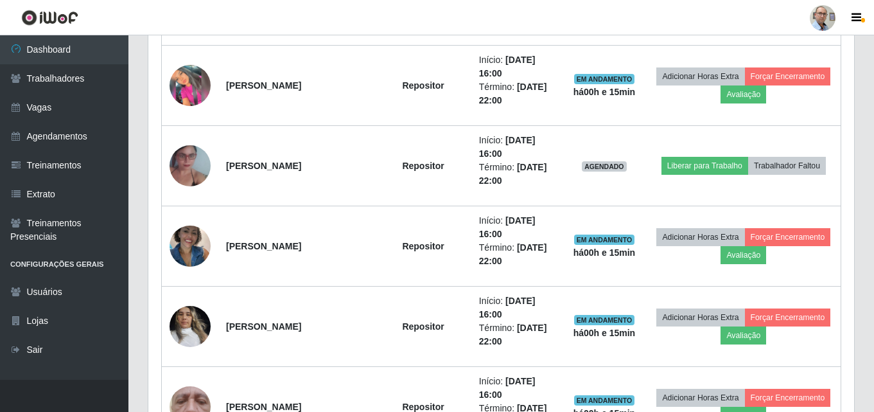
scroll to position [791, 0]
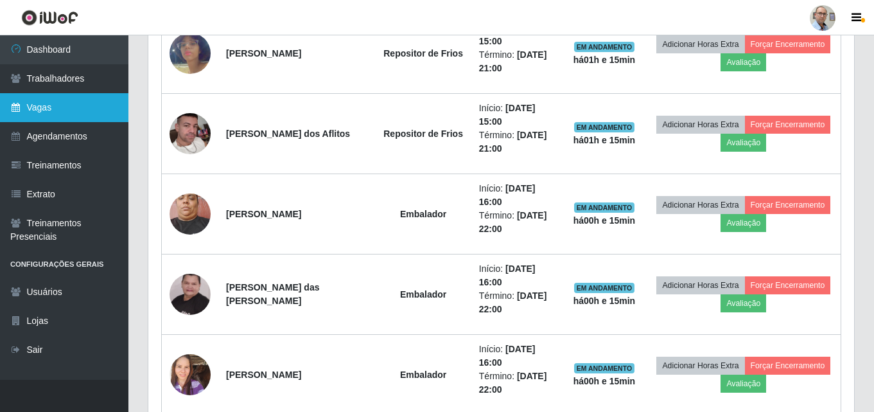
click at [51, 116] on link "Vagas" at bounding box center [64, 107] width 128 height 29
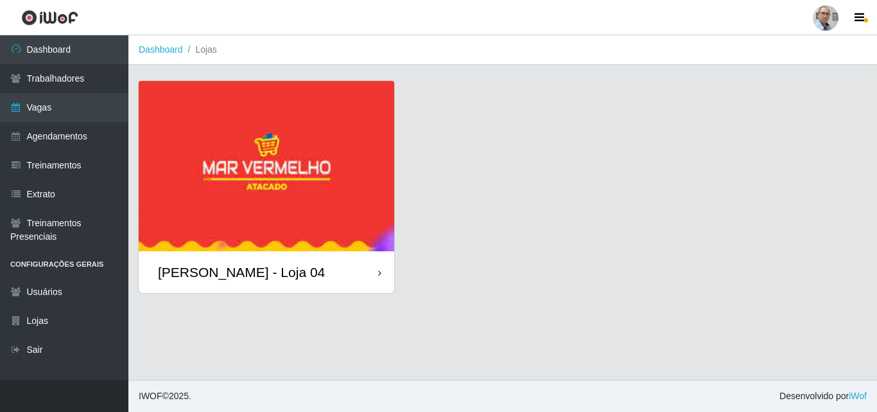
click at [199, 268] on div "[PERSON_NAME] - Loja 04" at bounding box center [241, 272] width 167 height 16
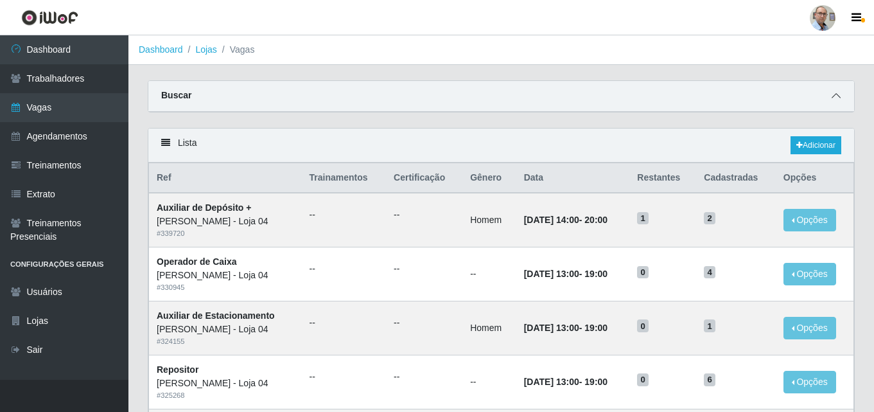
click at [837, 99] on icon at bounding box center [836, 95] width 9 height 9
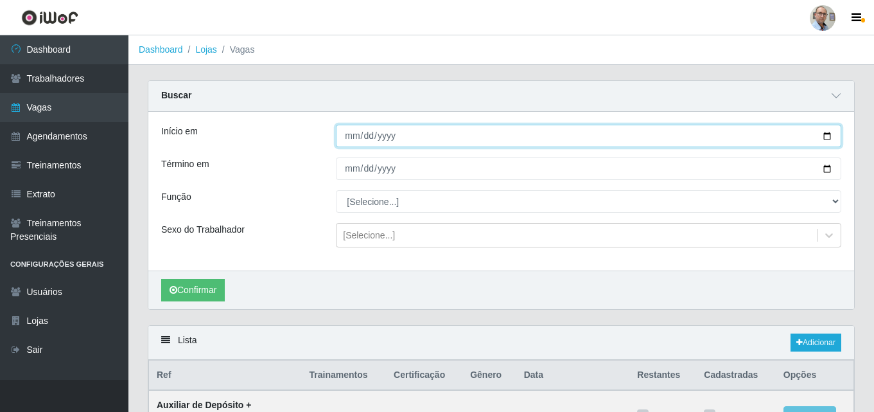
click at [828, 139] on input "Início em" at bounding box center [588, 136] width 505 height 22
type input "[DATE]"
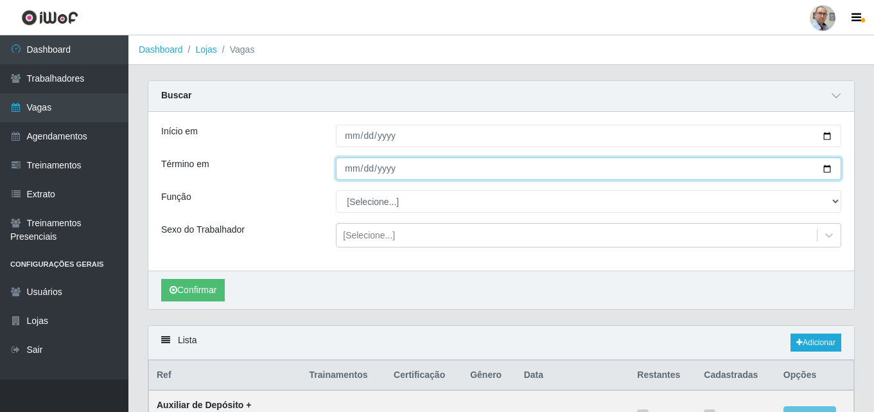
click at [830, 168] on input "Término em" at bounding box center [588, 168] width 505 height 22
type input "[DATE]"
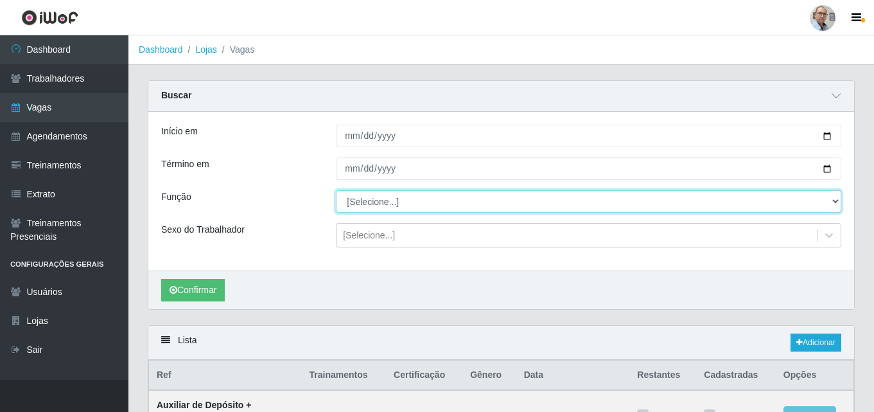
click at [389, 201] on select "[Selecione...] ASG ASG + ASG ++ Auxiliar de Depósito Auxiliar de Depósito + Aux…" at bounding box center [588, 201] width 505 height 22
select select "24"
click at [336, 191] on select "[Selecione...] ASG ASG + ASG ++ Auxiliar de Depósito Auxiliar de Depósito + Aux…" at bounding box center [588, 201] width 505 height 22
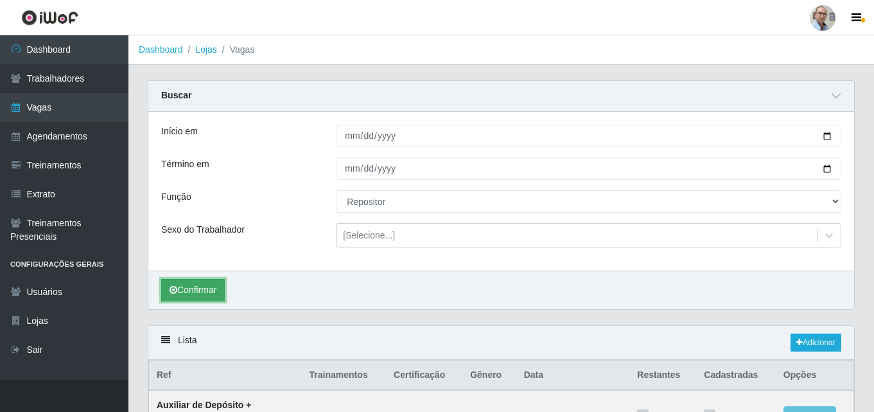
click at [201, 286] on button "Confirmar" at bounding box center [193, 290] width 64 height 22
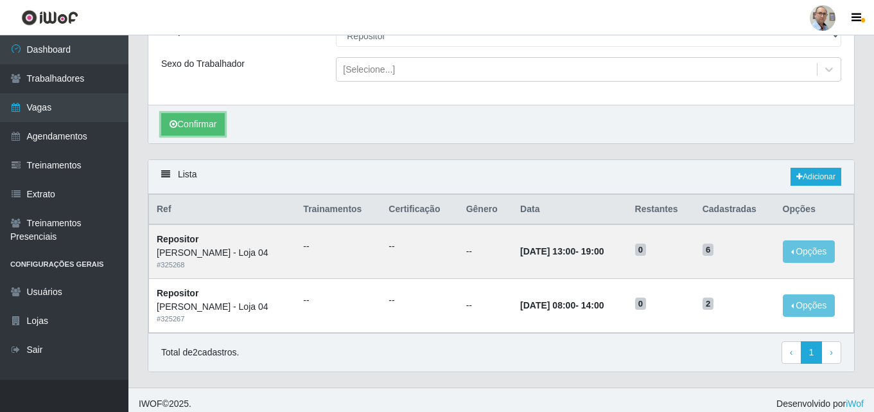
scroll to position [174, 0]
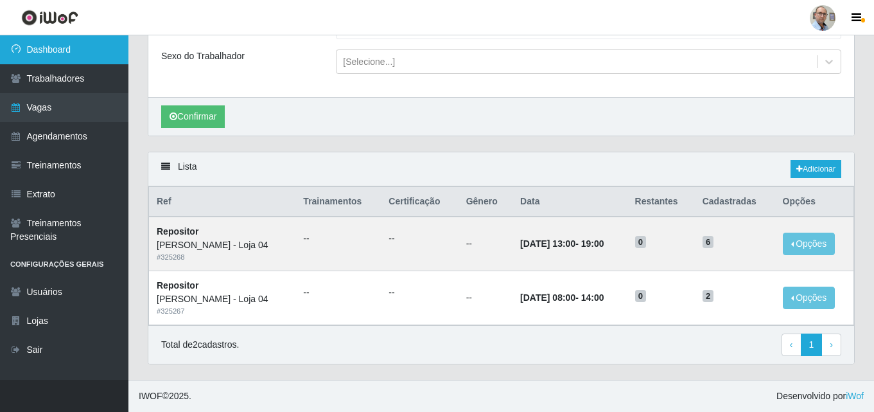
click at [59, 42] on link "Dashboard" at bounding box center [64, 49] width 128 height 29
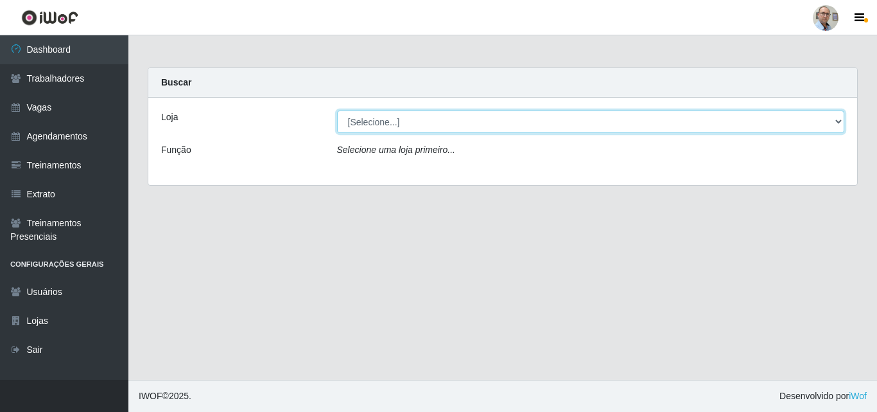
click at [437, 119] on select "[Selecione...] Mar Vermelho - Loja 04" at bounding box center [591, 121] width 508 height 22
select select "251"
click at [337, 110] on select "[Selecione...] Mar Vermelho - Loja 04" at bounding box center [591, 121] width 508 height 22
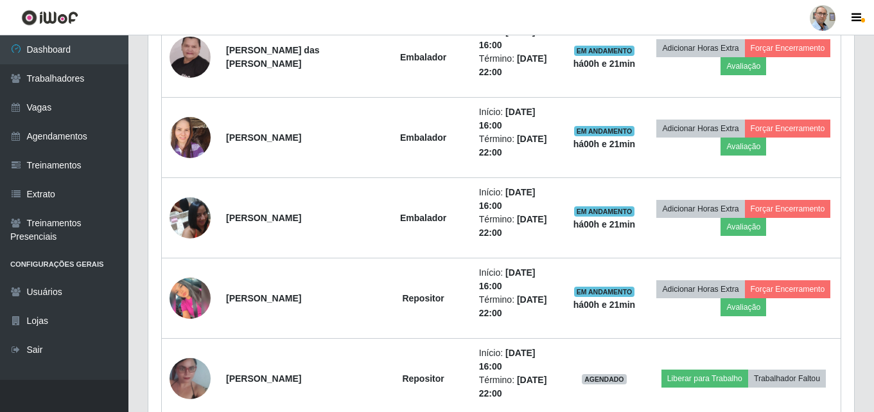
scroll to position [1220, 0]
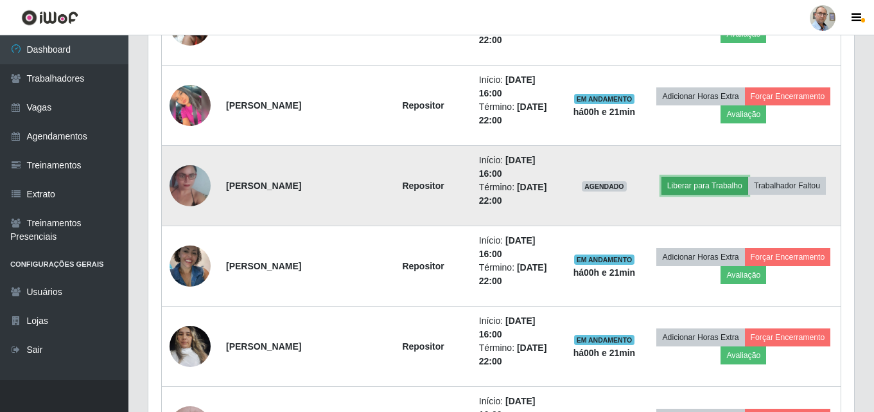
click at [703, 184] on button "Liberar para Trabalho" at bounding box center [704, 186] width 87 height 18
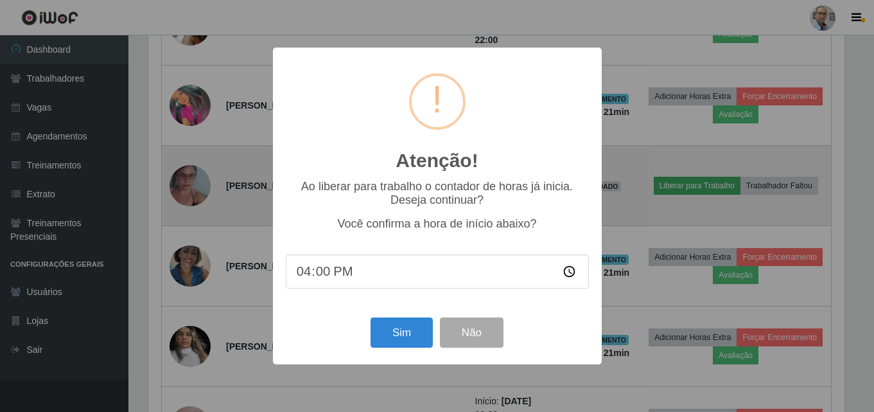
scroll to position [267, 699]
type input "16:20"
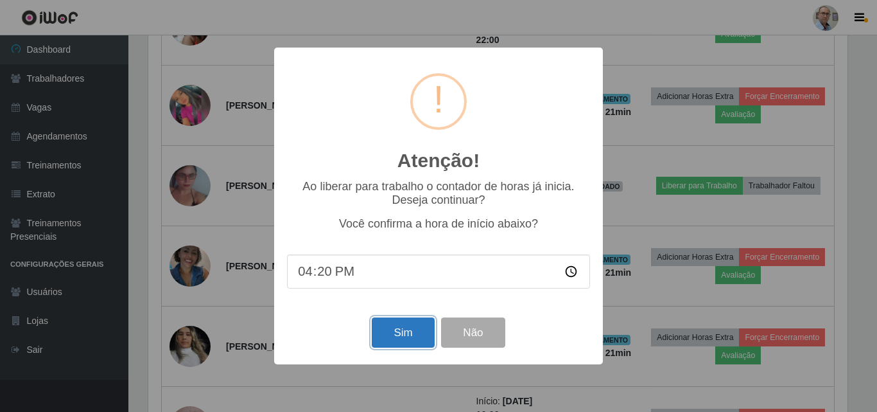
click at [410, 335] on button "Sim" at bounding box center [403, 332] width 62 height 30
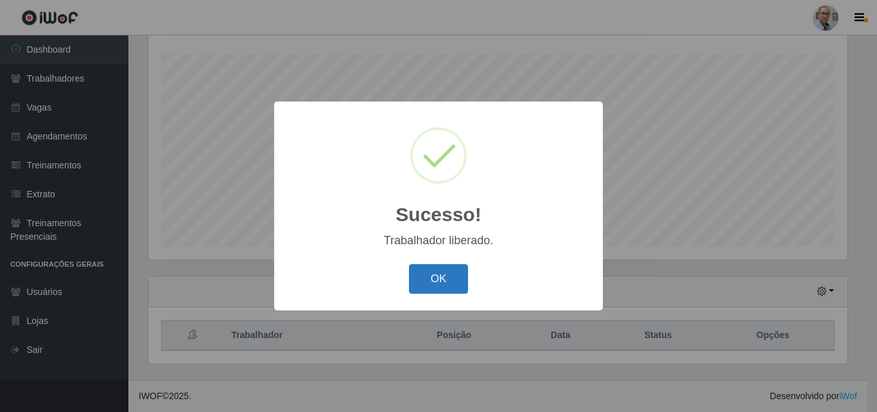
click at [430, 276] on button "OK" at bounding box center [439, 279] width 60 height 30
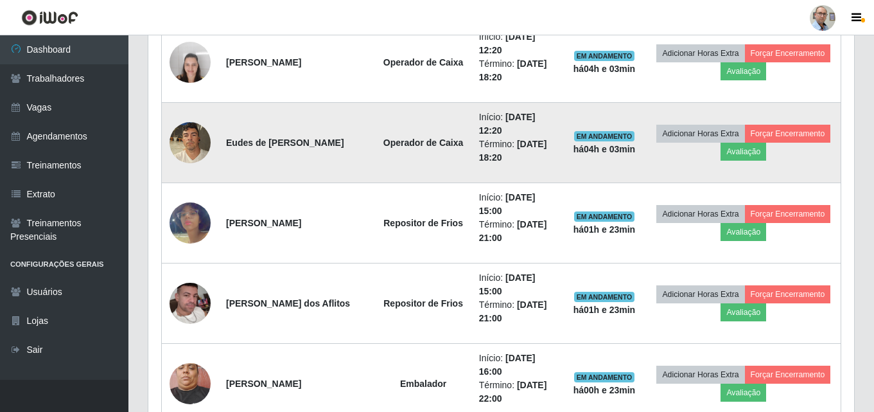
scroll to position [662, 0]
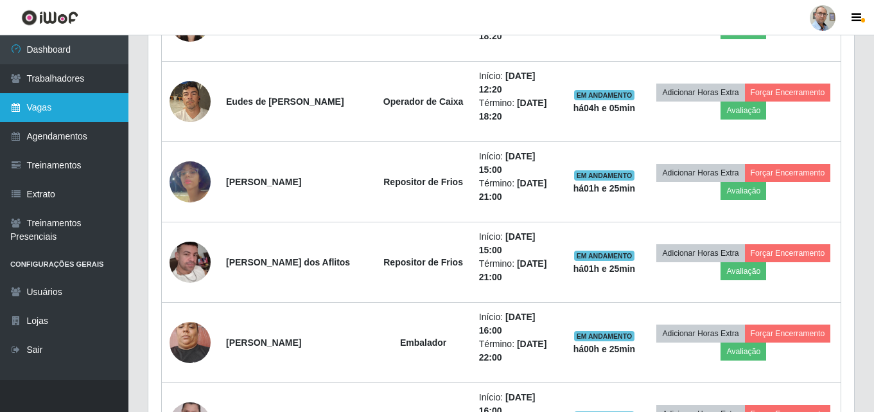
click at [46, 103] on link "Vagas" at bounding box center [64, 107] width 128 height 29
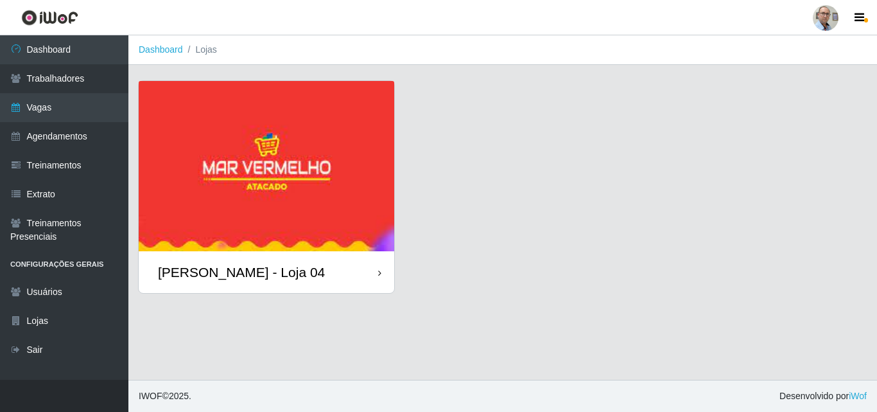
click at [245, 270] on div "[PERSON_NAME] - Loja 04" at bounding box center [241, 272] width 167 height 16
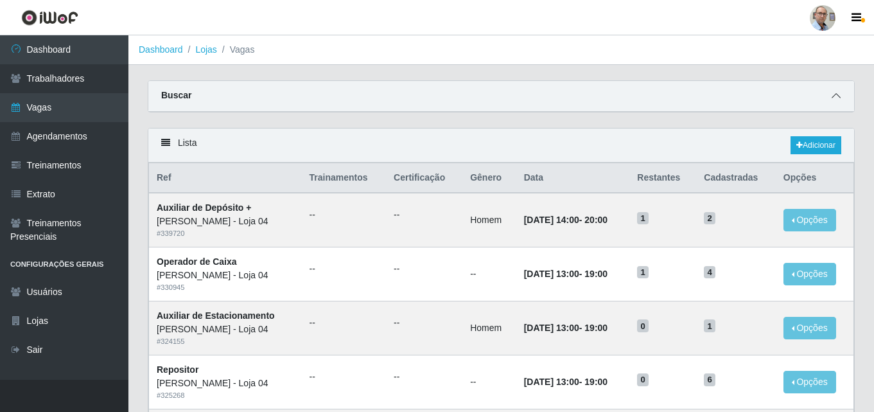
click at [837, 100] on icon at bounding box center [836, 95] width 9 height 9
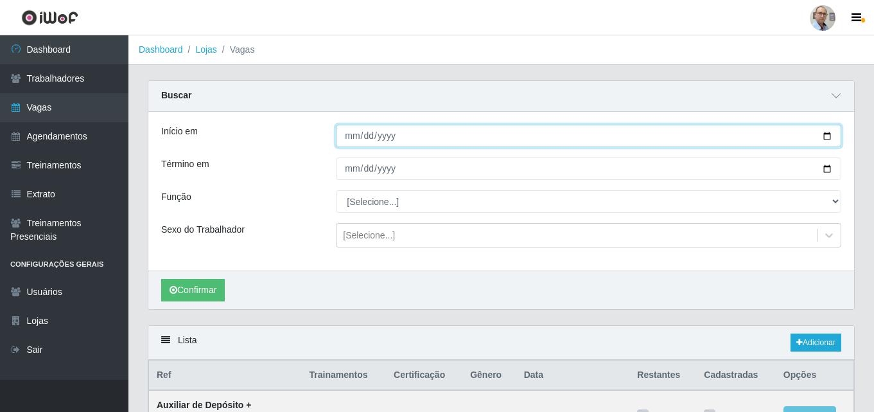
click at [824, 138] on input "Início em" at bounding box center [588, 136] width 505 height 22
type input "[DATE]"
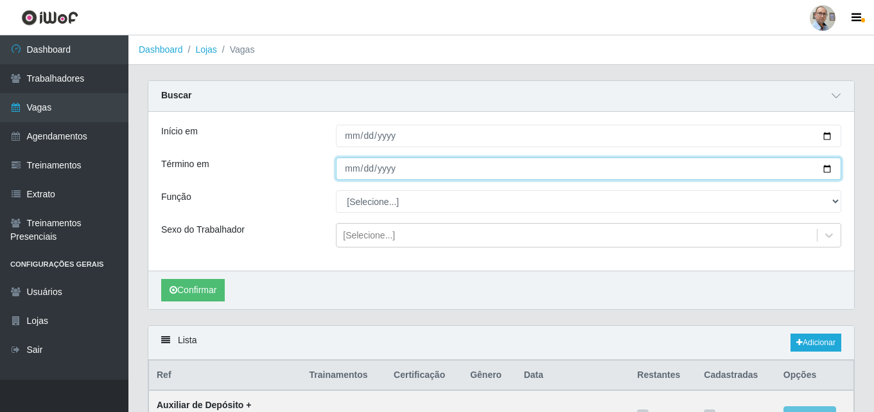
click at [828, 167] on input "Término em" at bounding box center [588, 168] width 505 height 22
type input "[DATE]"
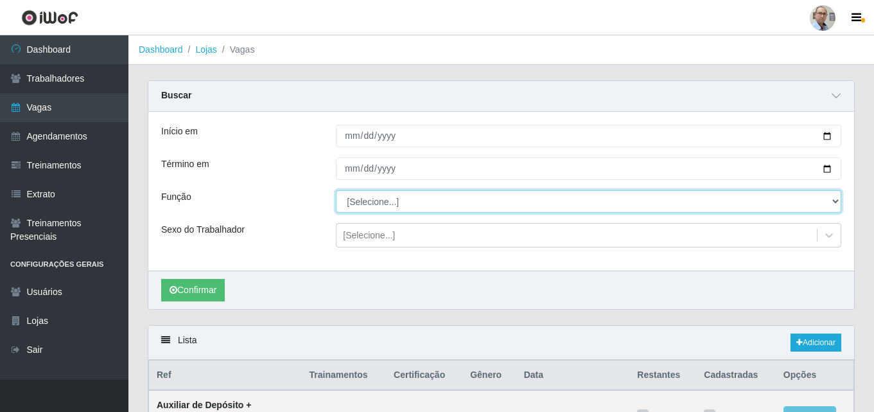
click at [367, 198] on select "[Selecione...] ASG ASG + ASG ++ Auxiliar de Depósito Auxiliar de Depósito + Aux…" at bounding box center [588, 201] width 505 height 22
select select "24"
click at [336, 191] on select "[Selecione...] ASG ASG + ASG ++ Auxiliar de Depósito Auxiliar de Depósito + Aux…" at bounding box center [588, 201] width 505 height 22
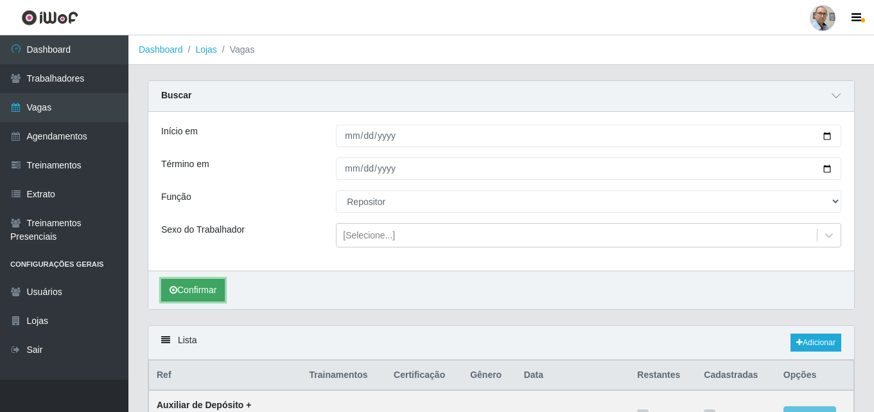
click at [203, 295] on button "Confirmar" at bounding box center [193, 290] width 64 height 22
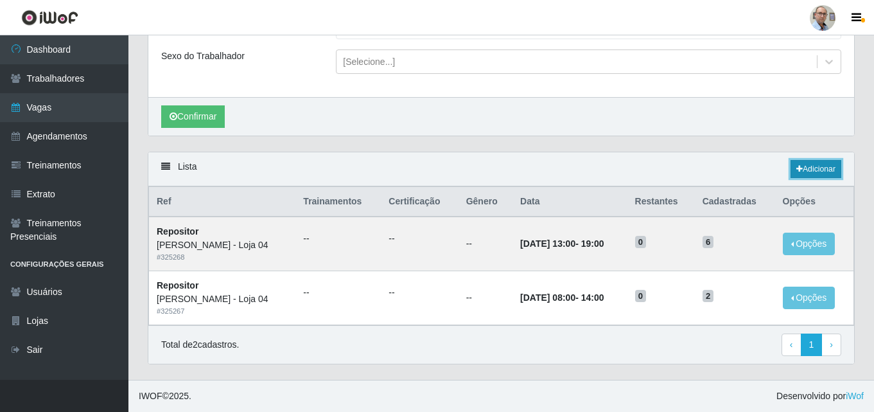
click at [819, 167] on link "Adicionar" at bounding box center [816, 169] width 51 height 18
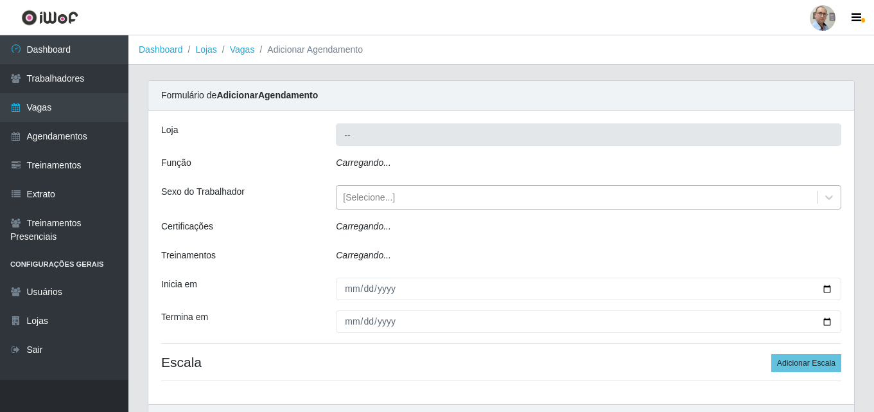
type input "[PERSON_NAME] - Loja 04"
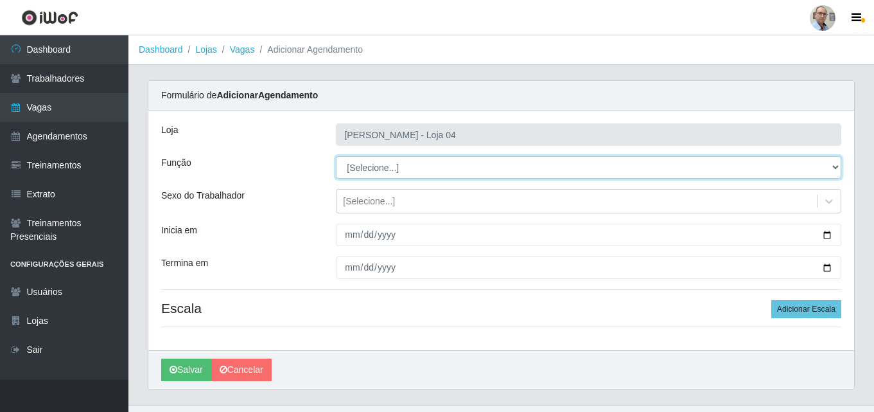
click at [393, 168] on select "[Selecione...] ASG ASG + ASG ++ Auxiliar de Depósito Auxiliar de Depósito + Aux…" at bounding box center [588, 167] width 505 height 22
select select "82"
click at [336, 156] on select "[Selecione...] ASG ASG + ASG ++ Auxiliar de Depósito Auxiliar de Depósito + Aux…" at bounding box center [588, 167] width 505 height 22
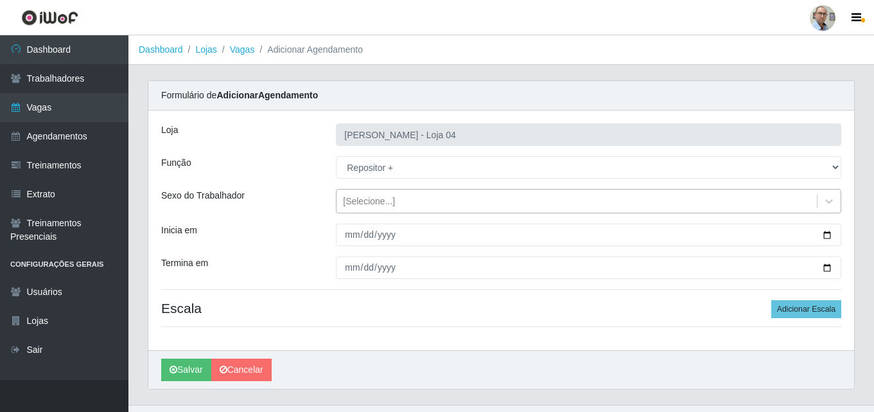
click at [374, 200] on div "[Selecione...]" at bounding box center [369, 201] width 52 height 13
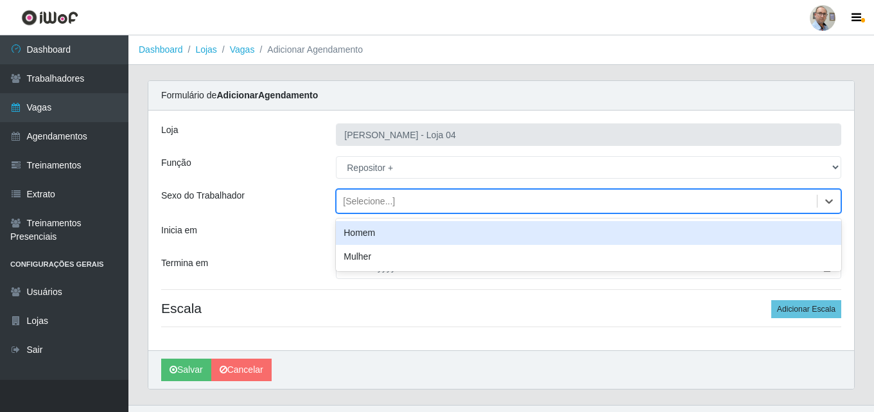
click at [362, 233] on div "Homem" at bounding box center [588, 233] width 505 height 24
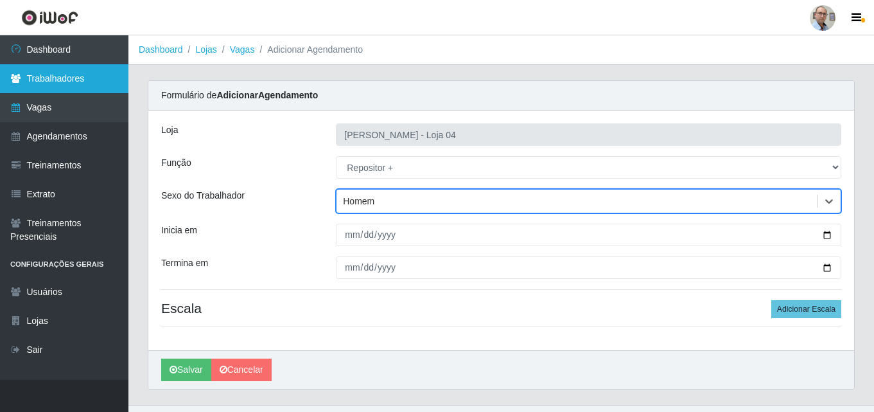
click at [23, 73] on link "Trabalhadores" at bounding box center [64, 78] width 128 height 29
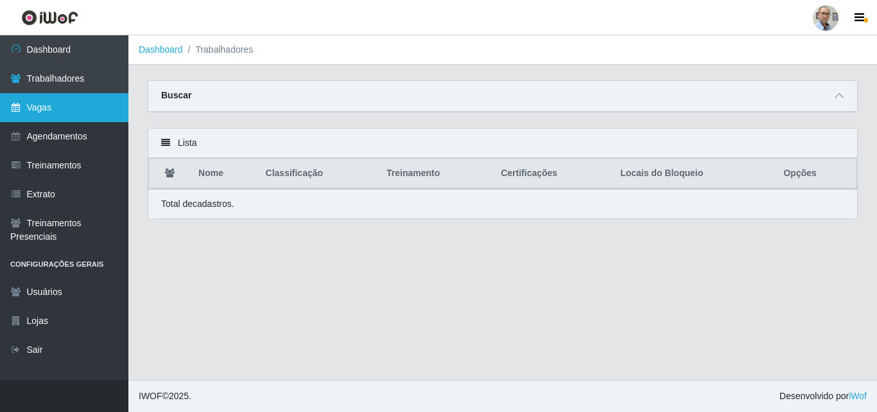
click at [53, 109] on link "Vagas" at bounding box center [64, 107] width 128 height 29
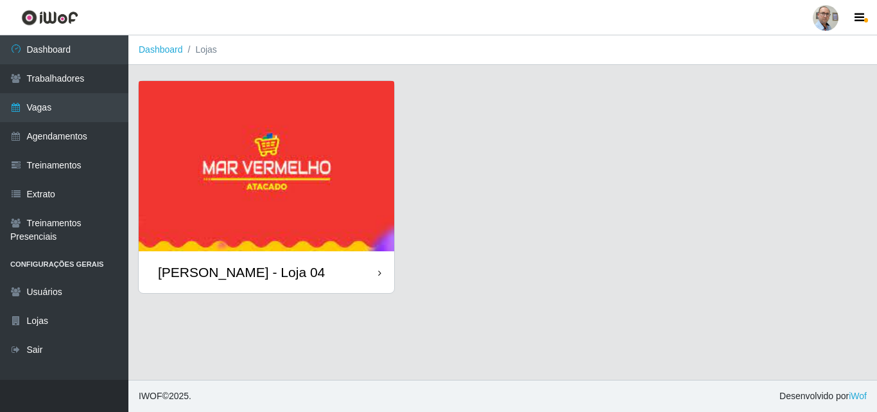
click at [242, 267] on div "[PERSON_NAME] - Loja 04" at bounding box center [241, 272] width 167 height 16
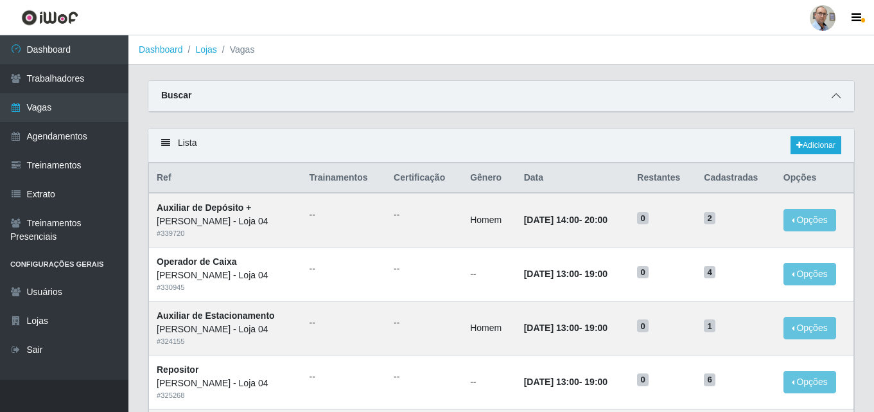
click at [837, 96] on icon at bounding box center [836, 95] width 9 height 9
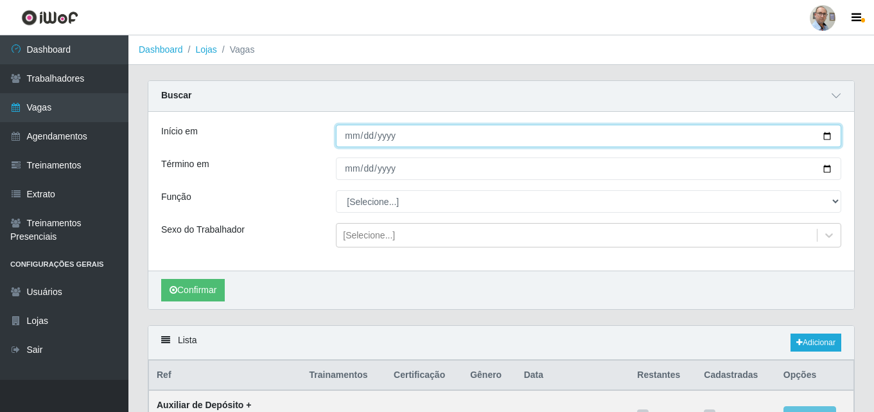
click at [824, 139] on input "Início em" at bounding box center [588, 136] width 505 height 22
type input "[DATE]"
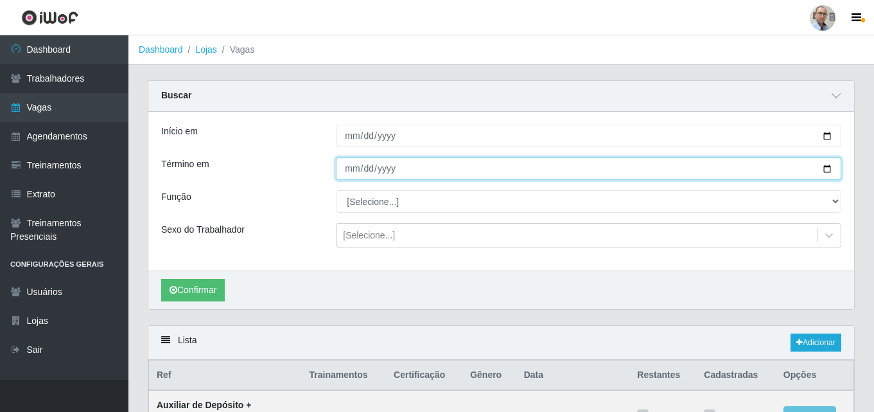
click at [830, 166] on input "Término em" at bounding box center [588, 168] width 505 height 22
type input "[DATE]"
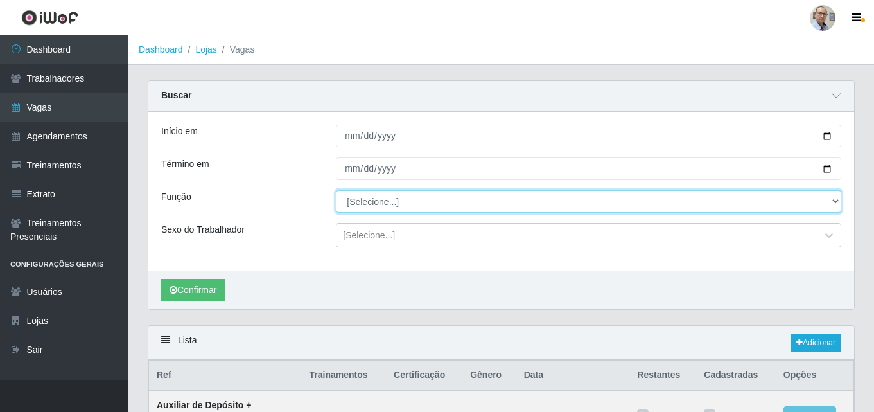
click at [425, 205] on select "[Selecione...] ASG ASG + ASG ++ Auxiliar de Depósito Auxiliar de Depósito + Aux…" at bounding box center [588, 201] width 505 height 22
click at [336, 191] on select "[Selecione...] ASG ASG + ASG ++ Auxiliar de Depósito Auxiliar de Depósito + Aux…" at bounding box center [588, 201] width 505 height 22
click at [402, 206] on select "[Selecione...] ASG ASG + ASG ++ Auxiliar de Depósito Auxiliar de Depósito + Aux…" at bounding box center [588, 201] width 505 height 22
select select "24"
click at [336, 191] on select "[Selecione...] ASG ASG + ASG ++ Auxiliar de Depósito Auxiliar de Depósito + Aux…" at bounding box center [588, 201] width 505 height 22
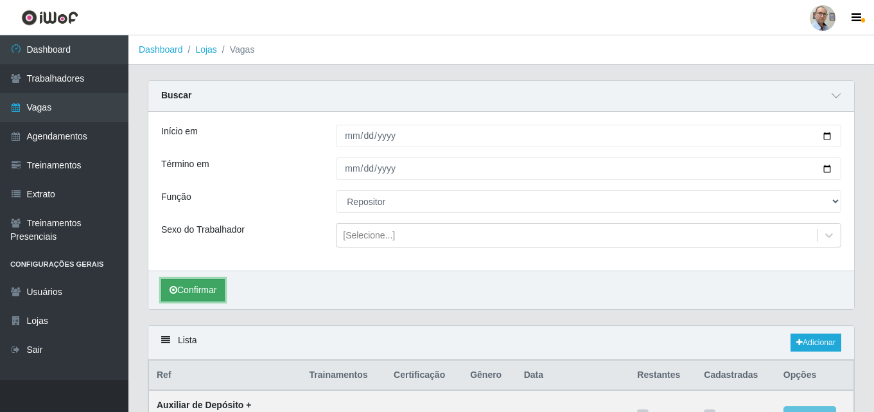
click at [193, 292] on button "Confirmar" at bounding box center [193, 290] width 64 height 22
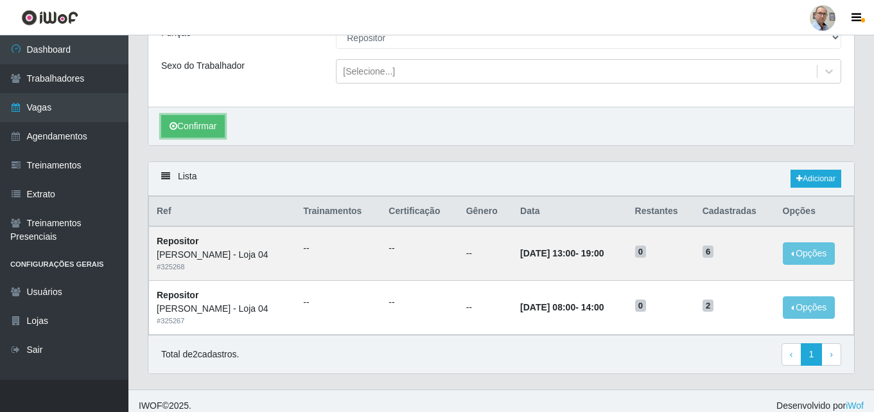
scroll to position [174, 0]
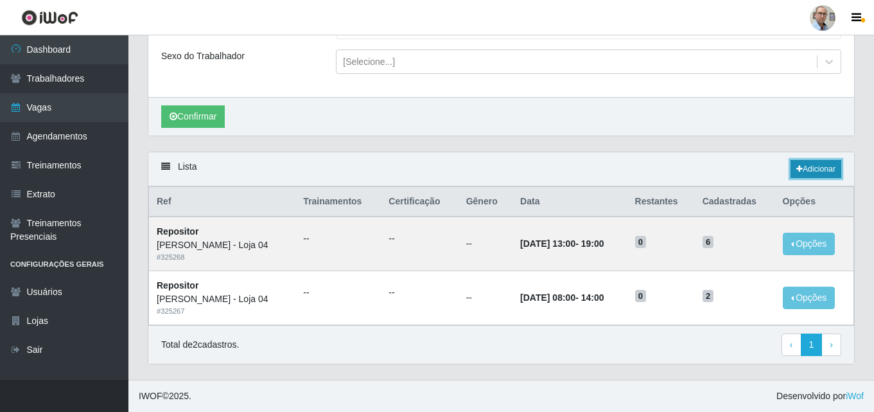
click at [816, 168] on link "Adicionar" at bounding box center [816, 169] width 51 height 18
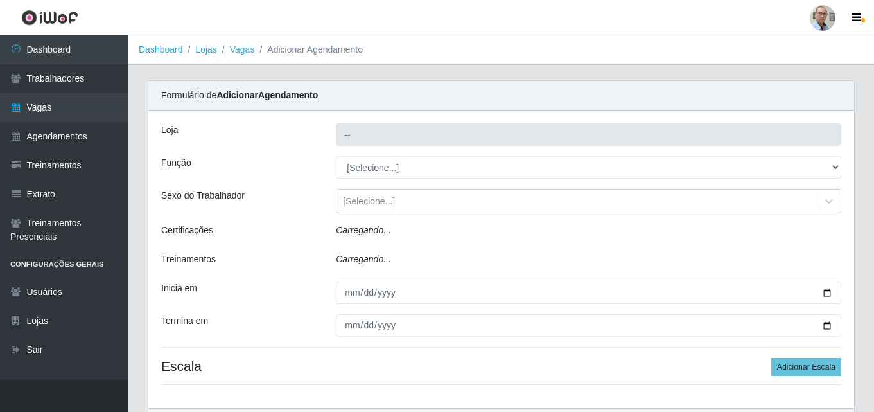
type input "[PERSON_NAME] - Loja 04"
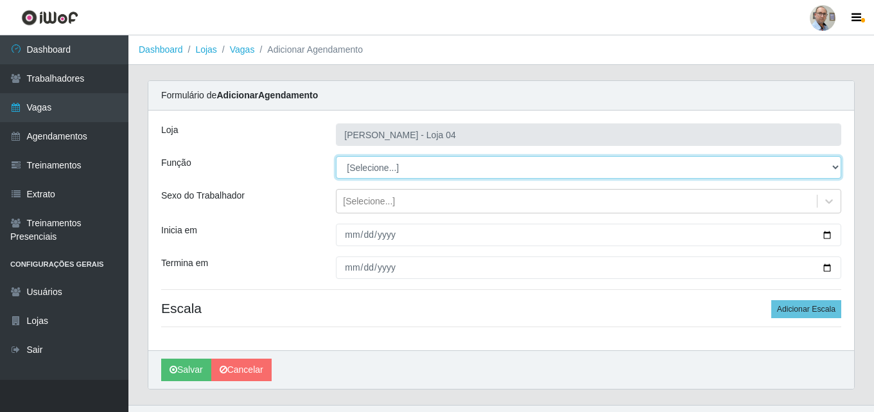
click at [433, 163] on select "[Selecione...] ASG ASG + ASG ++ Auxiliar de Depósito Auxiliar de Depósito + Aux…" at bounding box center [588, 167] width 505 height 22
select select "24"
click at [336, 156] on select "[Selecione...] ASG ASG + ASG ++ Auxiliar de Depósito Auxiliar de Depósito + Aux…" at bounding box center [588, 167] width 505 height 22
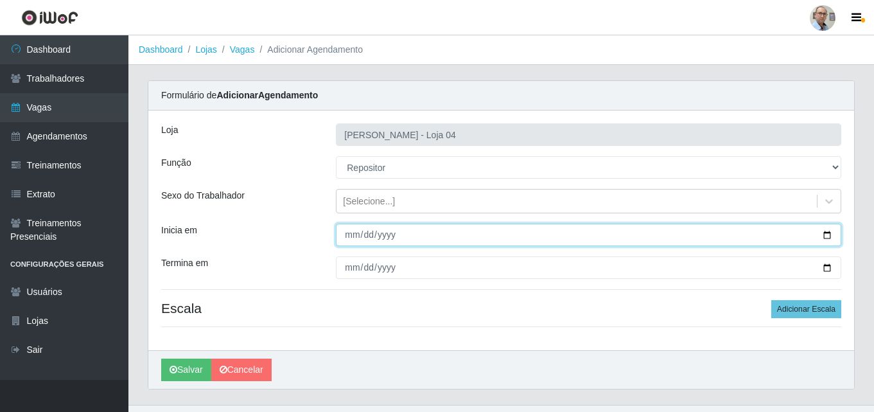
click at [823, 234] on input "Inicia em" at bounding box center [588, 234] width 505 height 22
type input "[DATE]"
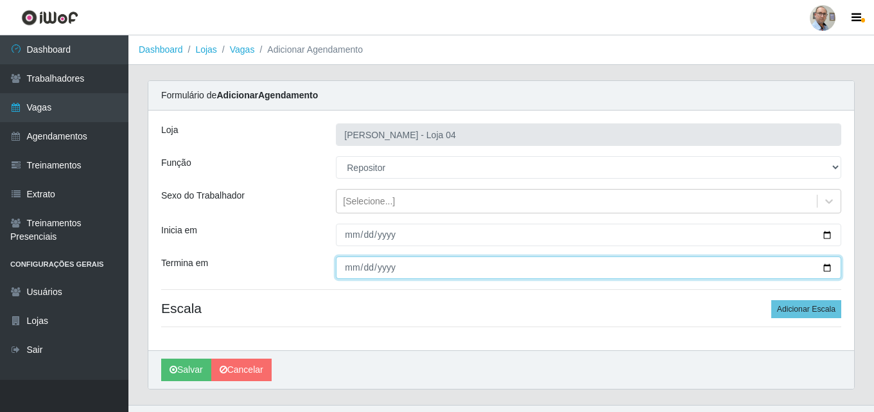
click at [824, 267] on input "Termina em" at bounding box center [588, 267] width 505 height 22
type input "[DATE]"
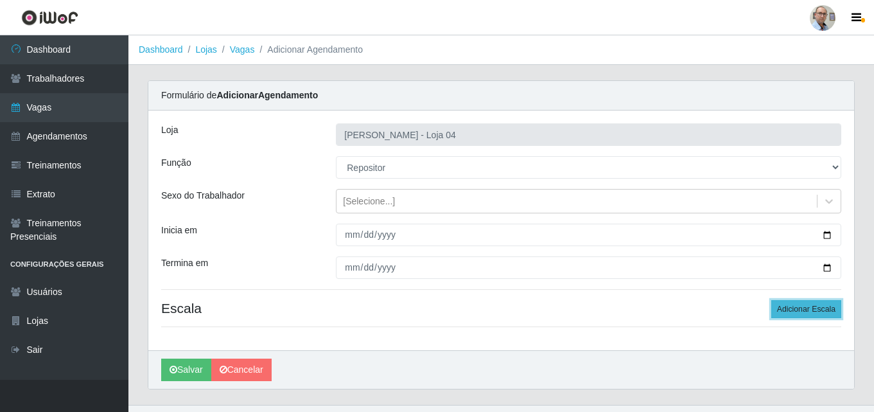
click at [790, 317] on button "Adicionar Escala" at bounding box center [806, 309] width 70 height 18
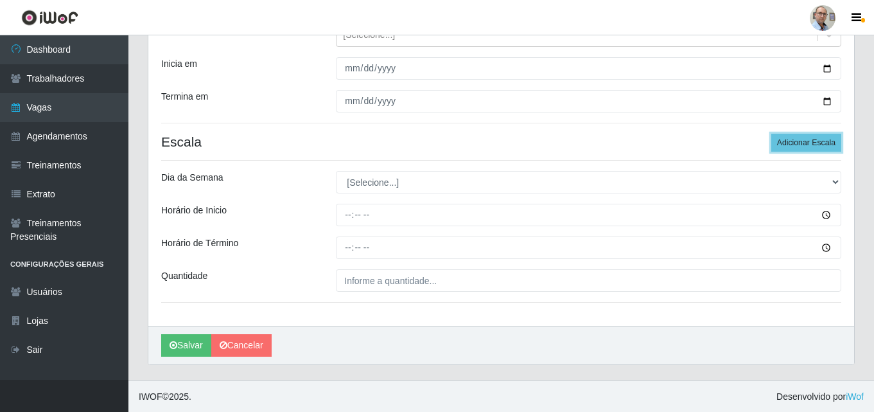
scroll to position [167, 0]
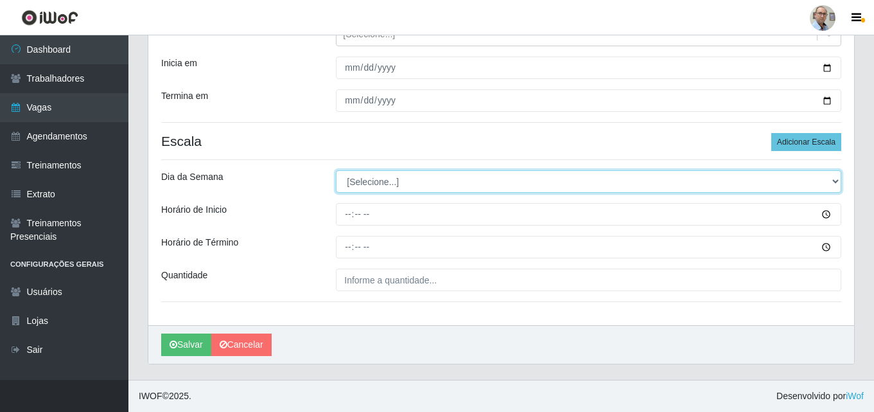
click at [377, 182] on select "[Selecione...] Segunda Terça Quarta Quinta Sexta Sábado Domingo" at bounding box center [588, 181] width 505 height 22
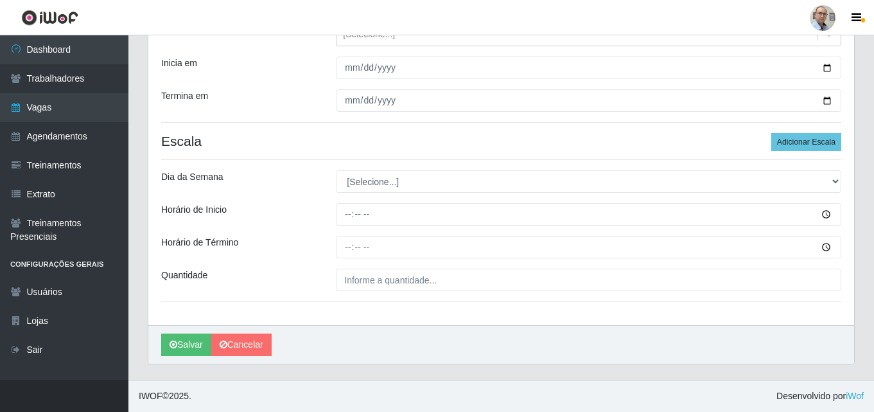
click at [412, 137] on h4 "Escala Adicionar Escala" at bounding box center [501, 141] width 680 height 16
click at [810, 144] on button "Adicionar Escala" at bounding box center [806, 142] width 70 height 18
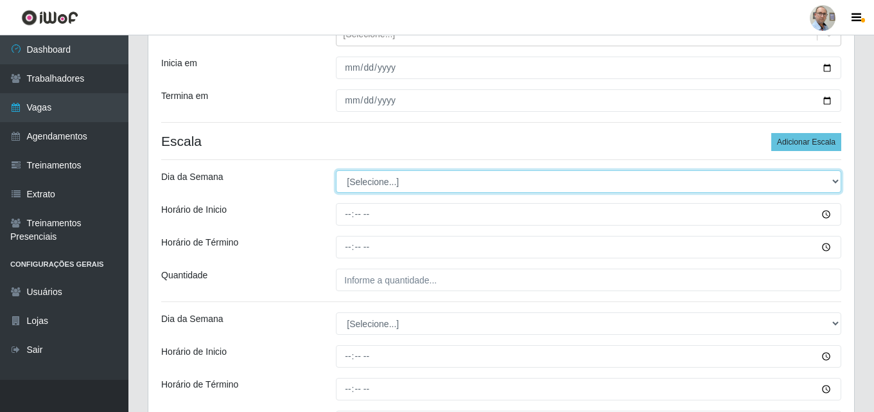
click at [380, 181] on select "[Selecione...] Segunda Terça Quarta Quinta Sexta Sábado Domingo" at bounding box center [588, 181] width 505 height 22
select select "0"
click at [336, 170] on select "[Selecione...] Segunda Terça Quarta Quinta Sexta Sábado Domingo" at bounding box center [588, 181] width 505 height 22
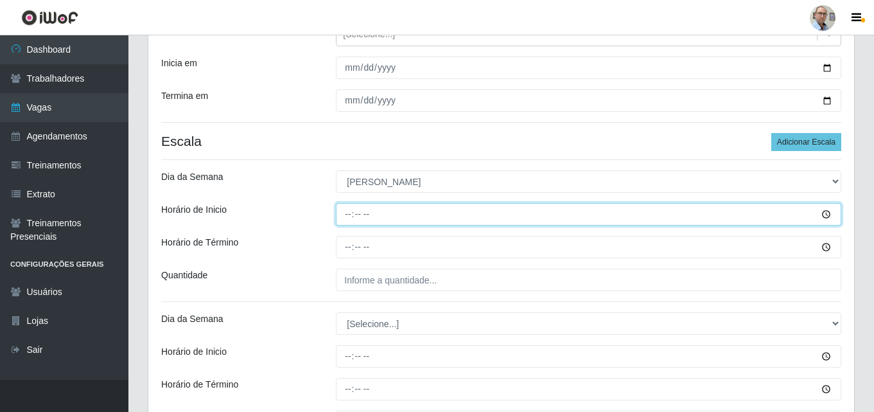
click at [347, 220] on input "Horário de Inicio" at bounding box center [588, 214] width 505 height 22
type input "08:00"
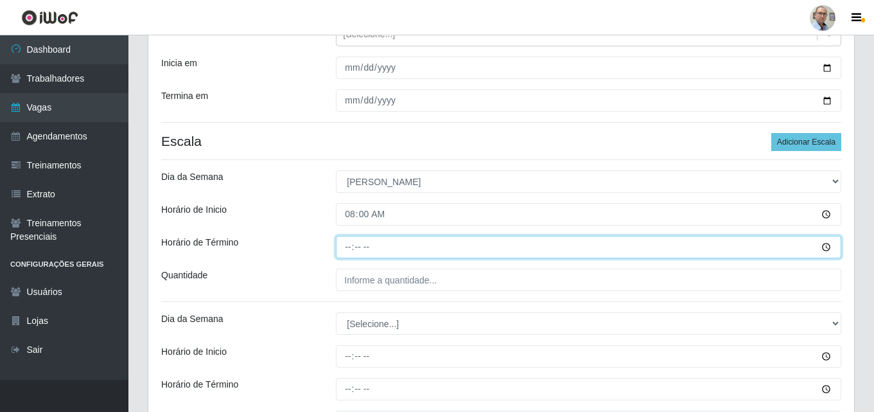
type input "14:00"
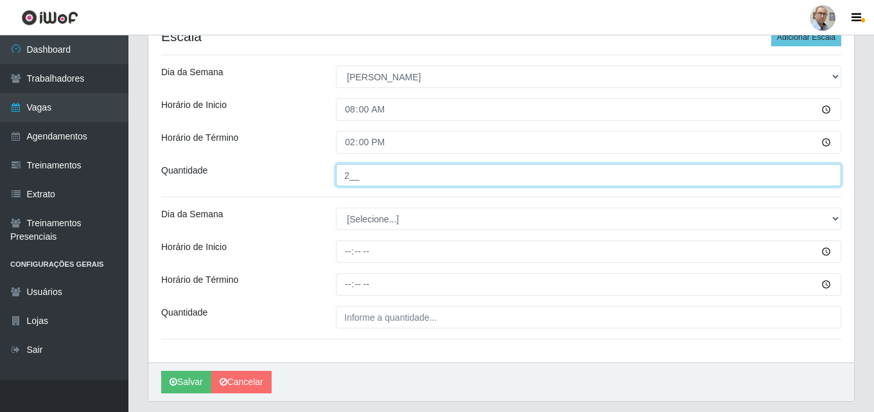
scroll to position [309, 0]
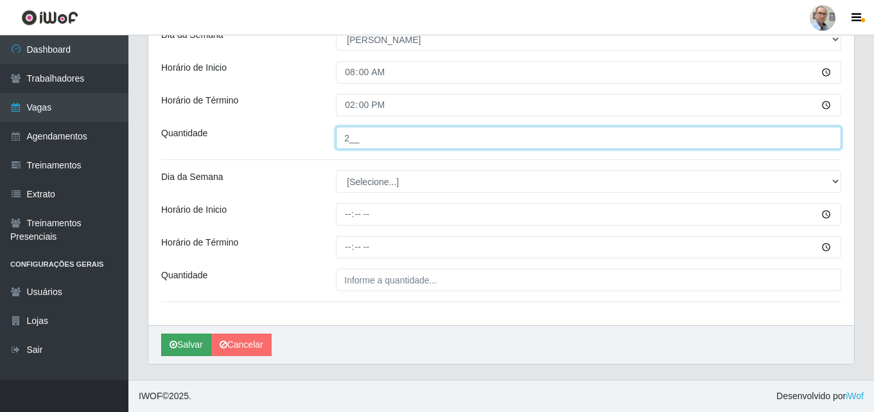
type input "2__"
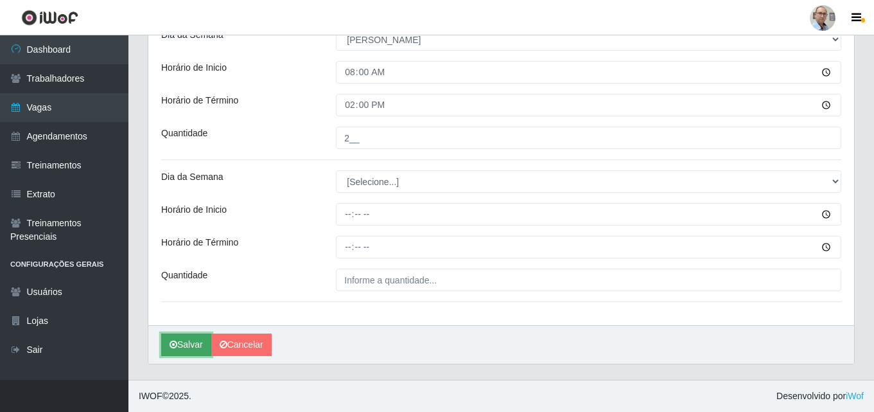
click at [179, 337] on button "Salvar" at bounding box center [186, 344] width 50 height 22
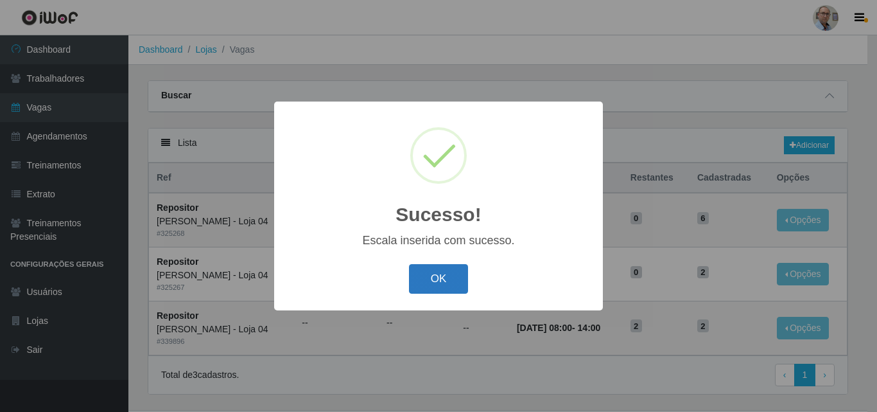
click at [448, 270] on button "OK" at bounding box center [439, 279] width 60 height 30
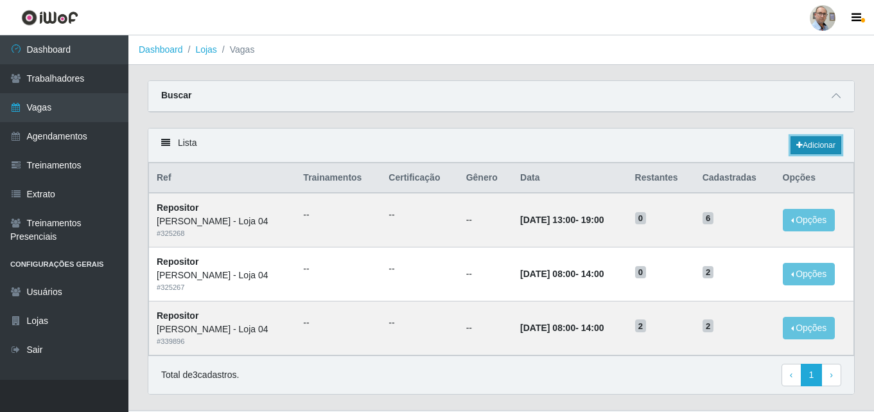
click at [817, 142] on link "Adicionar" at bounding box center [816, 145] width 51 height 18
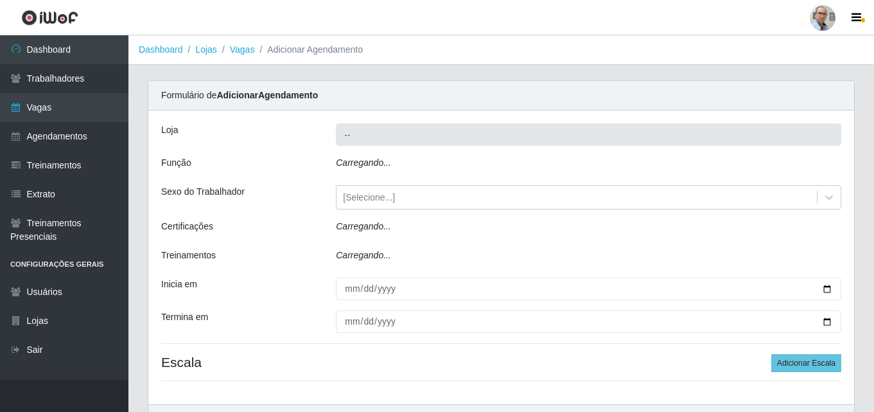
type input "[PERSON_NAME] - Loja 04"
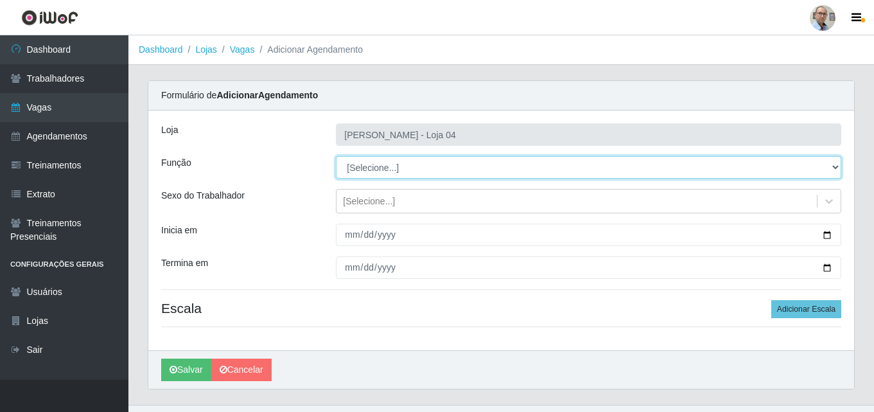
click at [436, 171] on select "[Selecione...] ASG ASG + ASG ++ Auxiliar de Depósito Auxiliar de Depósito + Aux…" at bounding box center [588, 167] width 505 height 22
select select "24"
click at [336, 156] on select "[Selecione...] ASG ASG + ASG ++ Auxiliar de Depósito Auxiliar de Depósito + Aux…" at bounding box center [588, 167] width 505 height 22
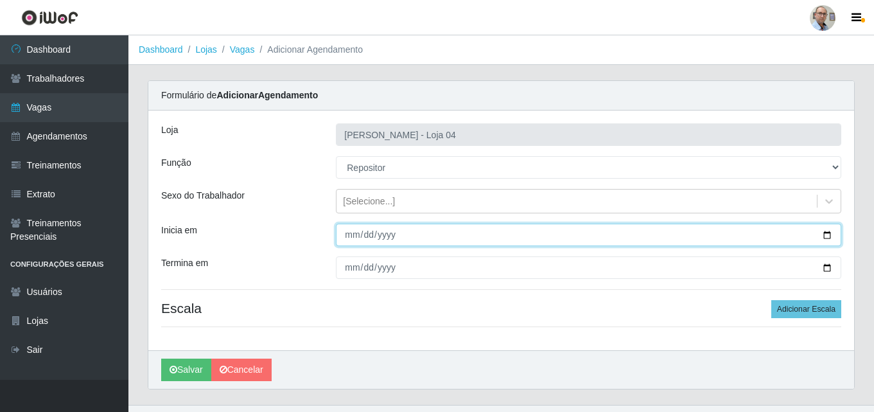
click at [825, 232] on input "Inicia em" at bounding box center [588, 234] width 505 height 22
type input "[DATE]"
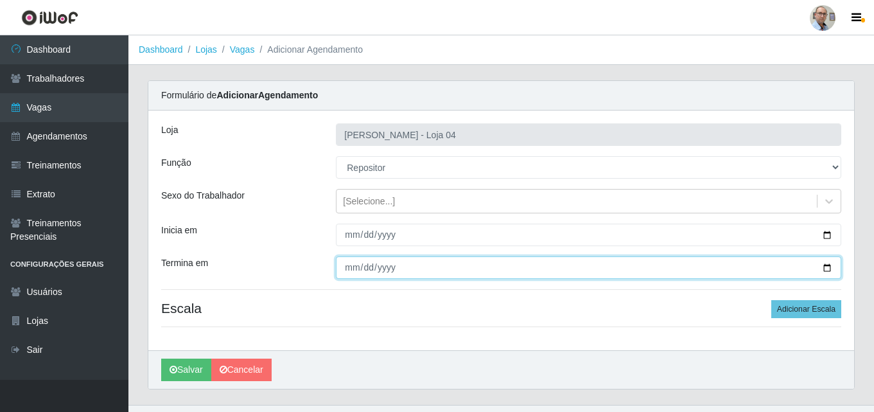
click at [829, 267] on input "Termina em" at bounding box center [588, 267] width 505 height 22
type input "[DATE]"
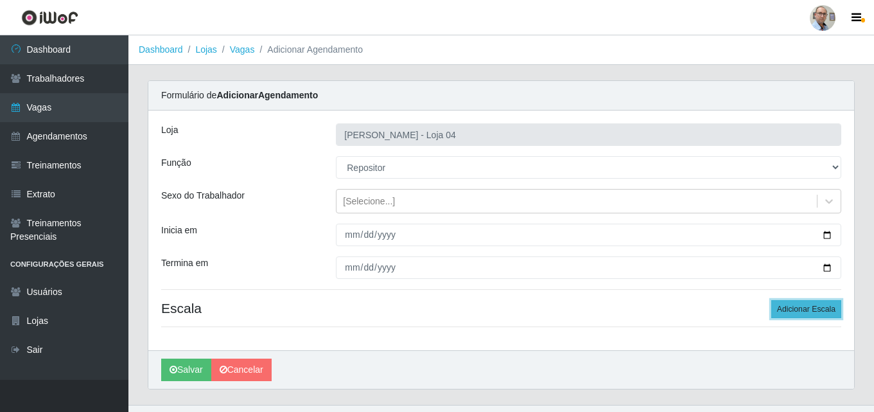
click at [805, 304] on button "Adicionar Escala" at bounding box center [806, 309] width 70 height 18
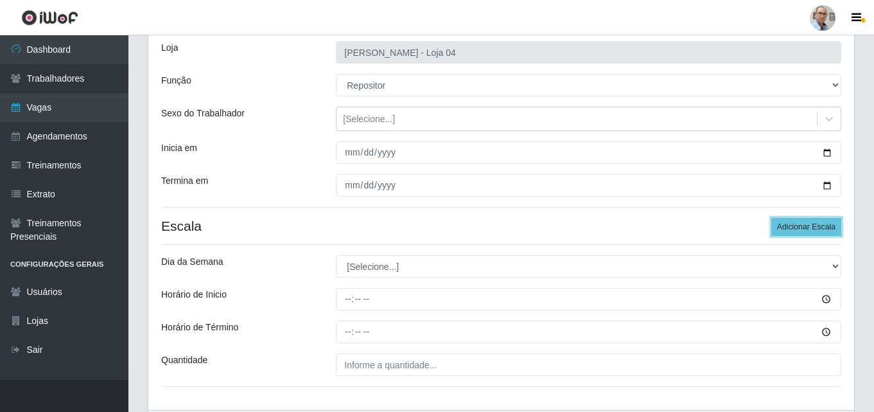
scroll to position [167, 0]
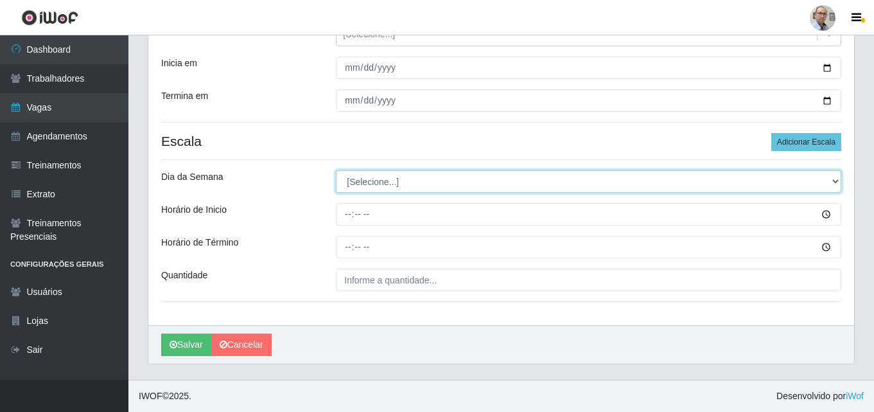
click at [376, 179] on select "[Selecione...] Segunda Terça Quarta Quinta Sexta Sábado Domingo" at bounding box center [588, 181] width 505 height 22
select select "0"
click at [336, 170] on select "[Selecione...] Segunda Terça Quarta Quinta Sexta Sábado Domingo" at bounding box center [588, 181] width 505 height 22
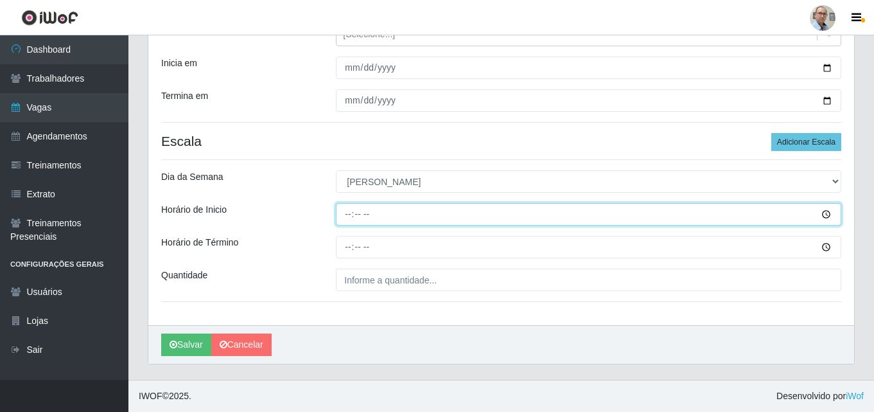
click at [344, 217] on input "Horário de Inicio" at bounding box center [588, 214] width 505 height 22
type input "16:00"
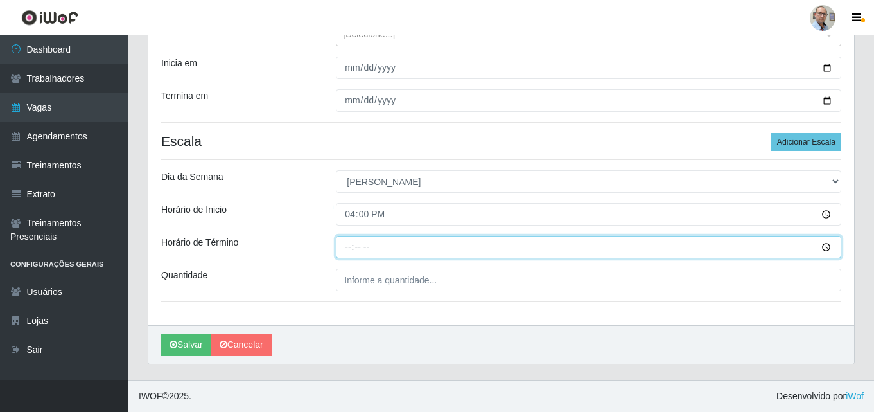
type input "22:00"
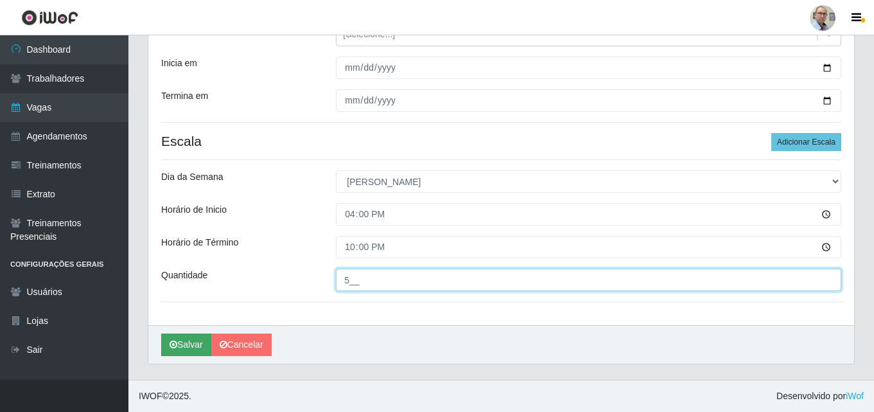
type input "5__"
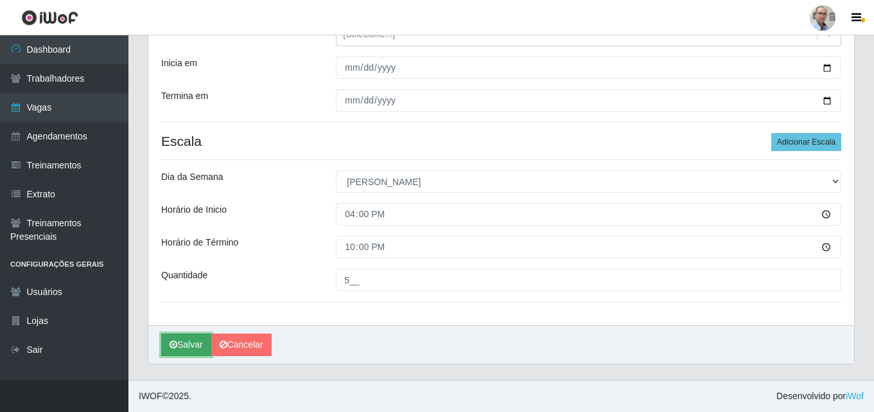
click at [180, 349] on button "Salvar" at bounding box center [186, 344] width 50 height 22
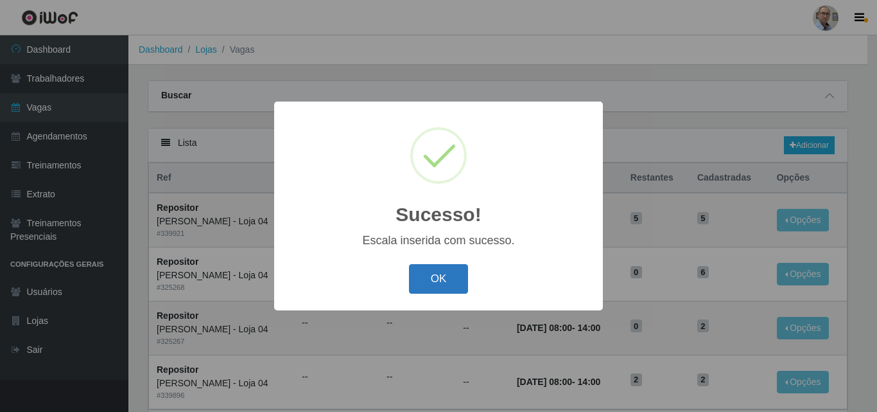
click at [457, 284] on button "OK" at bounding box center [439, 279] width 60 height 30
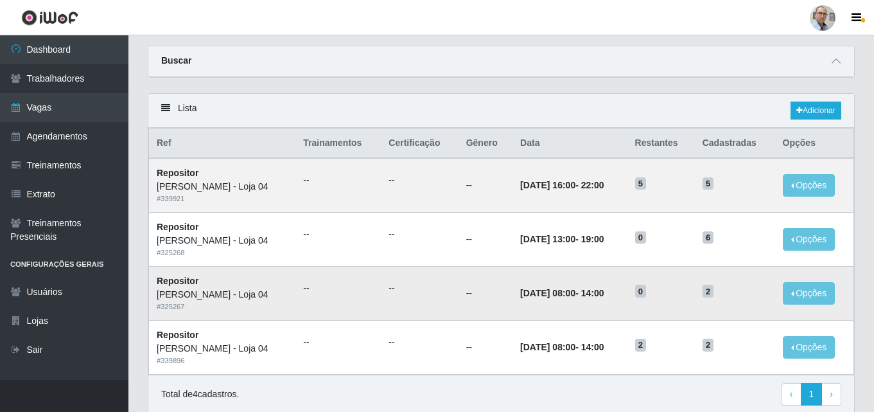
scroll to position [64, 0]
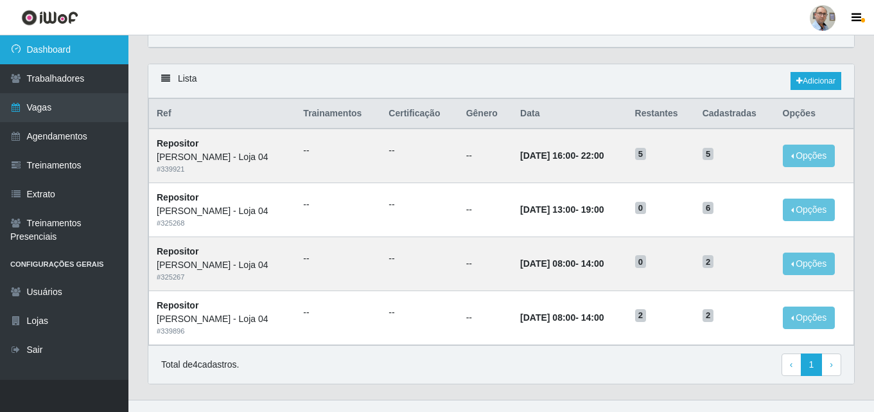
click at [42, 42] on link "Dashboard" at bounding box center [64, 49] width 128 height 29
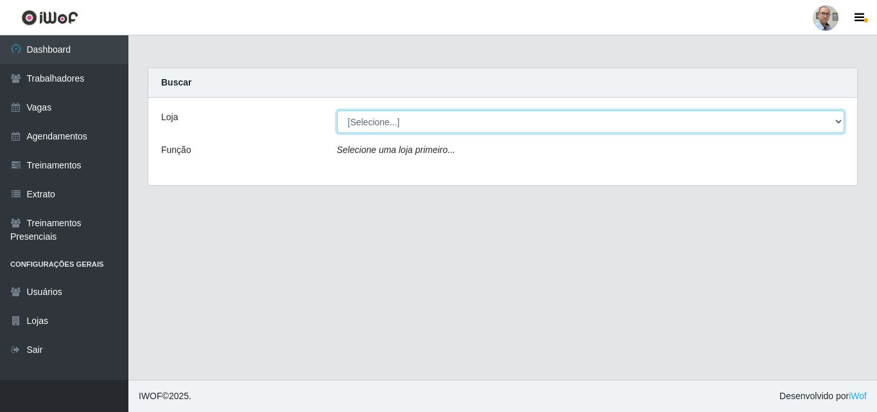
click at [419, 118] on select "[Selecione...] Mar Vermelho - Loja 04" at bounding box center [591, 121] width 508 height 22
select select "251"
click at [337, 110] on select "[Selecione...] Mar Vermelho - Loja 04" at bounding box center [591, 121] width 508 height 22
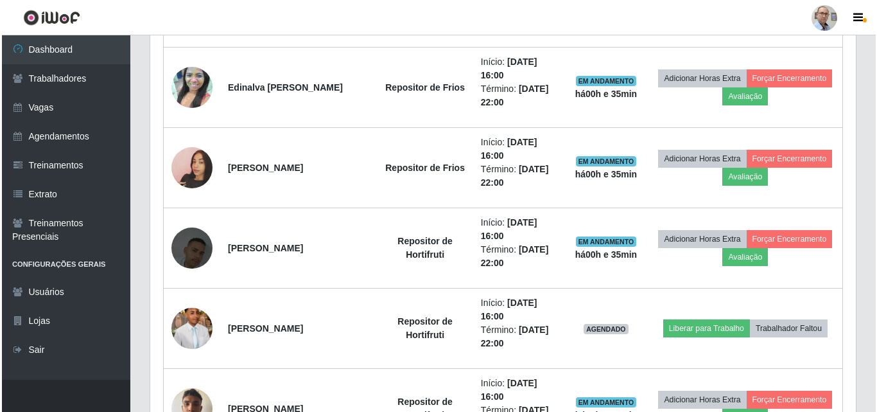
scroll to position [1798, 0]
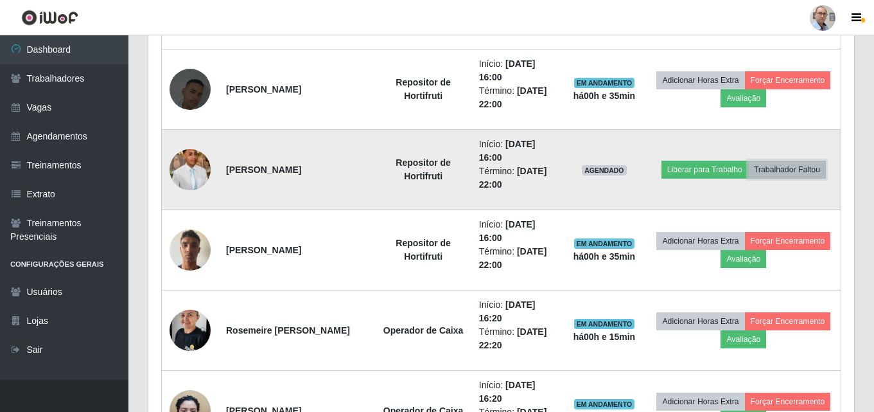
click at [782, 166] on button "Trabalhador Faltou" at bounding box center [787, 170] width 78 height 18
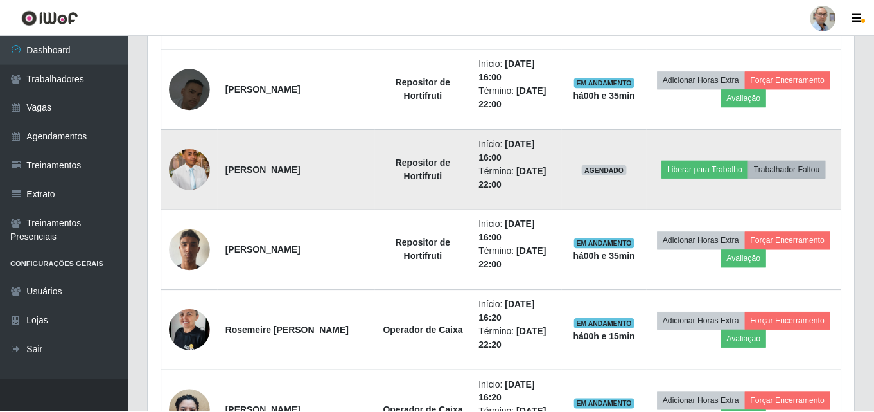
scroll to position [267, 699]
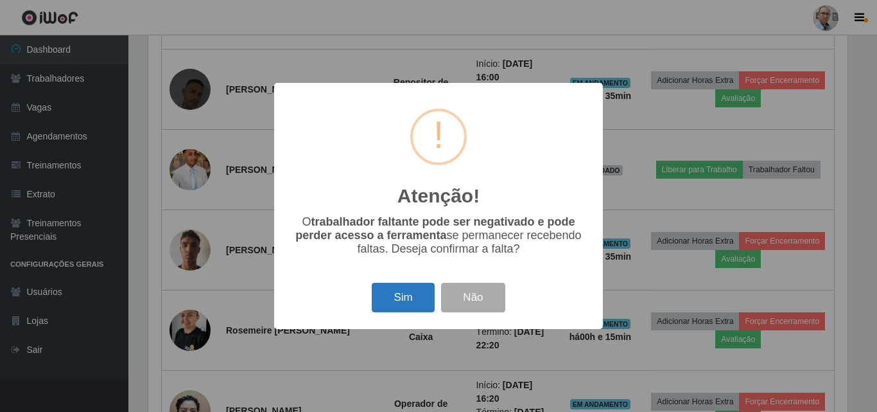
click at [398, 295] on button "Sim" at bounding box center [403, 298] width 62 height 30
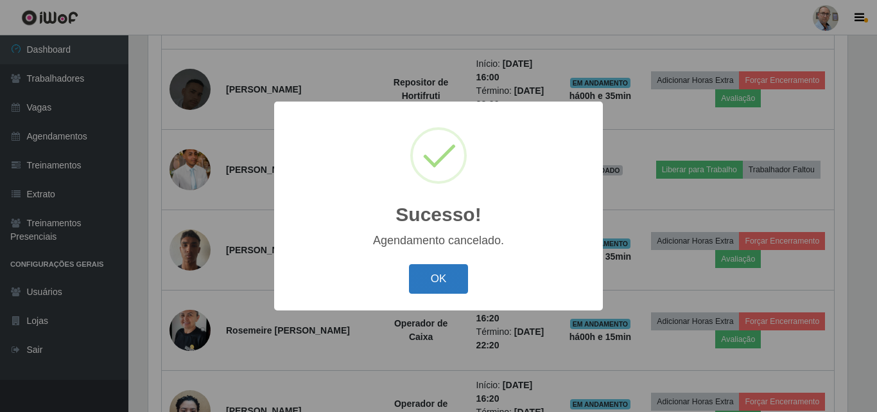
click at [423, 284] on button "OK" at bounding box center [439, 279] width 60 height 30
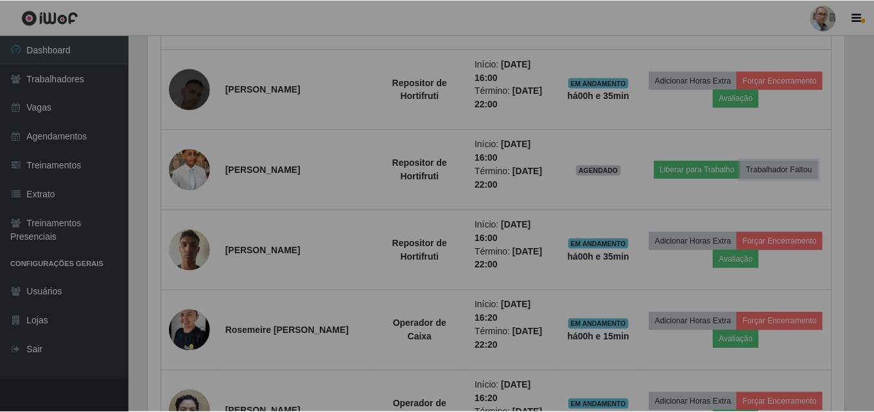
scroll to position [267, 706]
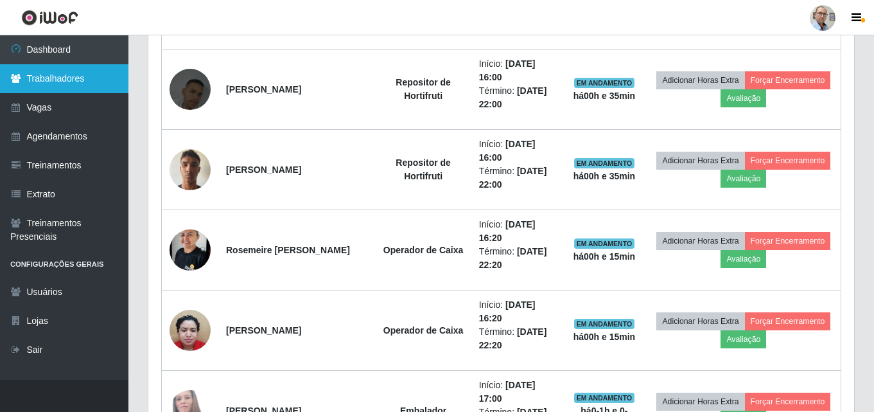
click at [44, 80] on link "Trabalhadores" at bounding box center [64, 78] width 128 height 29
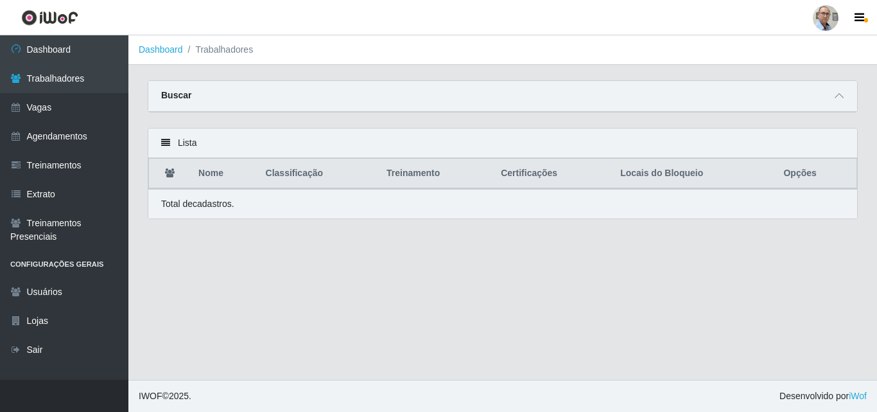
drag, startPoint x: 833, startPoint y: 94, endPoint x: 777, endPoint y: 98, distance: 56.0
click at [833, 94] on span at bounding box center [839, 96] width 15 height 15
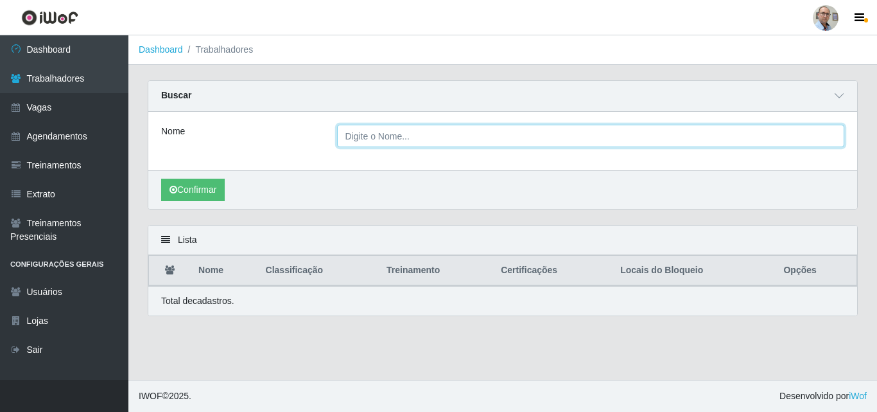
click at [432, 137] on input "Nome" at bounding box center [591, 136] width 508 height 22
type input "BRENO EDUAR"
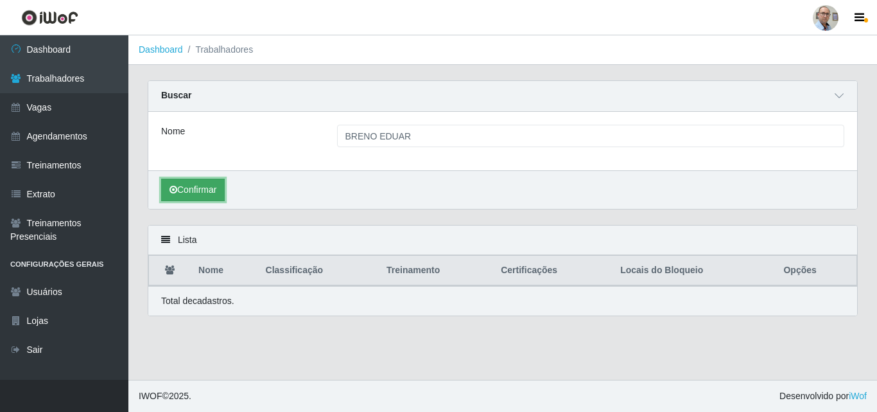
click at [198, 184] on button "Confirmar" at bounding box center [193, 190] width 64 height 22
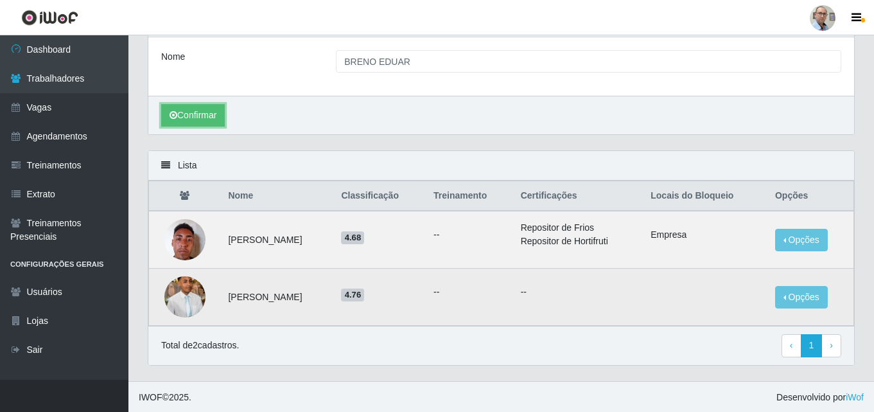
scroll to position [76, 0]
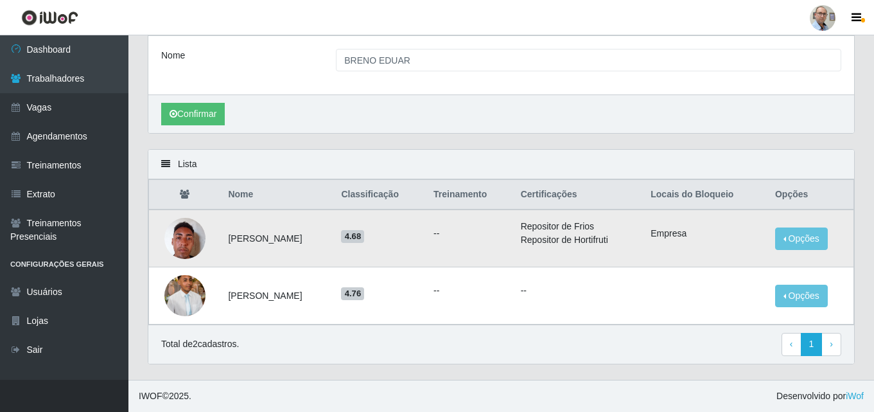
click at [184, 233] on img at bounding box center [184, 238] width 41 height 55
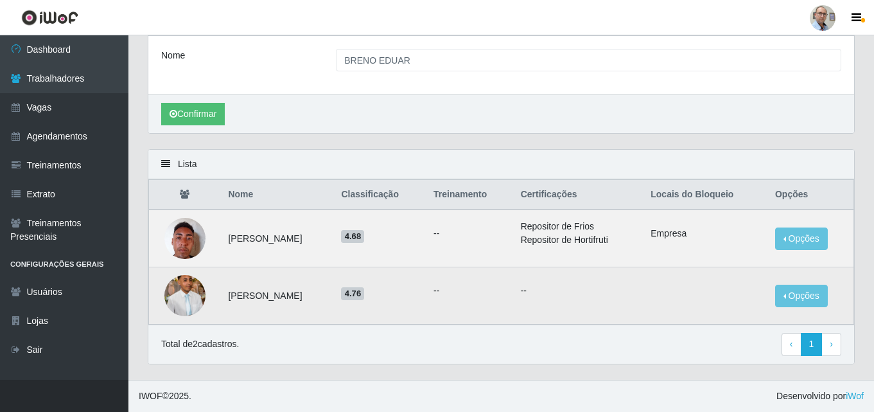
click at [167, 300] on img at bounding box center [184, 296] width 41 height 62
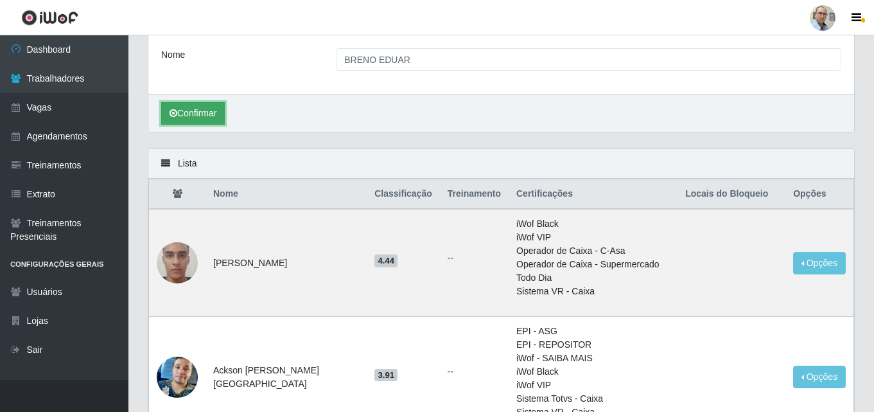
click at [200, 116] on button "Confirmar" at bounding box center [193, 113] width 64 height 22
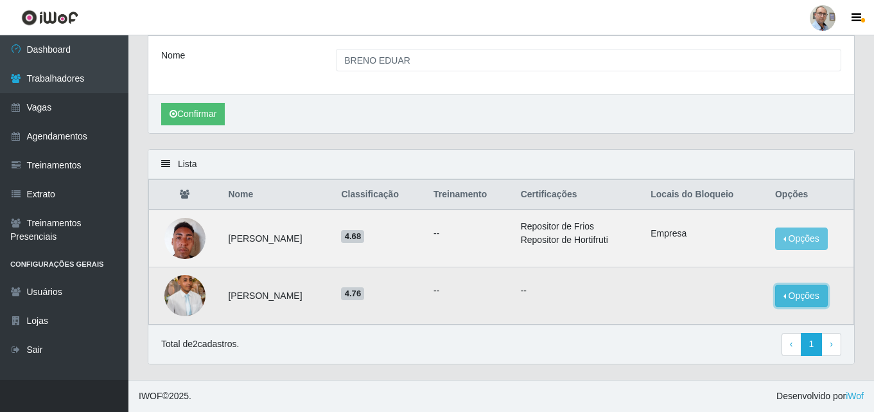
click at [809, 296] on button "Opções" at bounding box center [801, 295] width 53 height 22
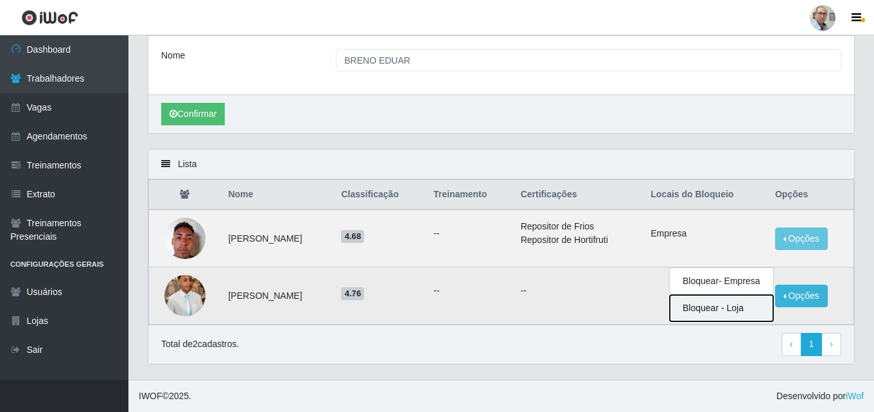
click at [712, 310] on button "Bloquear - Loja" at bounding box center [721, 308] width 103 height 26
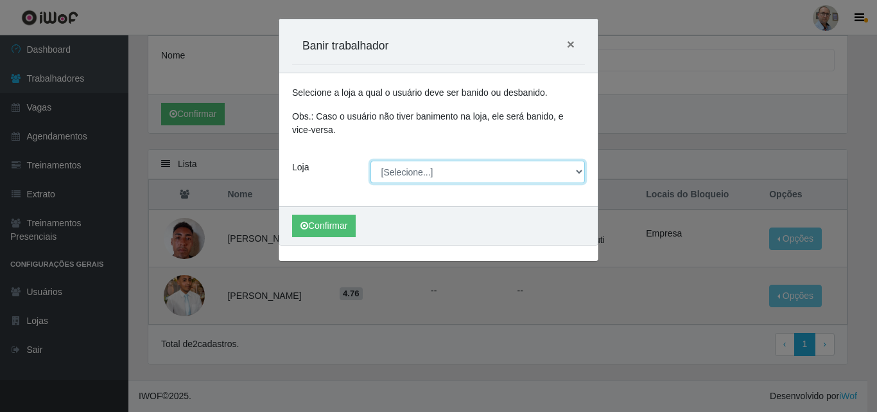
click at [578, 168] on select "[Selecione...] Mar Vermelho - Loja 04" at bounding box center [478, 172] width 215 height 22
select select "251"
click at [371, 161] on select "[Selecione...] Mar Vermelho - Loja 04" at bounding box center [478, 172] width 215 height 22
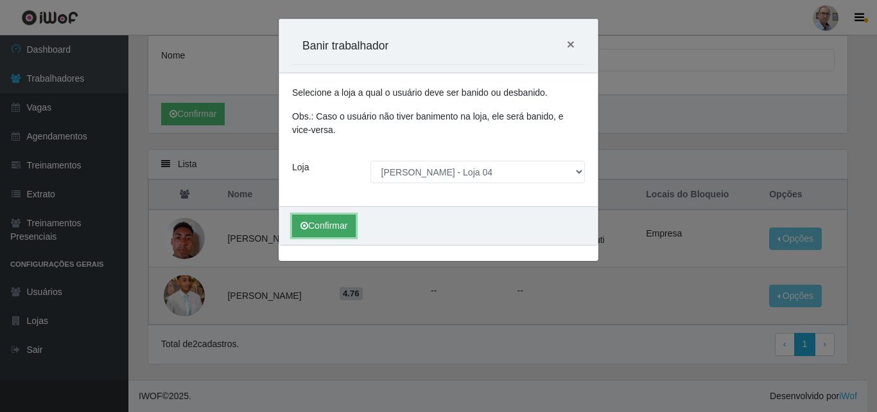
click at [329, 220] on button "Confirmar" at bounding box center [324, 225] width 64 height 22
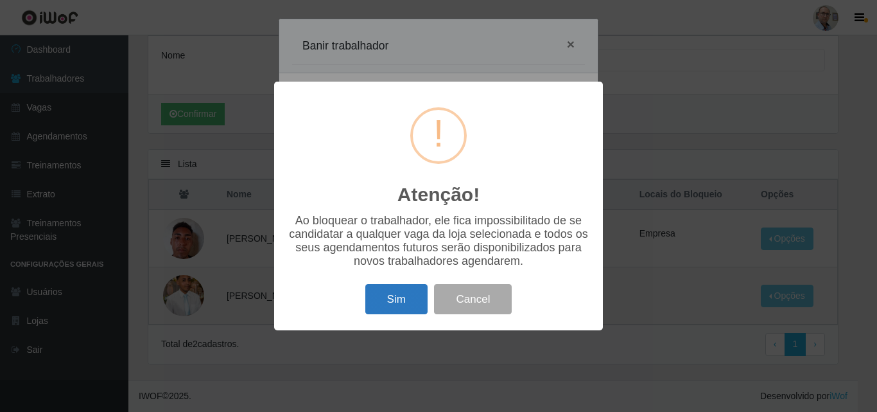
click at [391, 304] on button "Sim" at bounding box center [396, 299] width 62 height 30
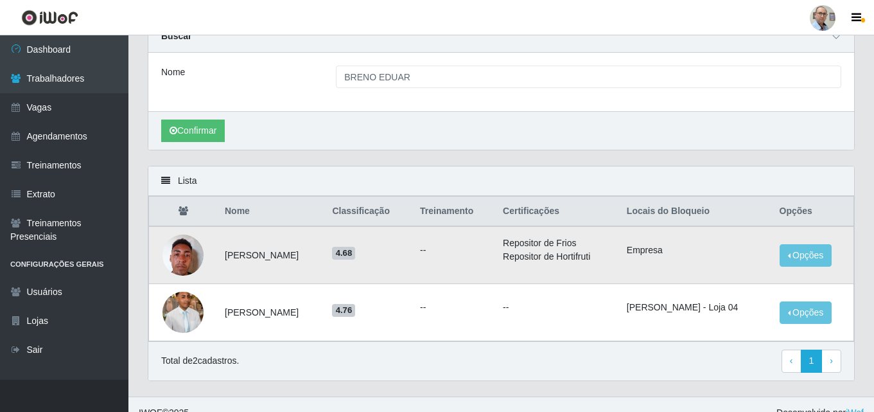
scroll to position [64, 0]
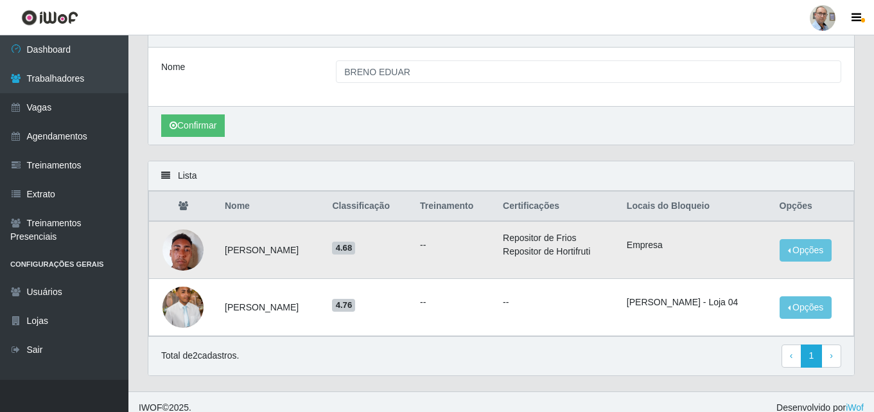
click at [178, 257] on img at bounding box center [182, 249] width 41 height 55
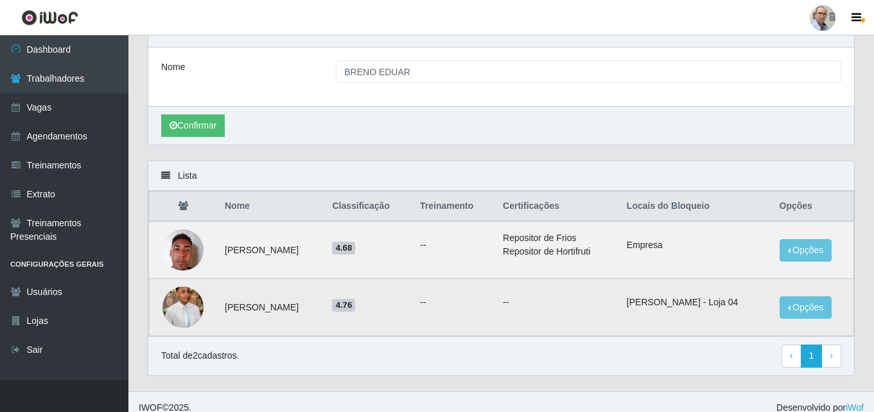
click at [180, 310] on img at bounding box center [182, 307] width 41 height 62
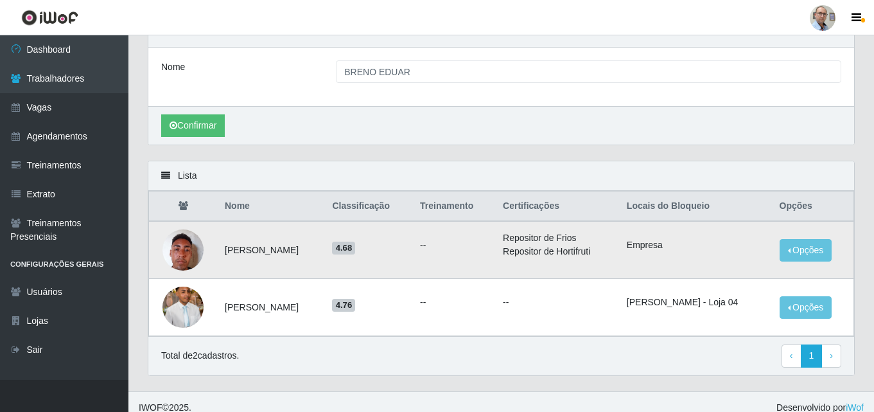
click at [178, 259] on img at bounding box center [182, 249] width 41 height 55
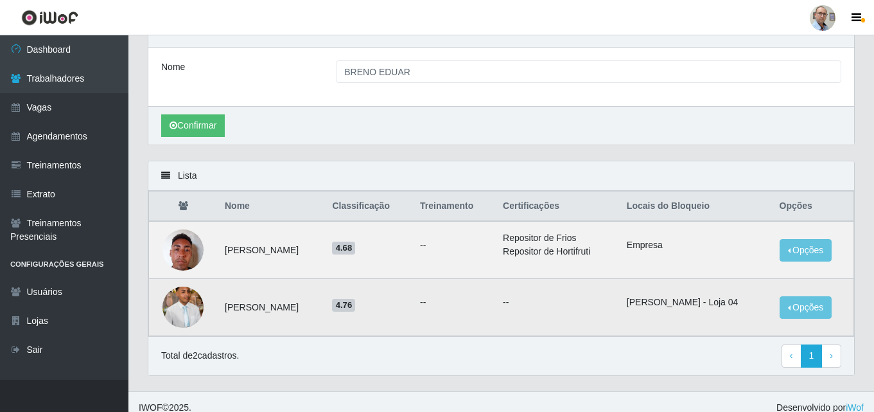
click at [183, 292] on img at bounding box center [182, 307] width 41 height 62
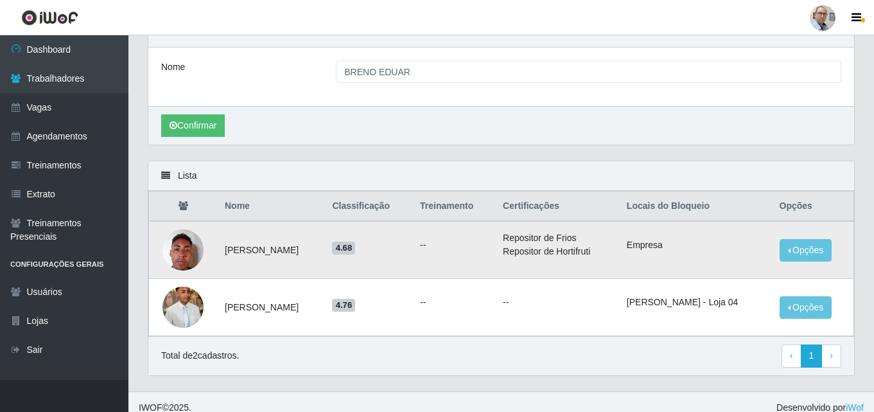
click at [188, 255] on img at bounding box center [182, 249] width 41 height 55
click at [179, 240] on img at bounding box center [182, 249] width 41 height 55
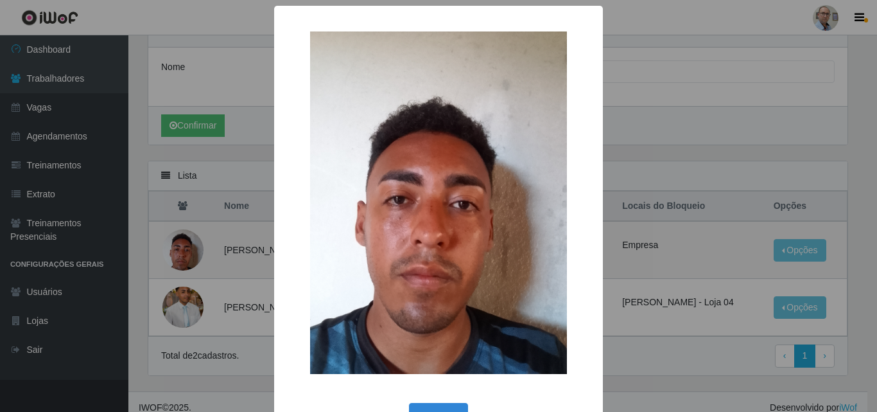
click at [174, 297] on div "× OK Cancel" at bounding box center [438, 206] width 877 height 412
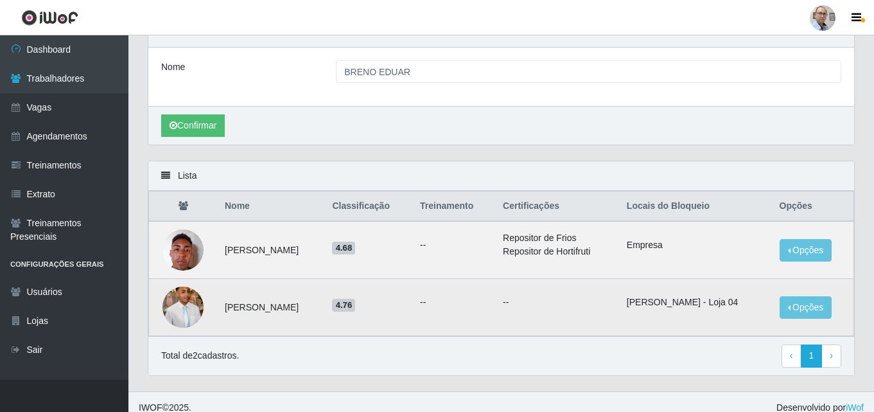
click at [174, 299] on img at bounding box center [182, 307] width 41 height 62
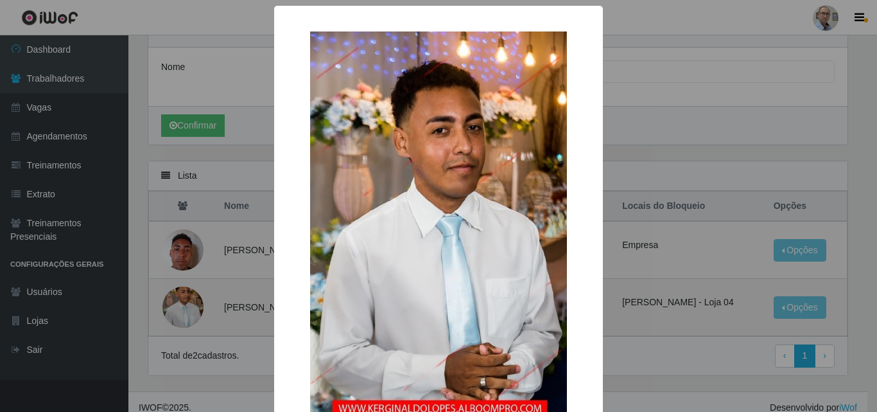
click at [174, 299] on div "× OK Cancel" at bounding box center [438, 206] width 877 height 412
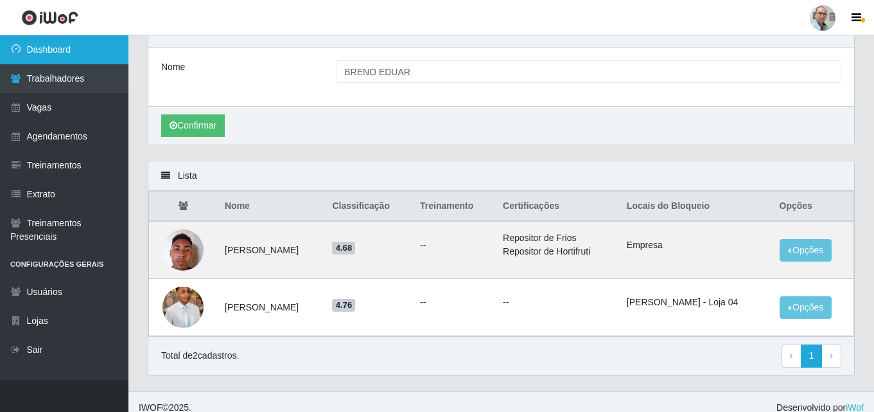
click at [55, 49] on link "Dashboard" at bounding box center [64, 49] width 128 height 29
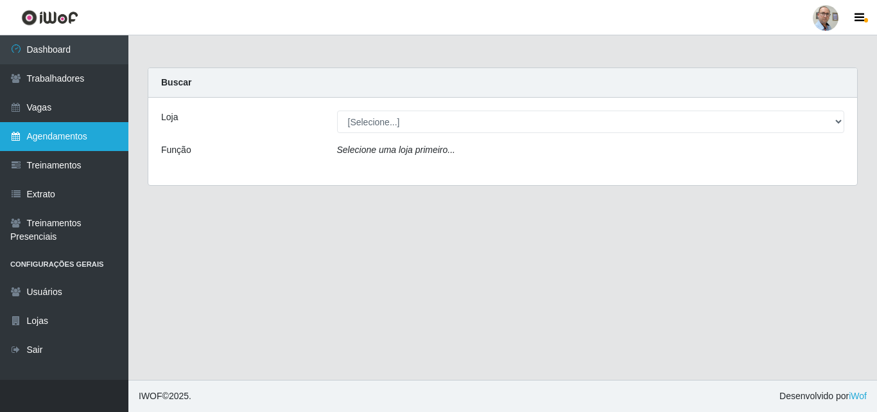
click at [51, 135] on link "Agendamentos" at bounding box center [64, 136] width 128 height 29
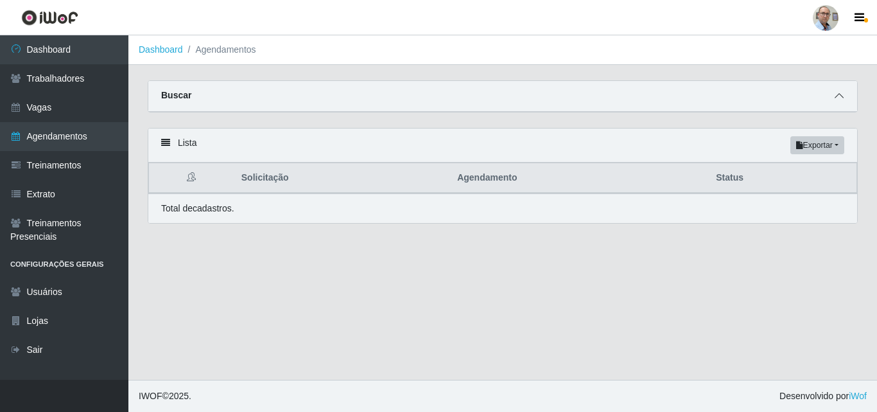
click at [843, 97] on icon at bounding box center [839, 95] width 9 height 9
